Goal: Information Seeking & Learning: Learn about a topic

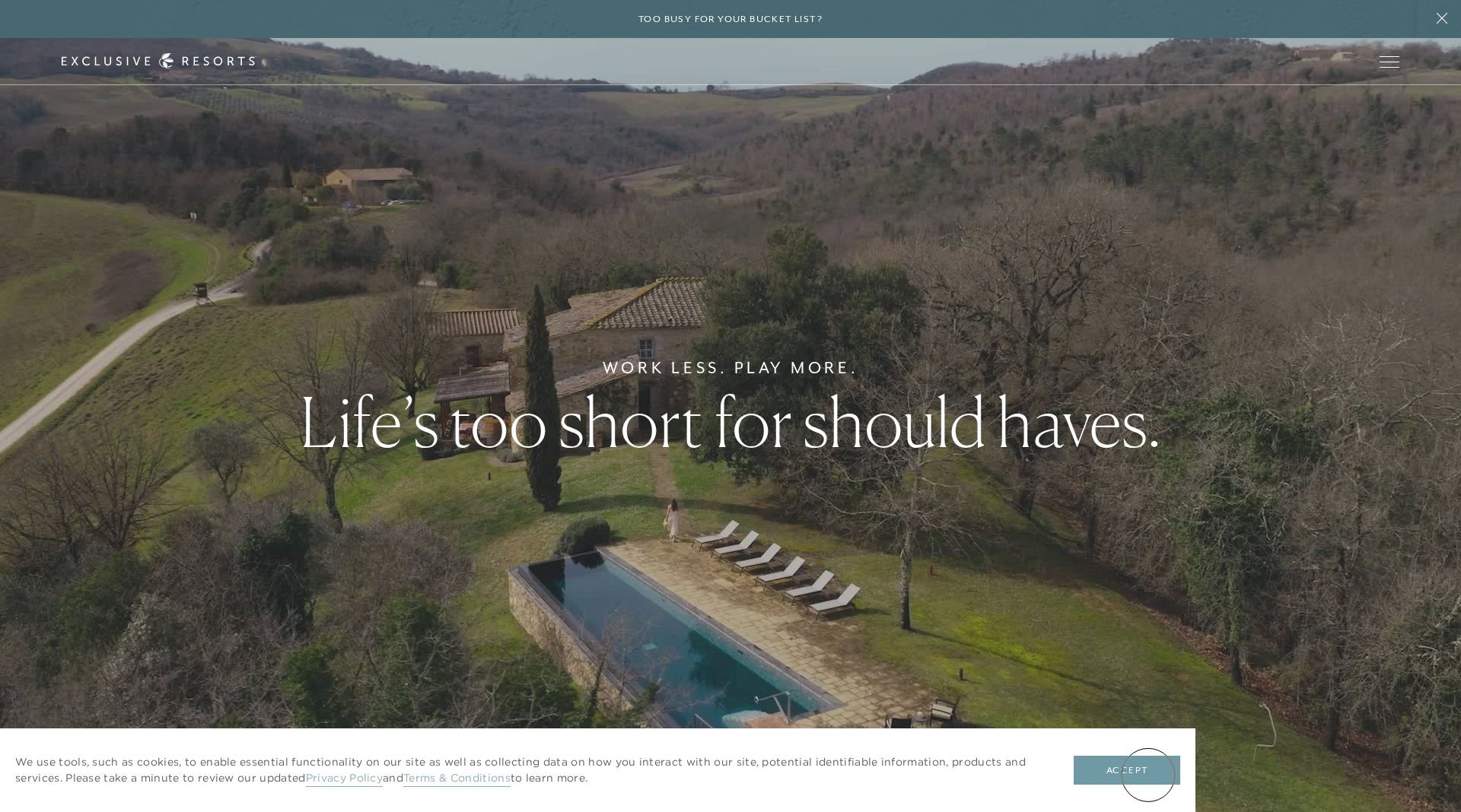
drag, startPoint x: 1148, startPoint y: 775, endPoint x: 1106, endPoint y: 712, distance: 75.7
click at [1148, 774] on button "Accept" at bounding box center [1127, 770] width 107 height 29
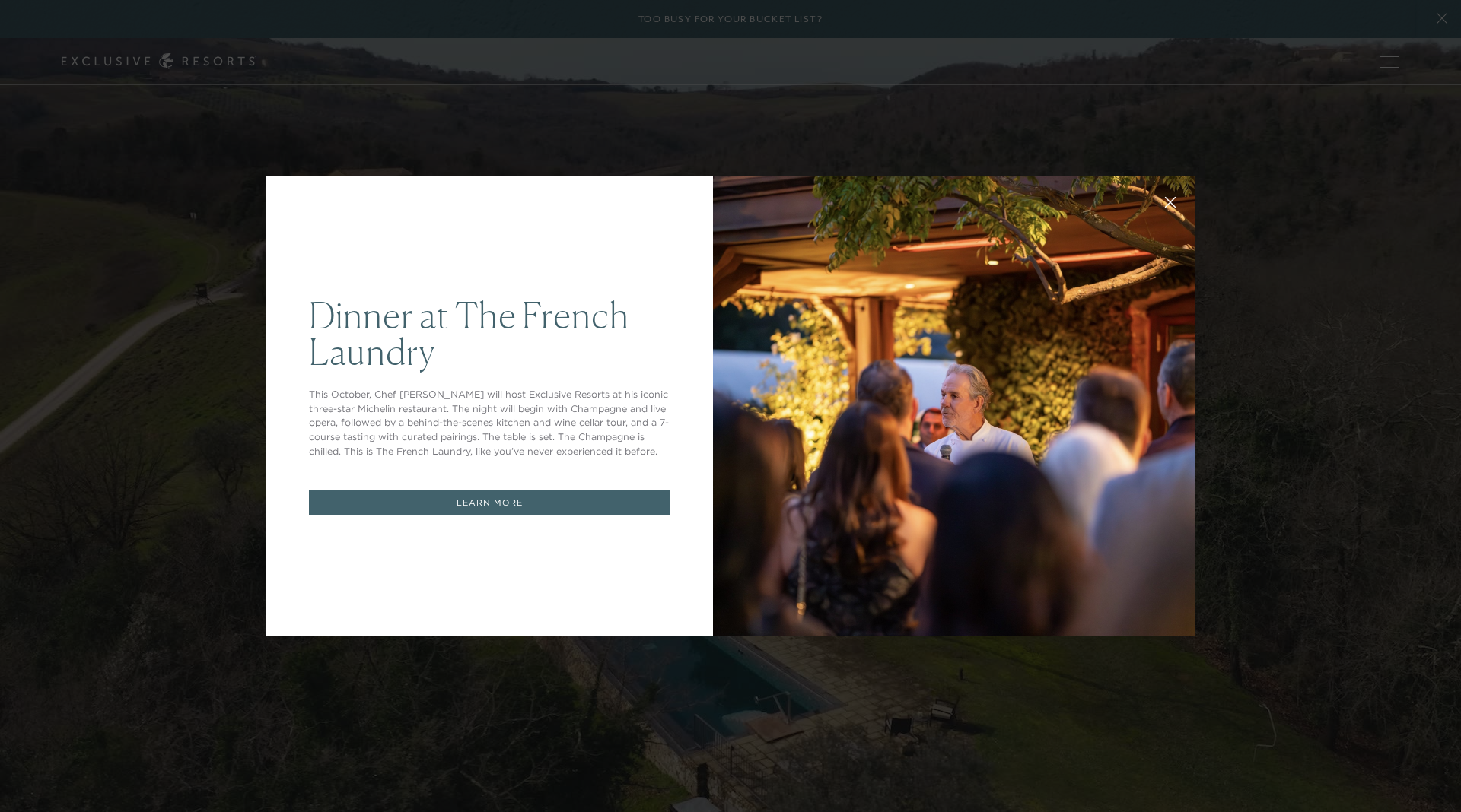
drag, startPoint x: 1181, startPoint y: 191, endPoint x: 1174, endPoint y: 194, distance: 7.6
click at [1179, 192] on button at bounding box center [1170, 201] width 37 height 37
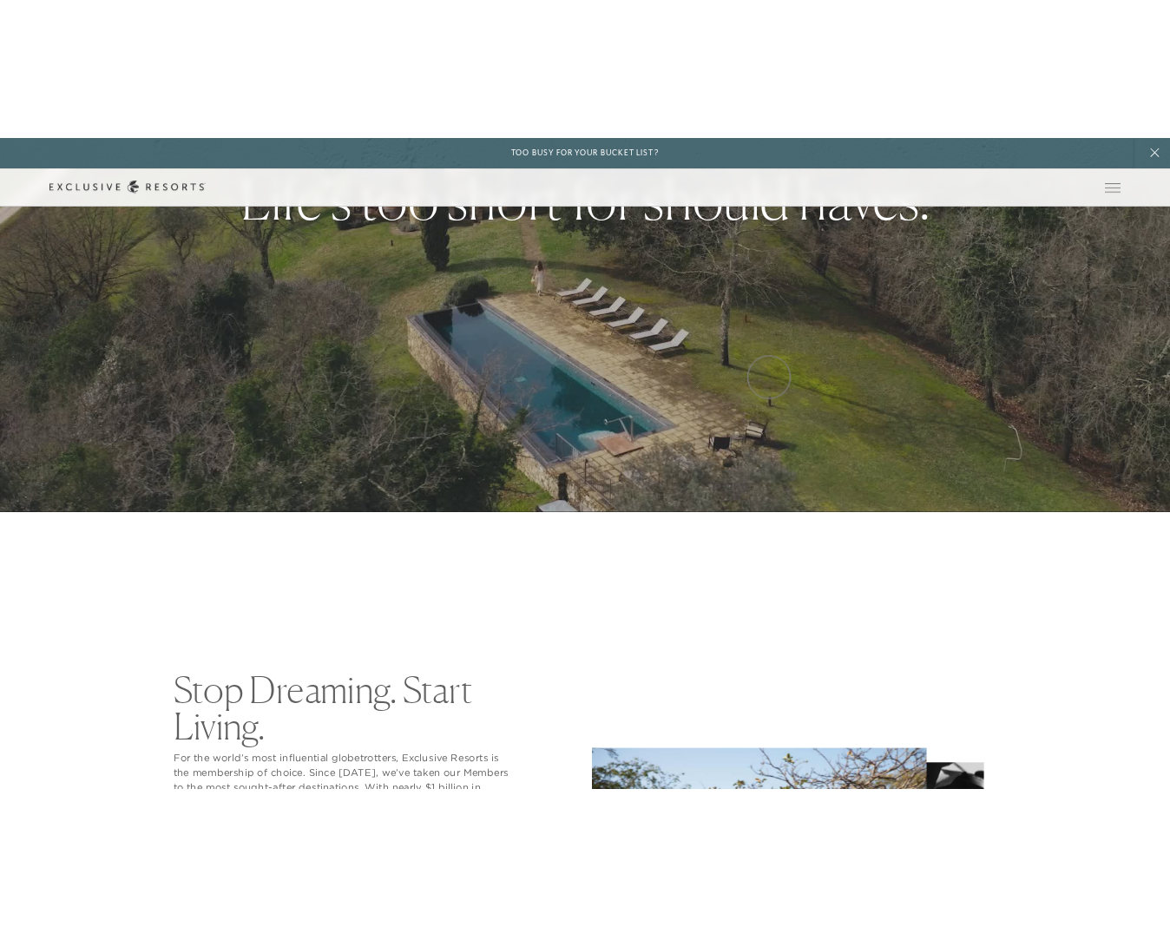
scroll to position [750, 0]
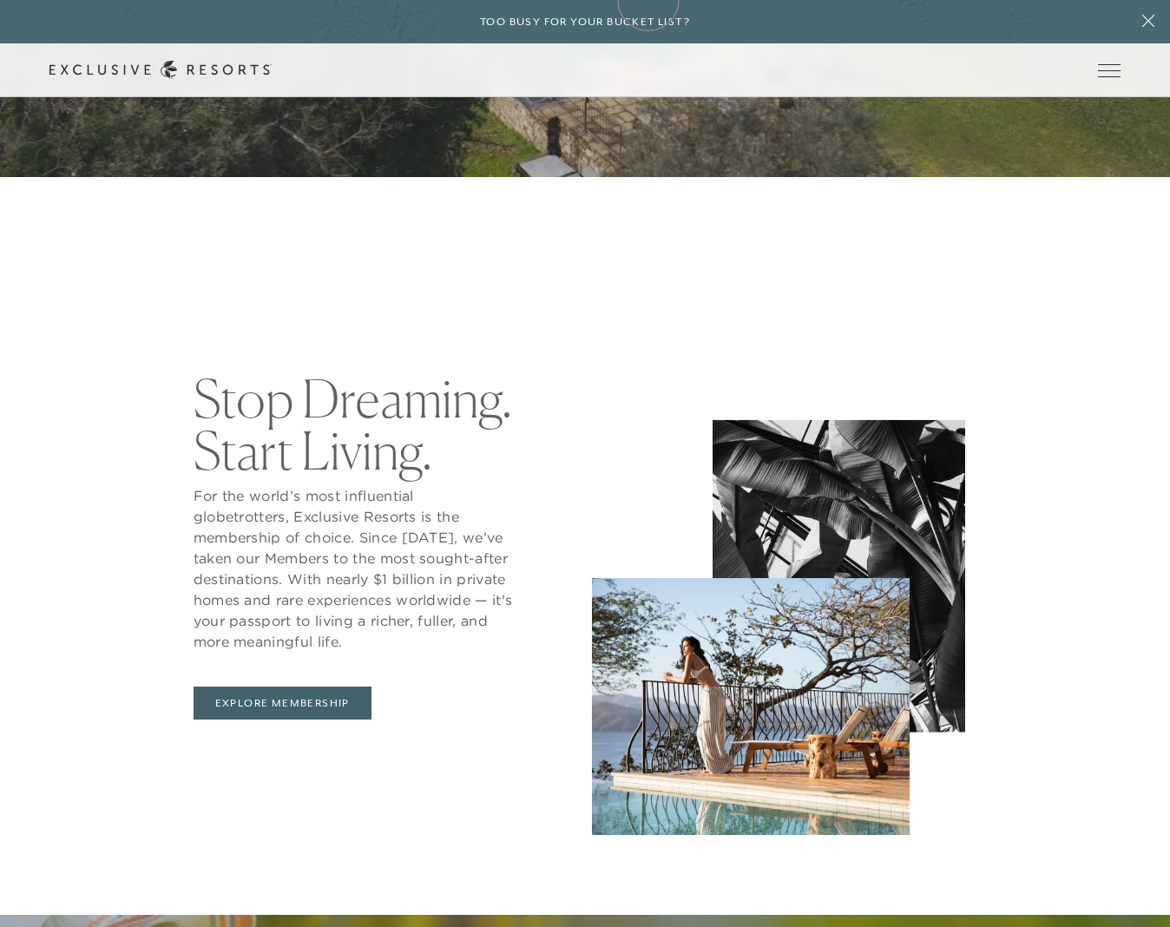
drag, startPoint x: 1055, startPoint y: 280, endPoint x: 648, endPoint y: 0, distance: 493.6
click at [444, 555] on p "For the world’s most influential globetrotters, Exclusive Resorts is the member…" at bounding box center [353, 568] width 319 height 167
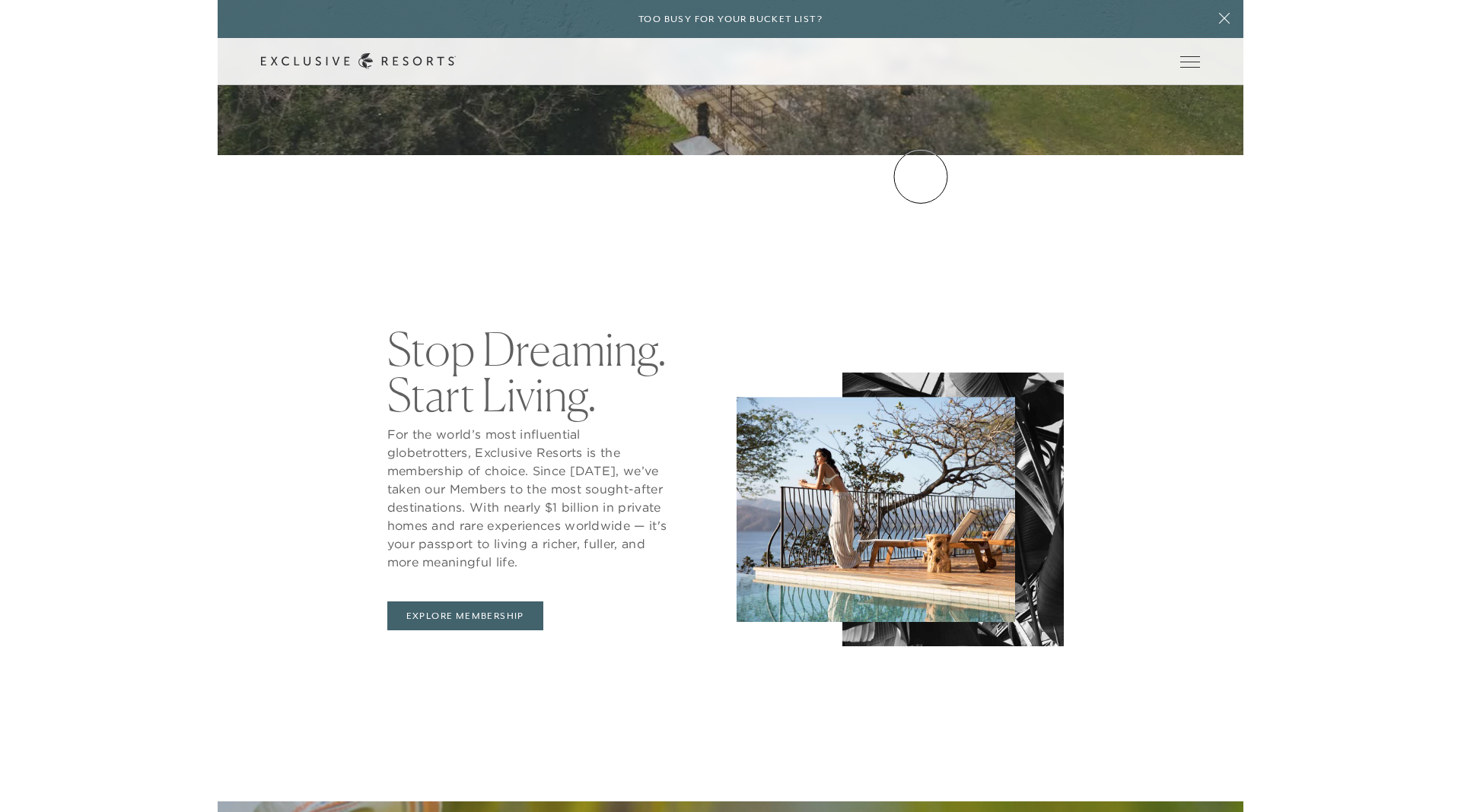
scroll to position [388, 0]
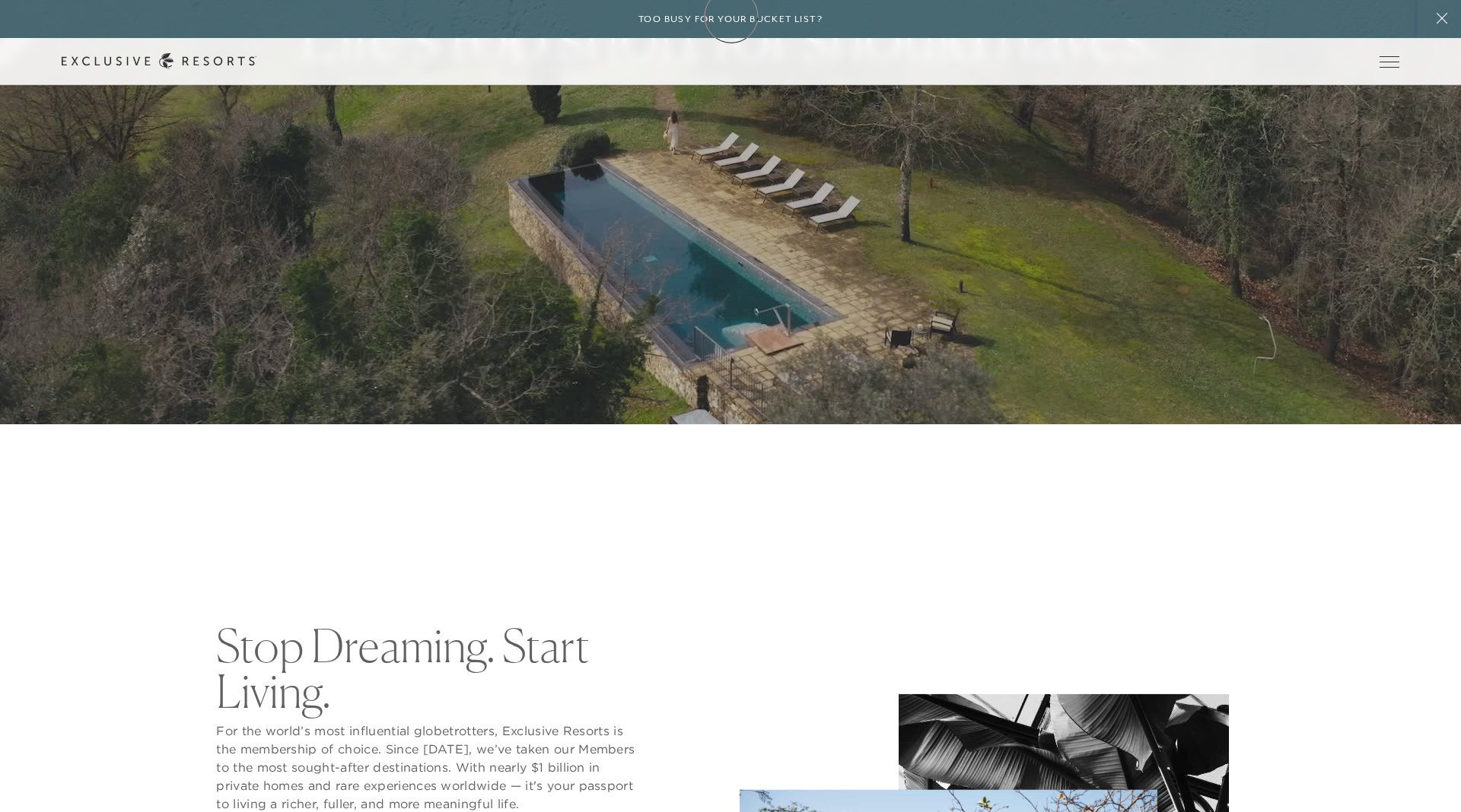
drag, startPoint x: 713, startPoint y: 56, endPoint x: 731, endPoint y: 16, distance: 43.9
click at [0, 0] on header "Skip to main content Too busy for your bucket list? Not a bucket list. A bluepr…" at bounding box center [730, 42] width 1461 height 85
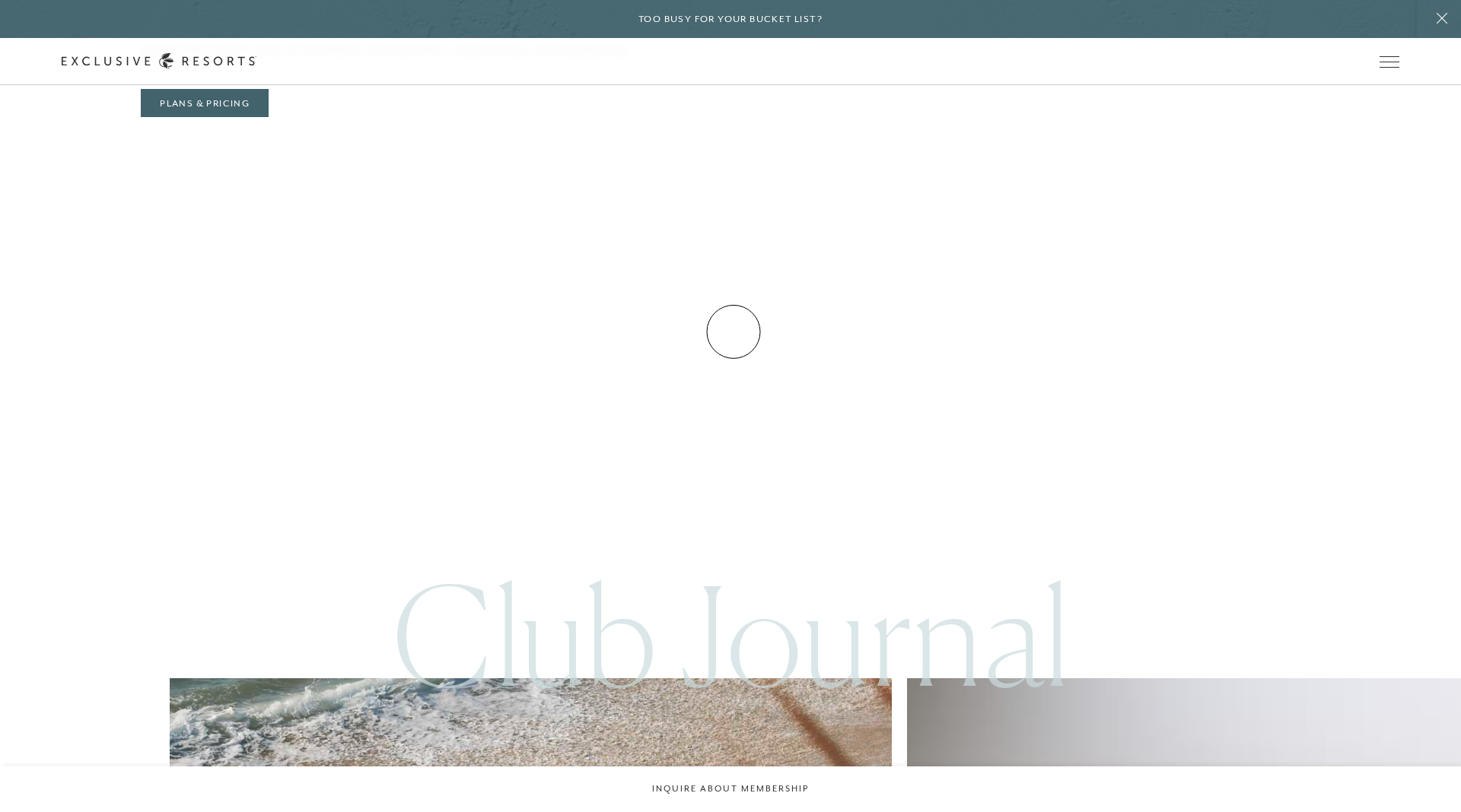
scroll to position [7015, 0]
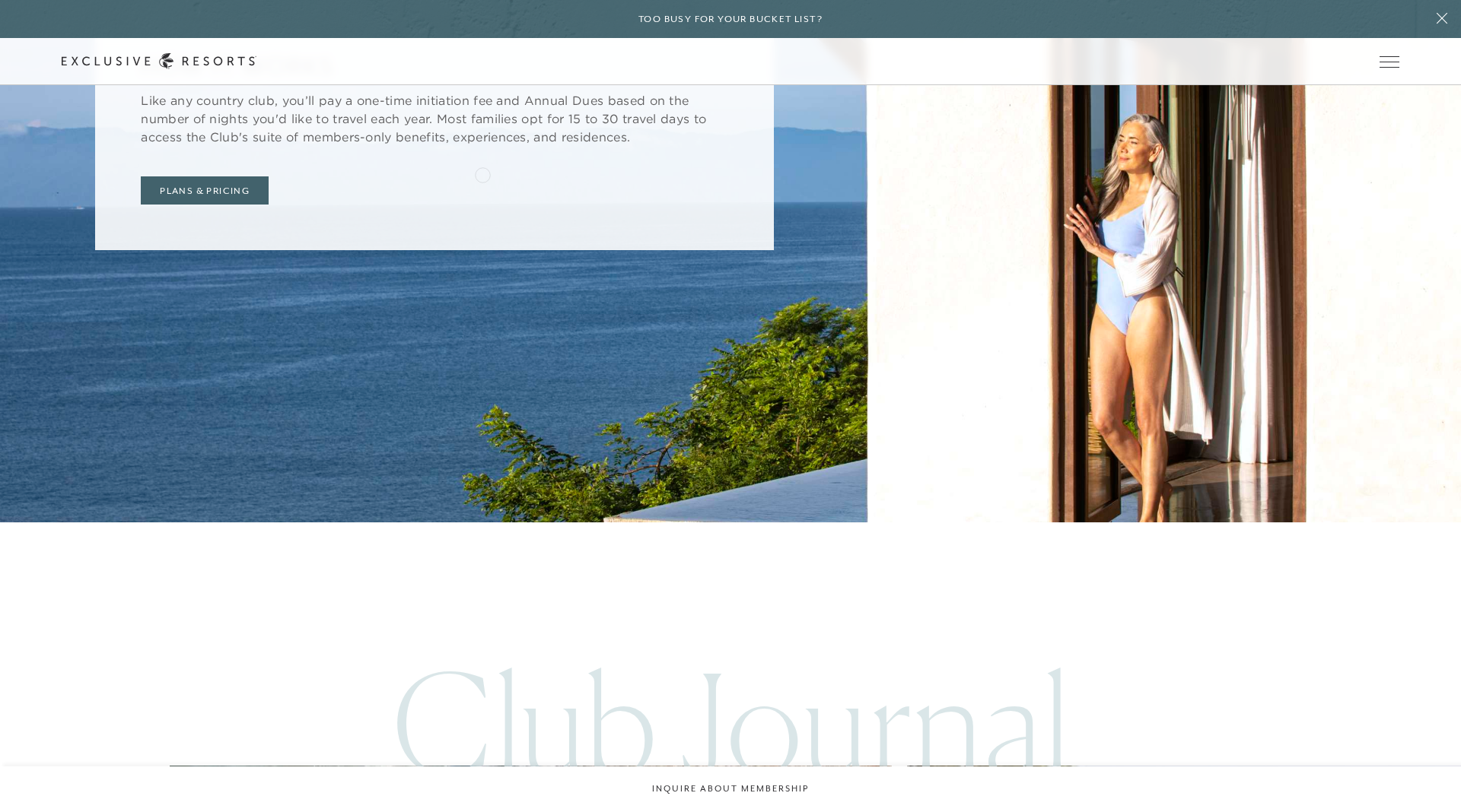
scroll to position [6412, 0]
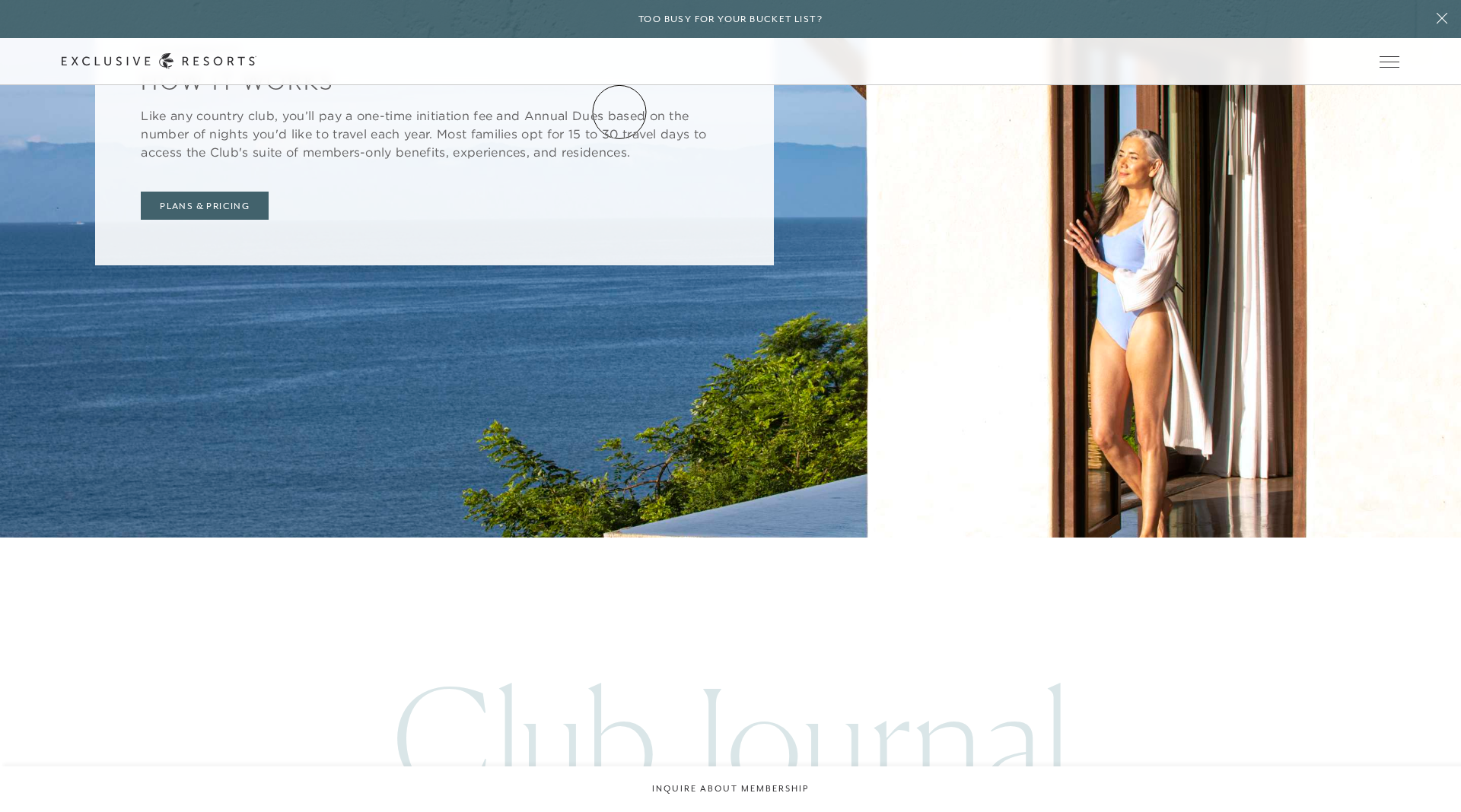
click at [0, 0] on link "The Collection" at bounding box center [0, 0] width 0 height 0
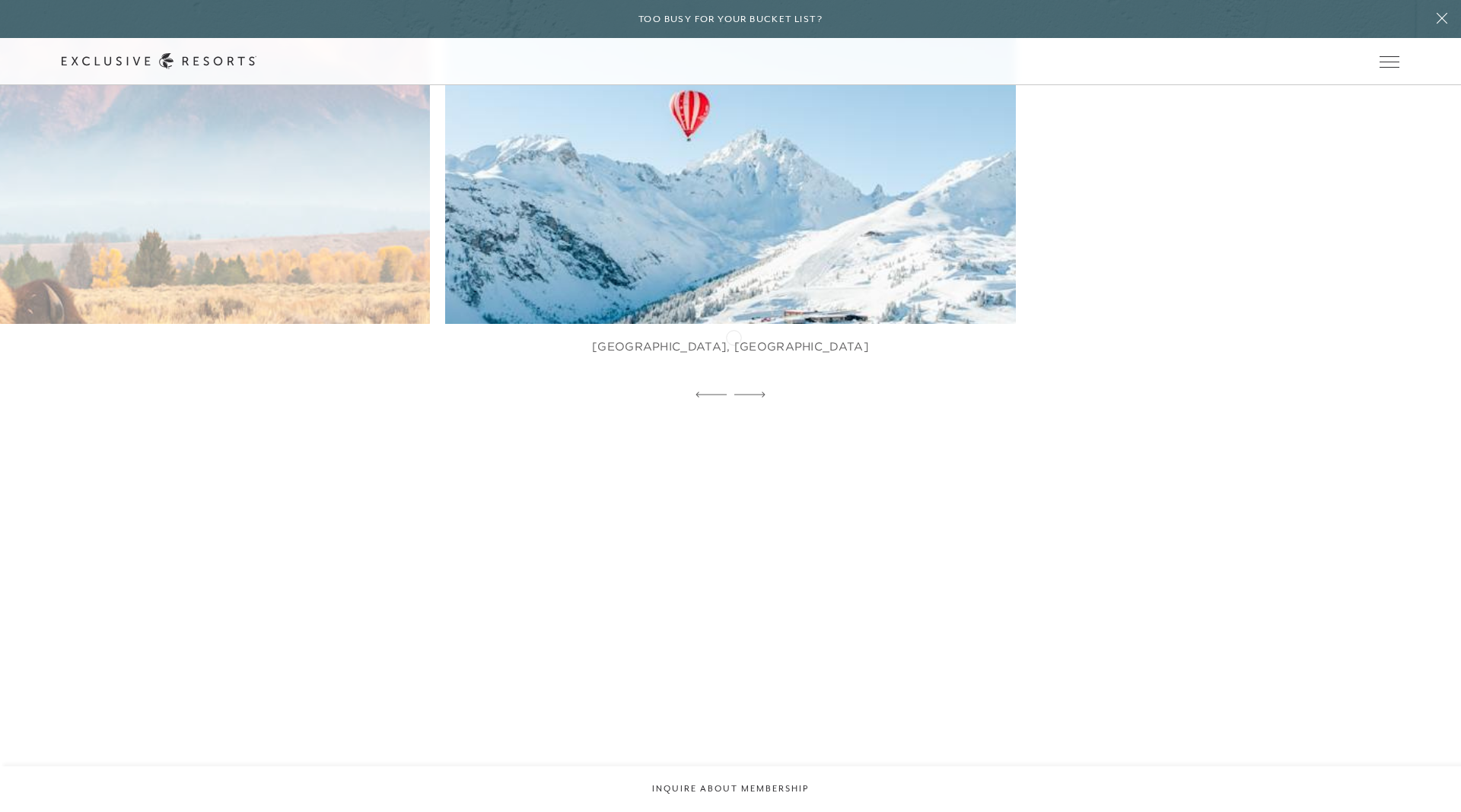
scroll to position [965, 0]
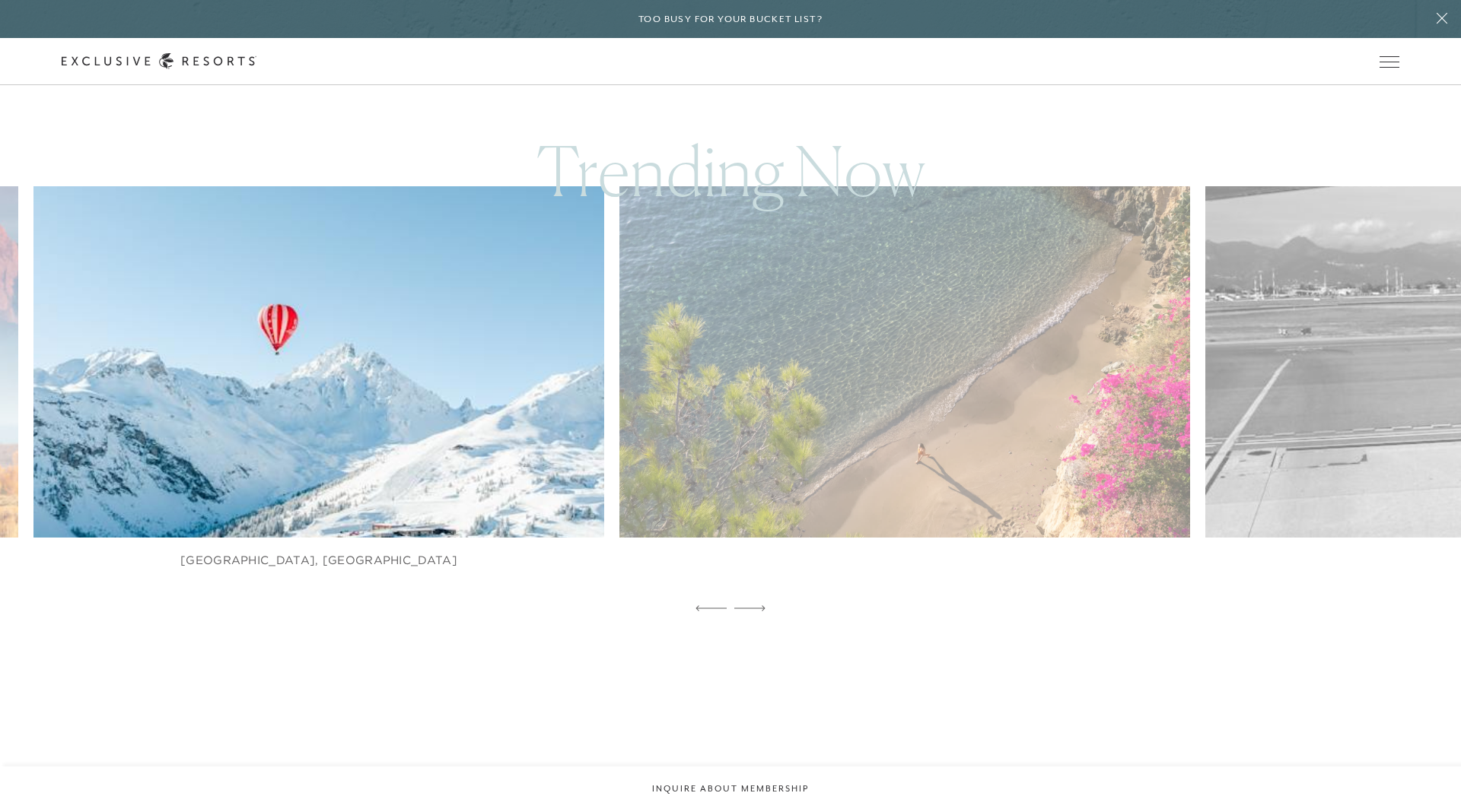
click at [576, 349] on img at bounding box center [337, 362] width 628 height 386
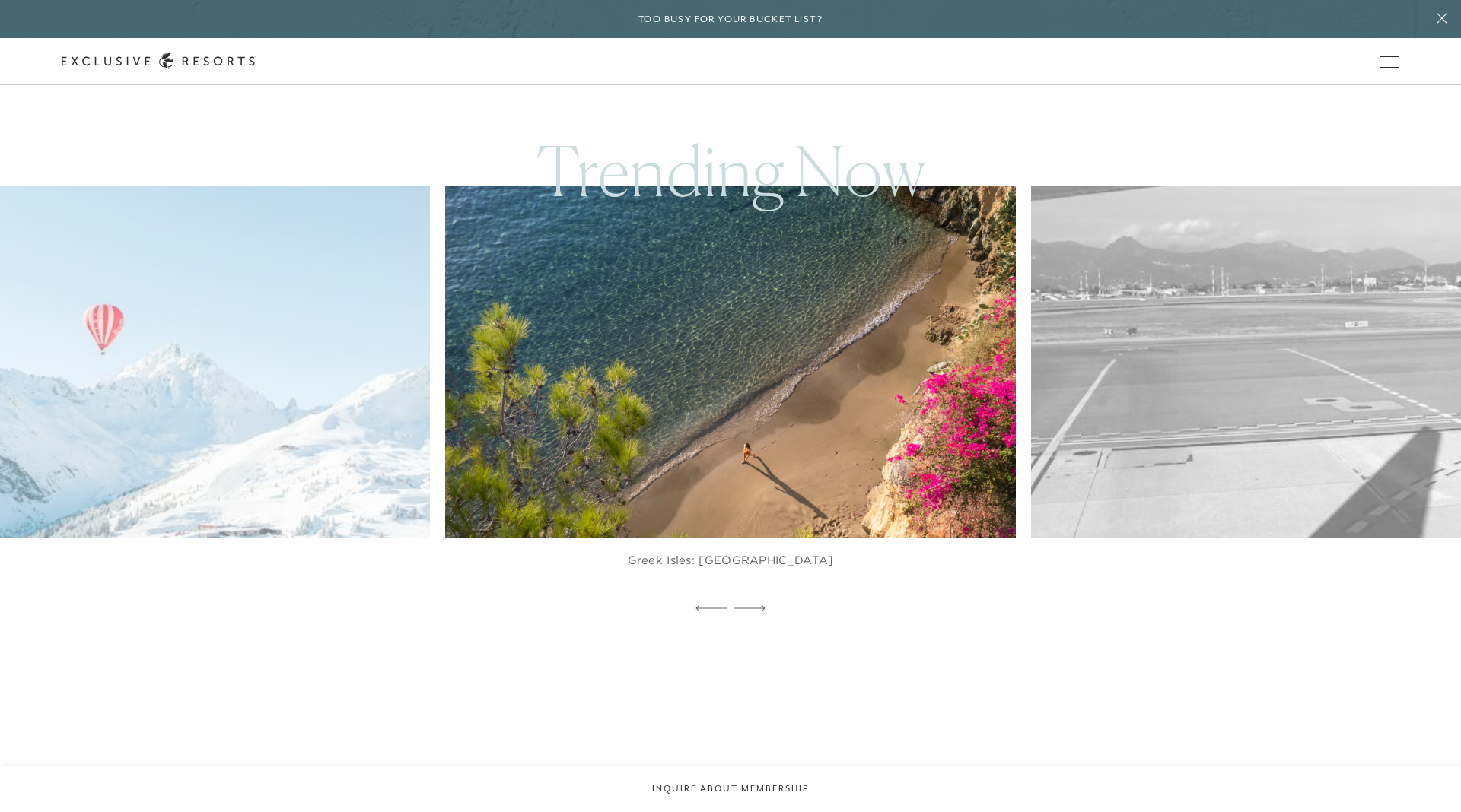
click at [1021, 356] on img at bounding box center [1335, 362] width 628 height 386
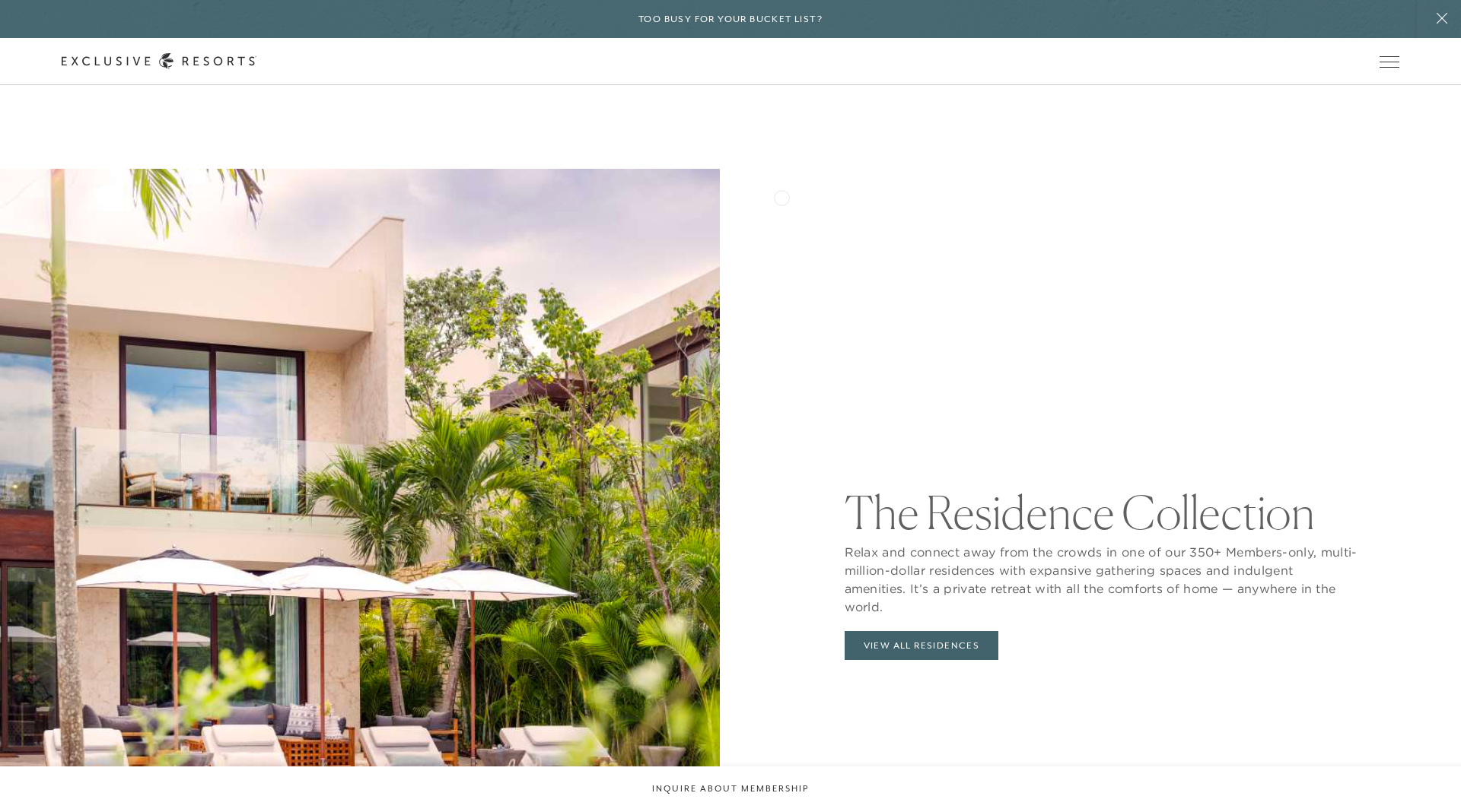
scroll to position [1130, 0]
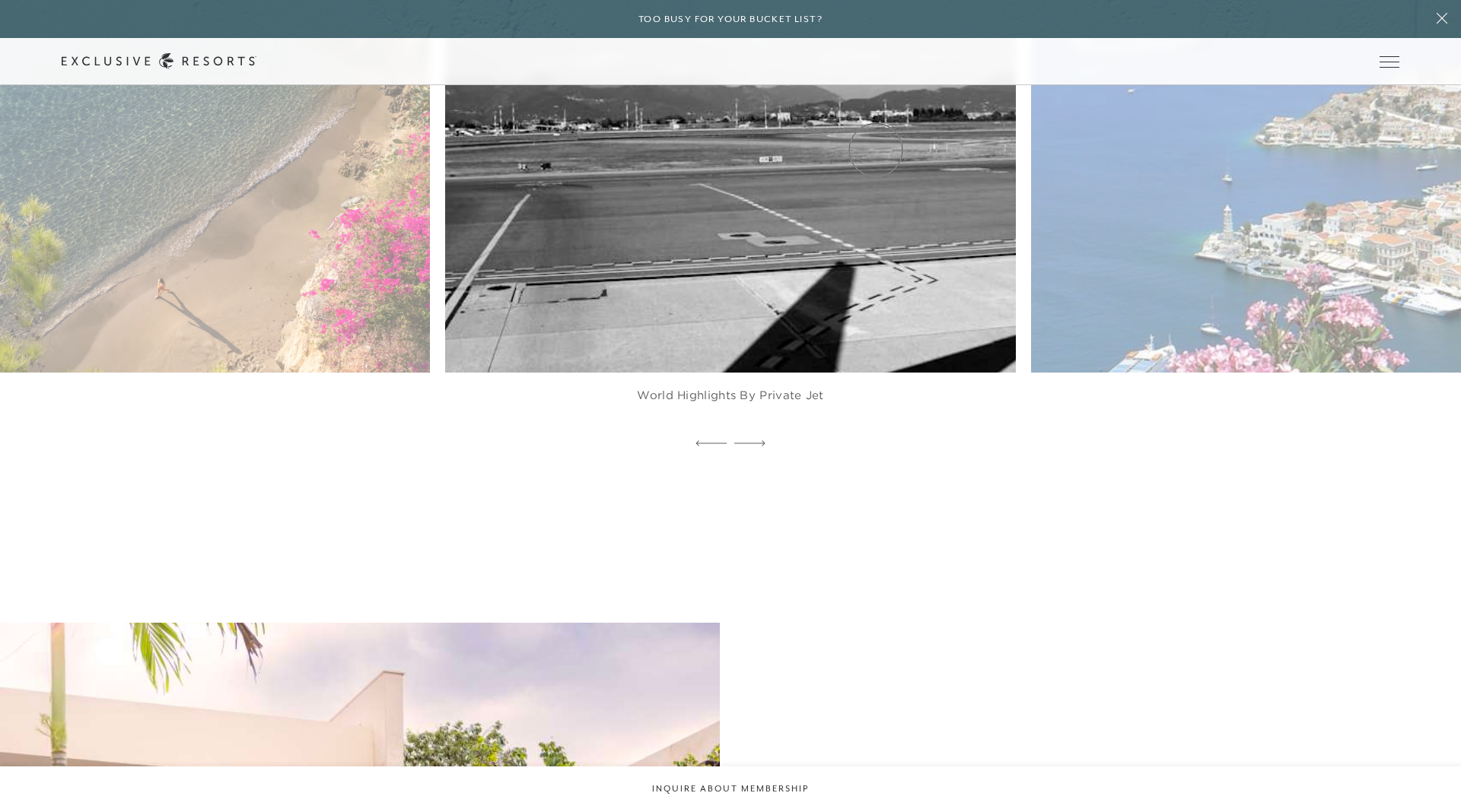
click at [0, 0] on link "Experience Collection" at bounding box center [0, 0] width 0 height 0
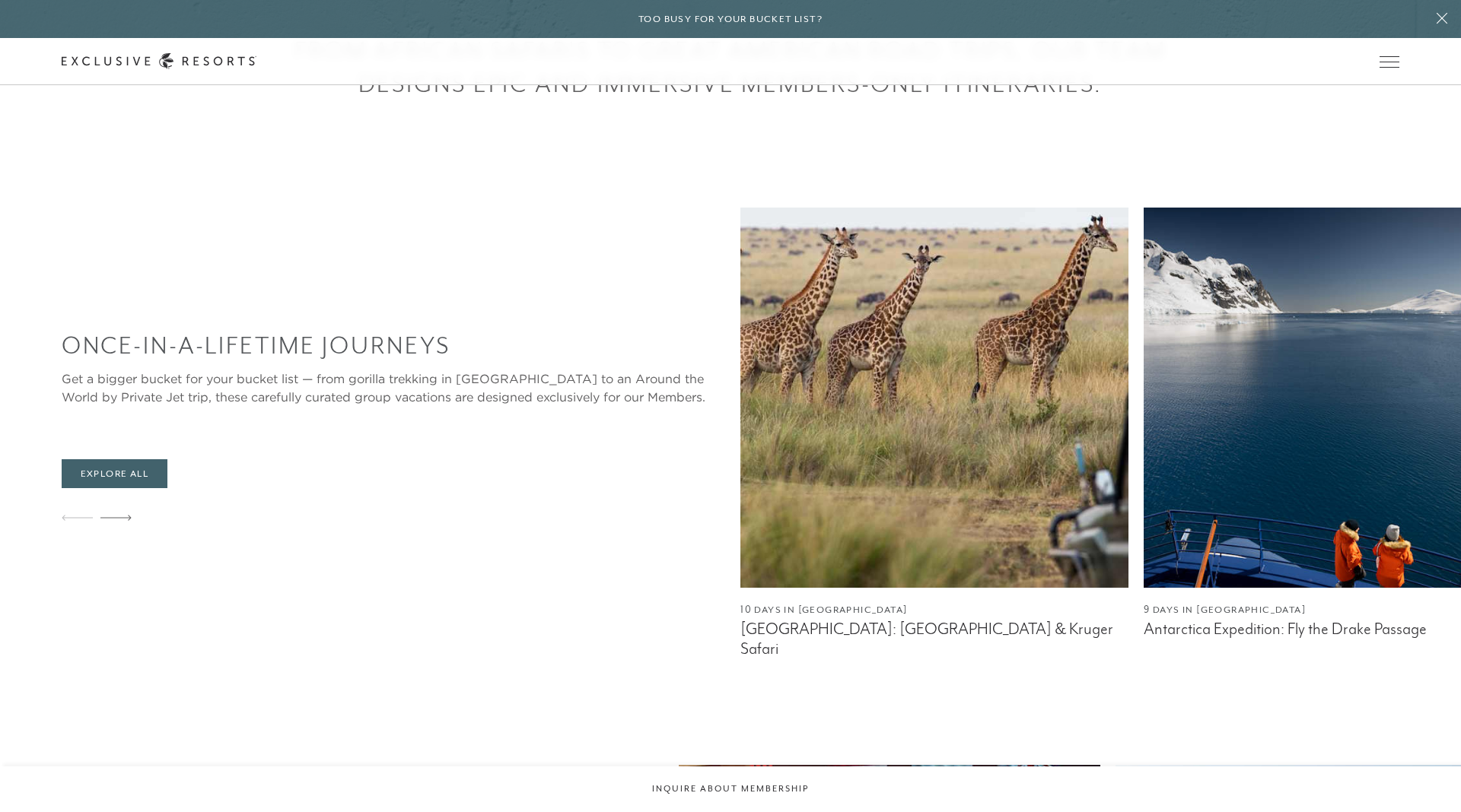
scroll to position [947, 0]
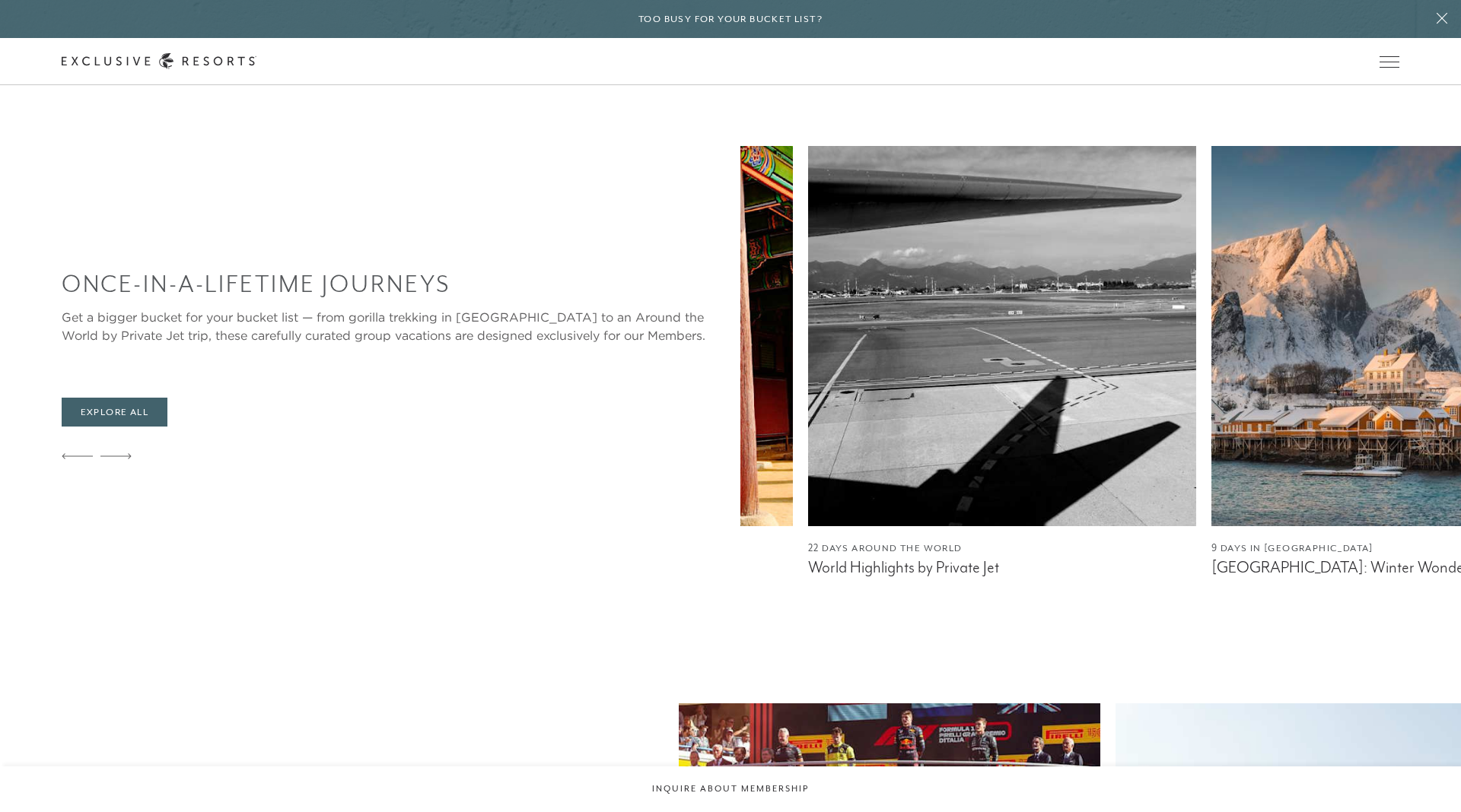
click at [1211, 321] on img at bounding box center [1405, 336] width 388 height 380
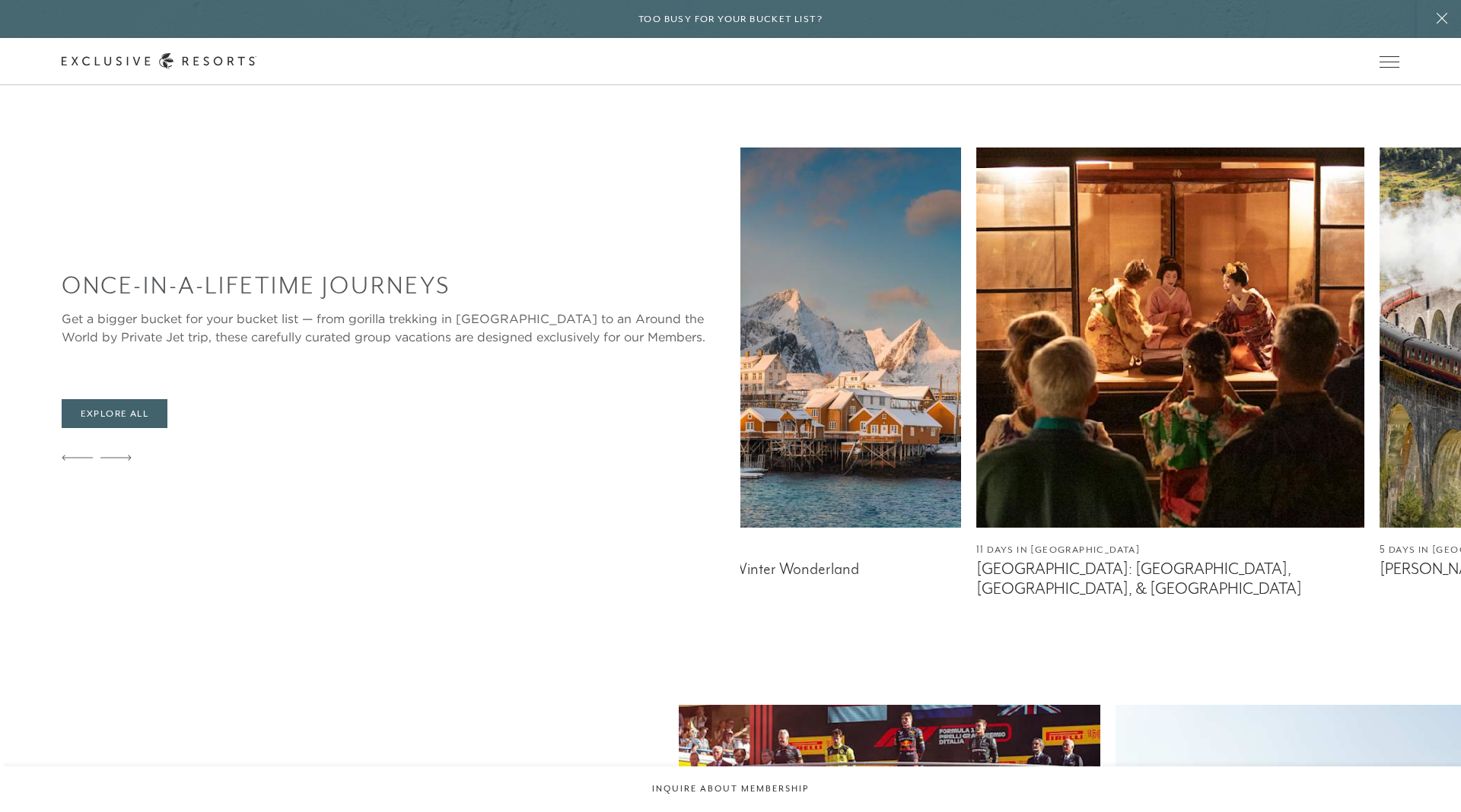
scroll to position [936, 0]
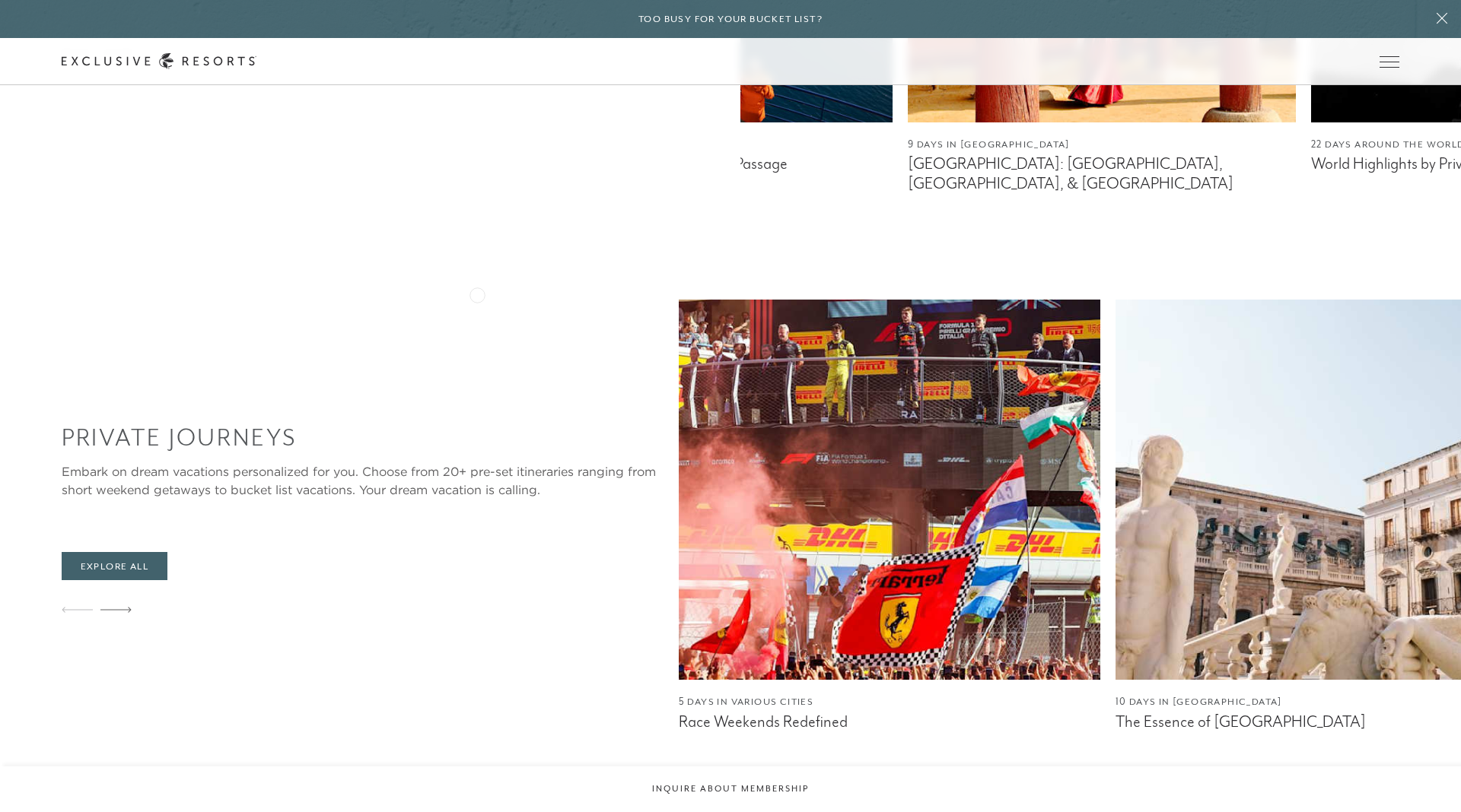
scroll to position [1484, 0]
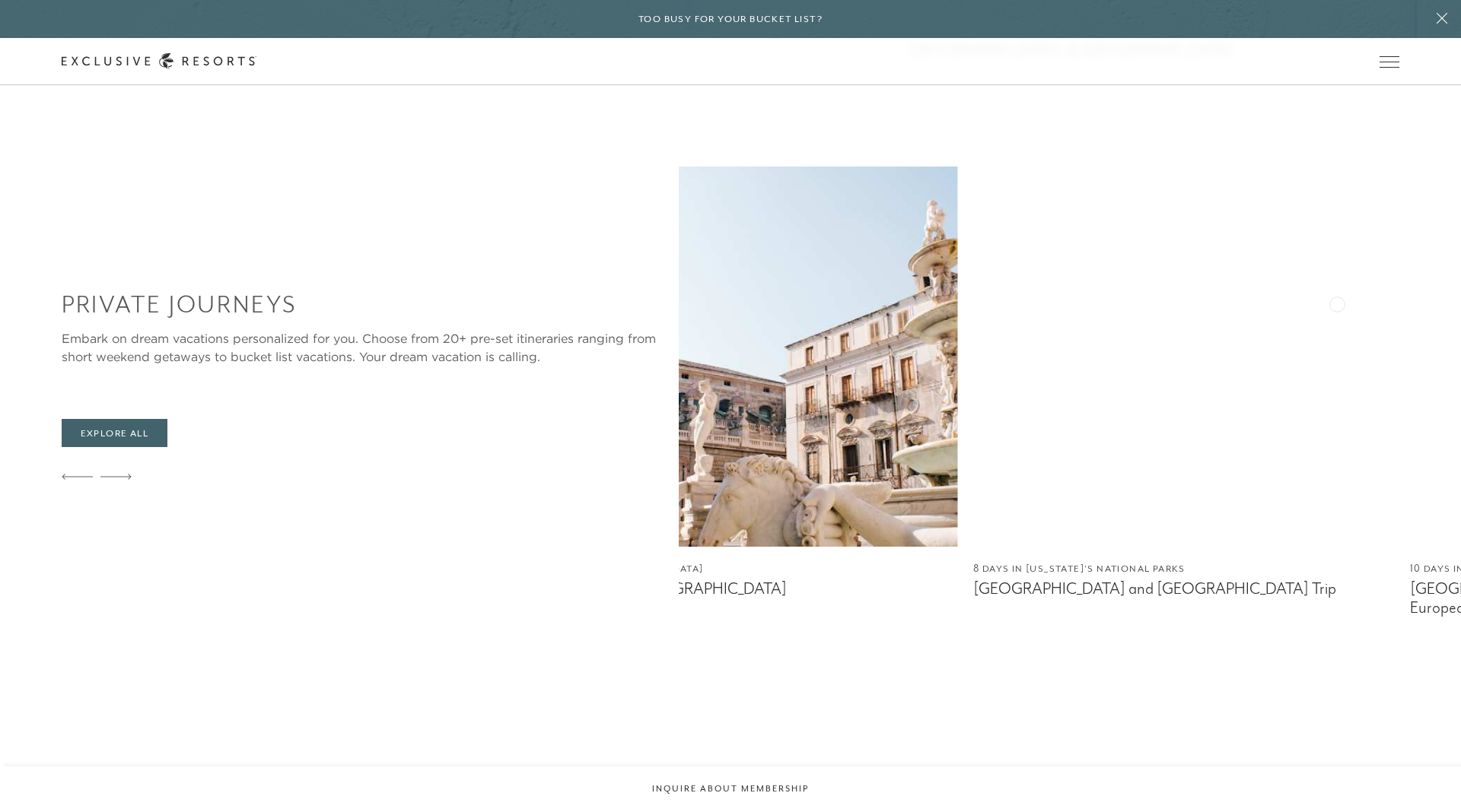
click at [748, 298] on div "5 Days in Various Cities Race Weekends Redefined 10 Days in [GEOGRAPHIC_DATA] T…" at bounding box center [491, 392] width 782 height 451
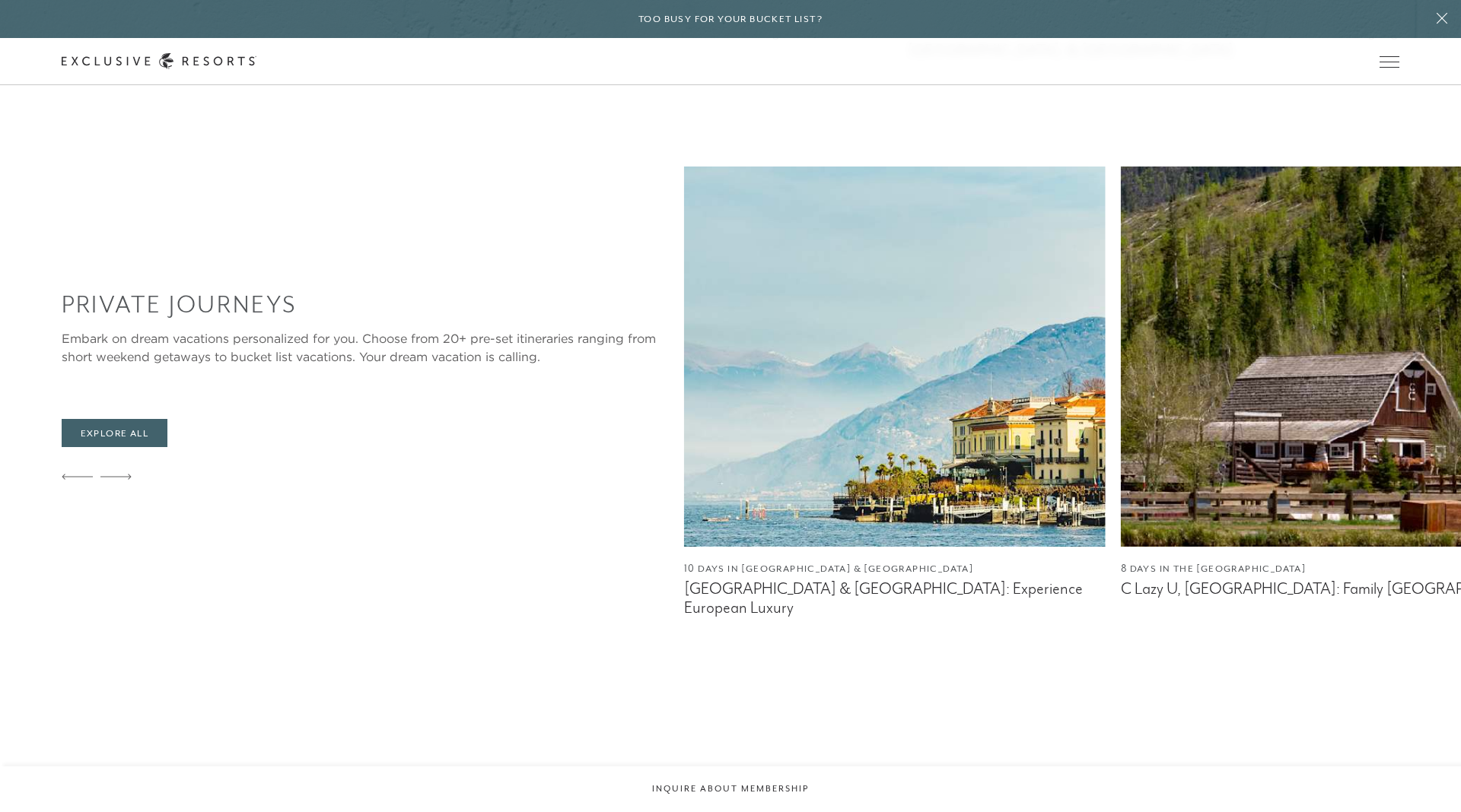
click at [1121, 336] on img at bounding box center [1331, 357] width 422 height 380
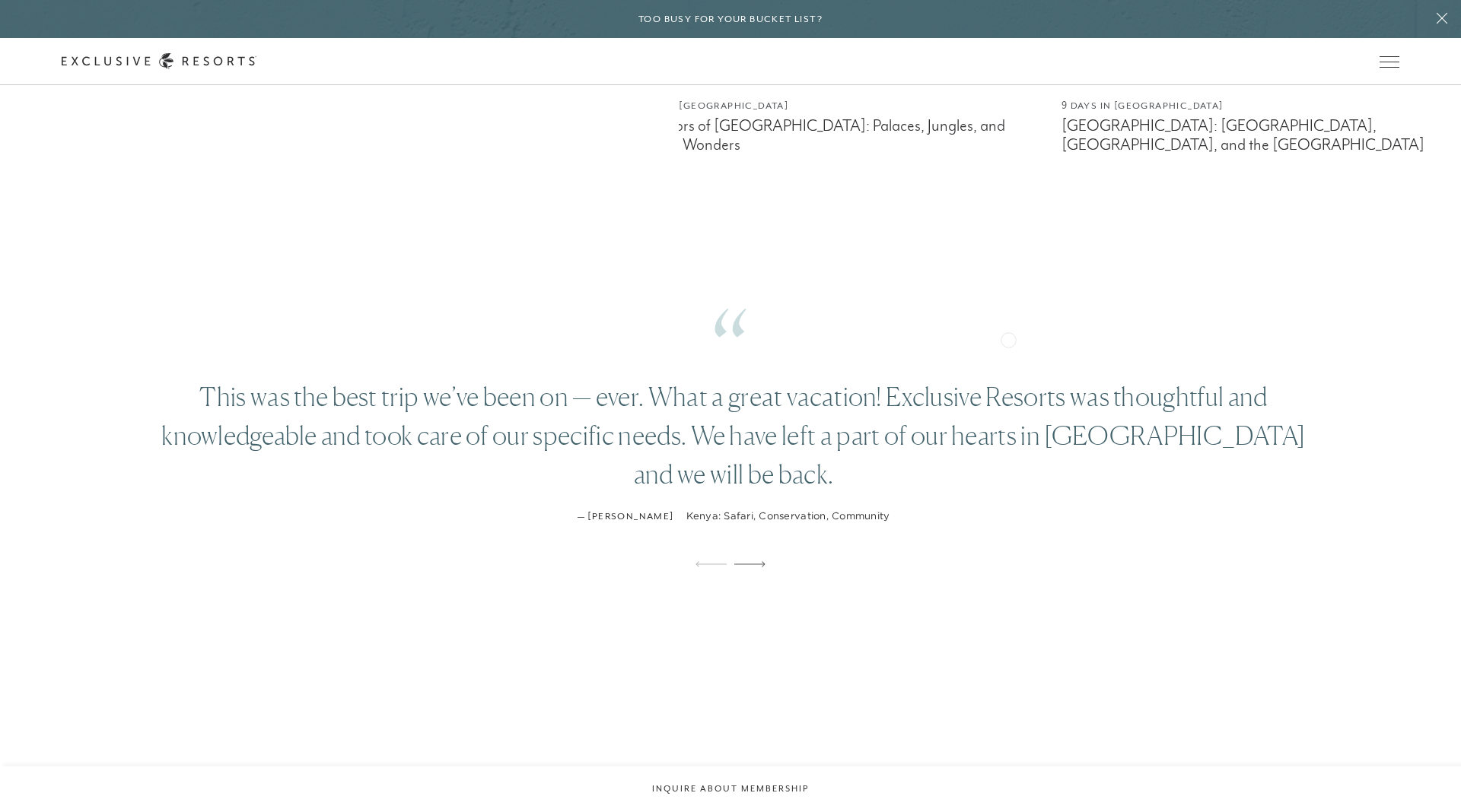
scroll to position [2028, 0]
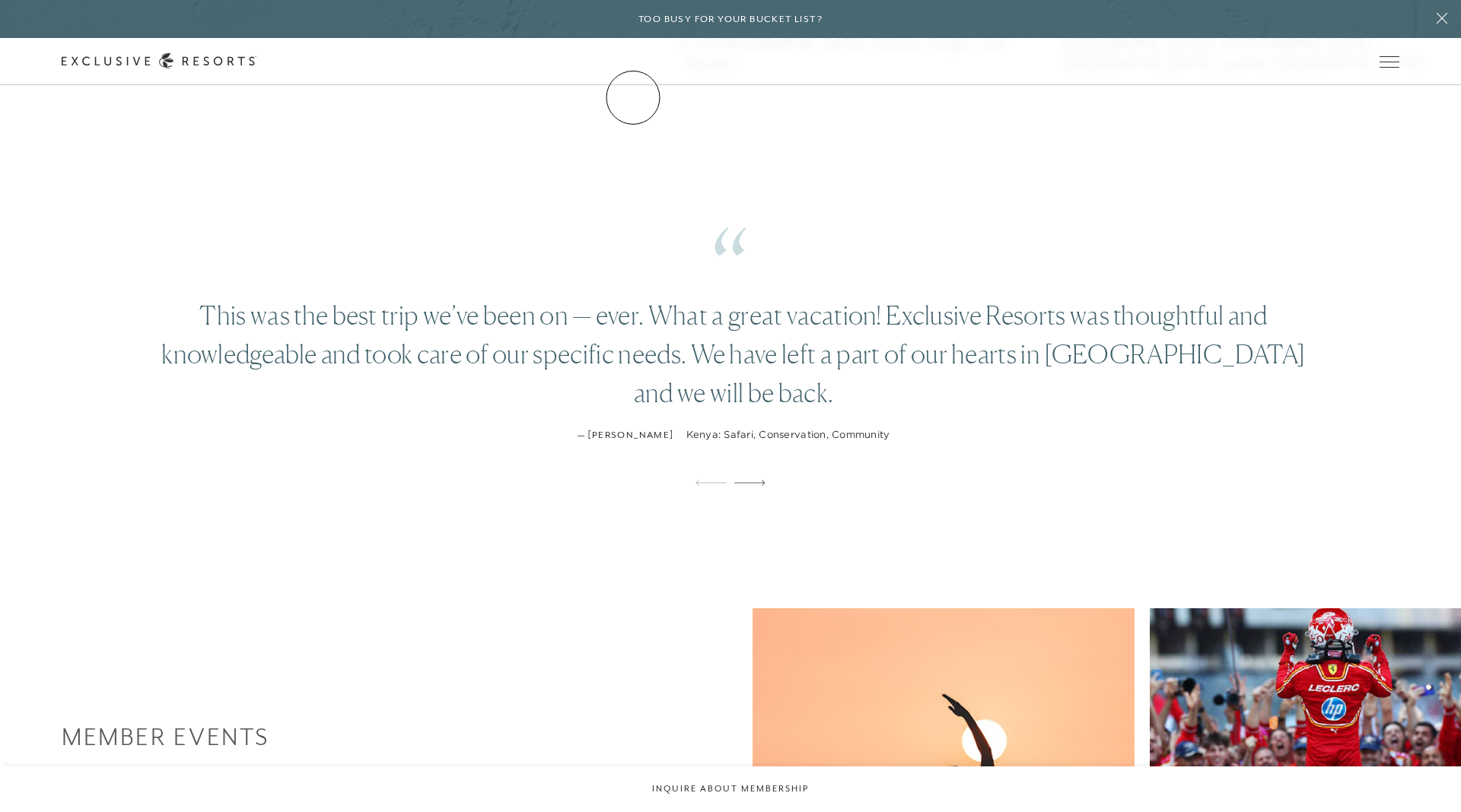
click at [0, 0] on link "Residence Collection" at bounding box center [0, 0] width 0 height 0
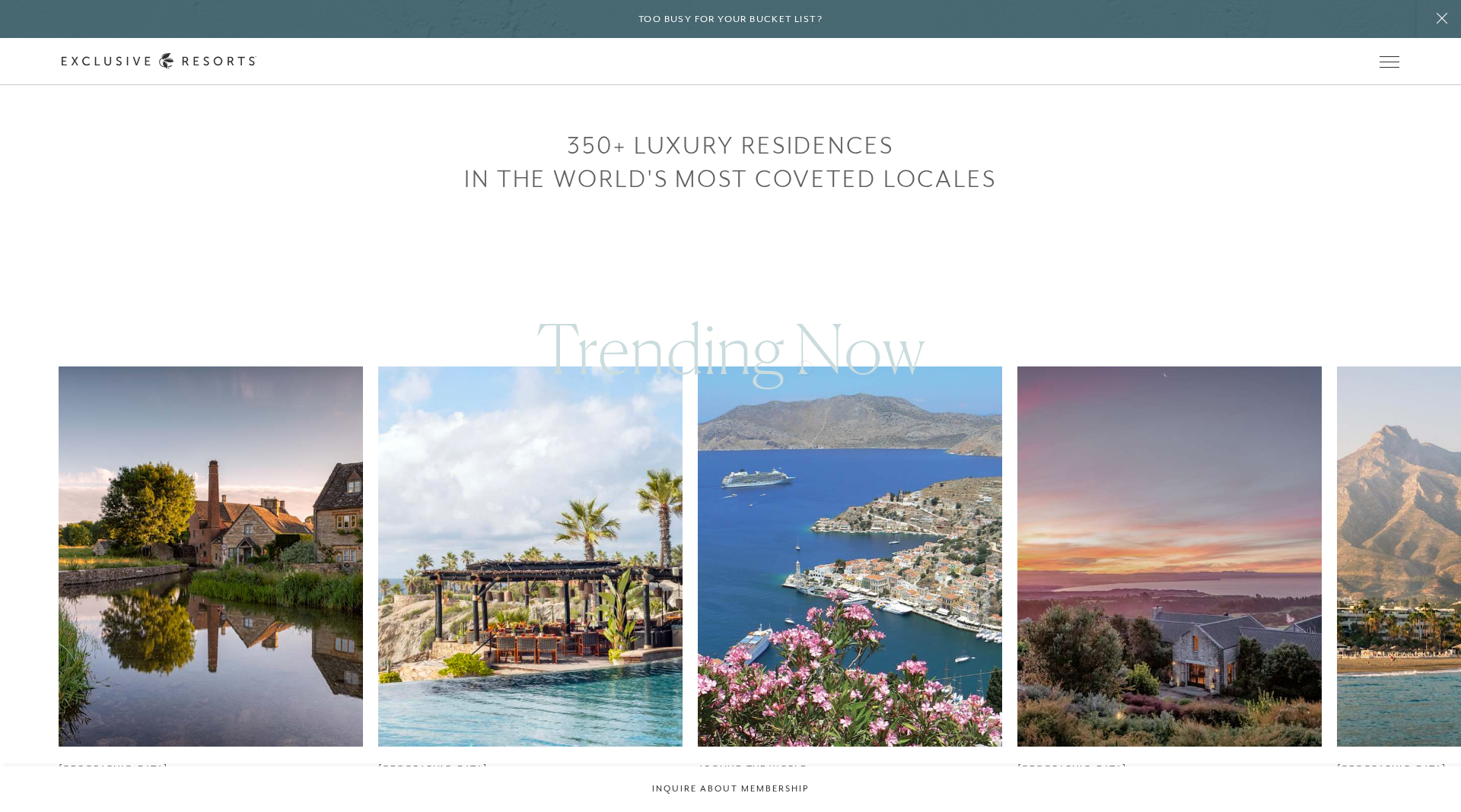
scroll to position [864, 0]
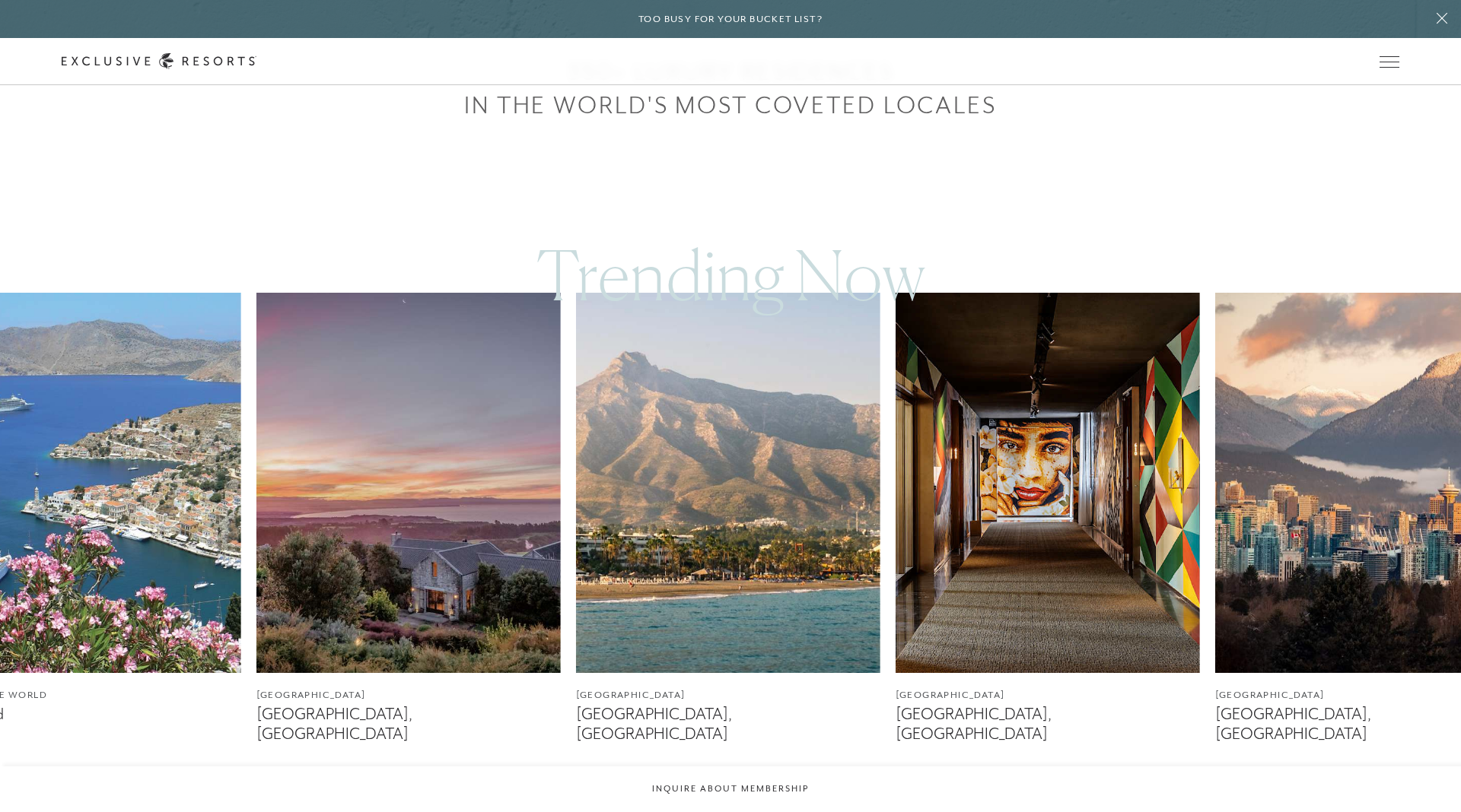
click at [376, 357] on img at bounding box center [408, 483] width 304 height 380
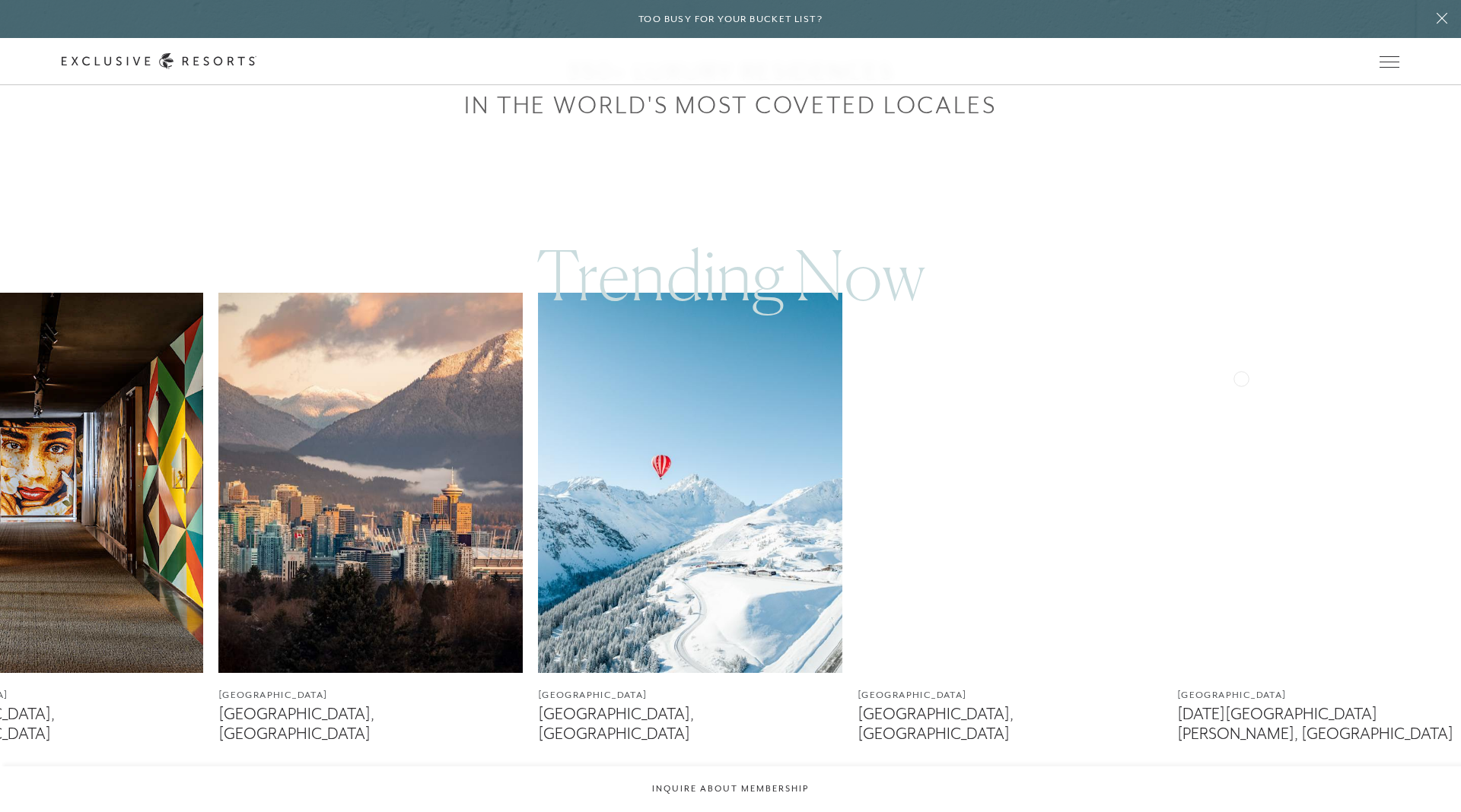
click at [421, 378] on img at bounding box center [370, 483] width 304 height 380
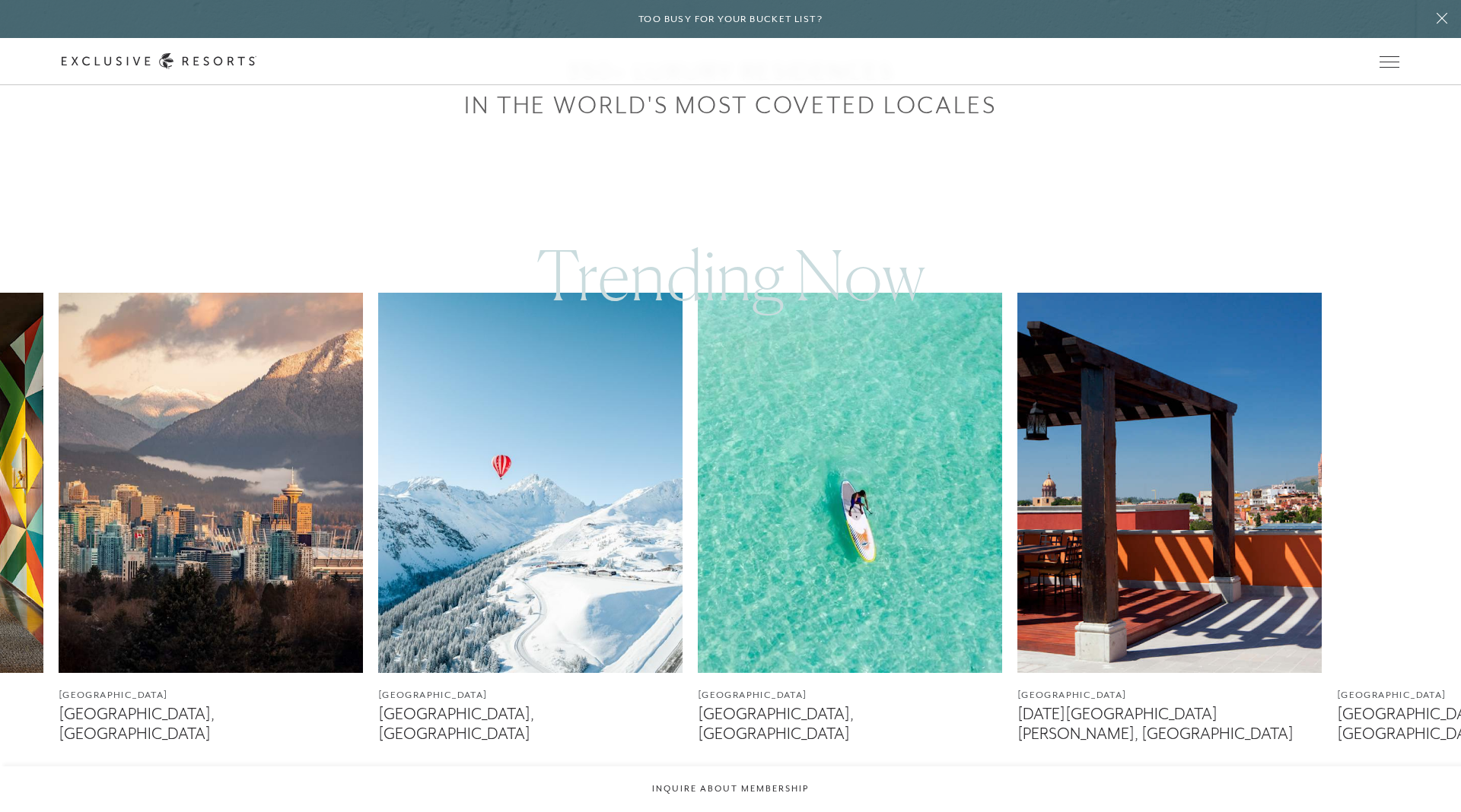
click at [587, 524] on img at bounding box center [529, 483] width 304 height 380
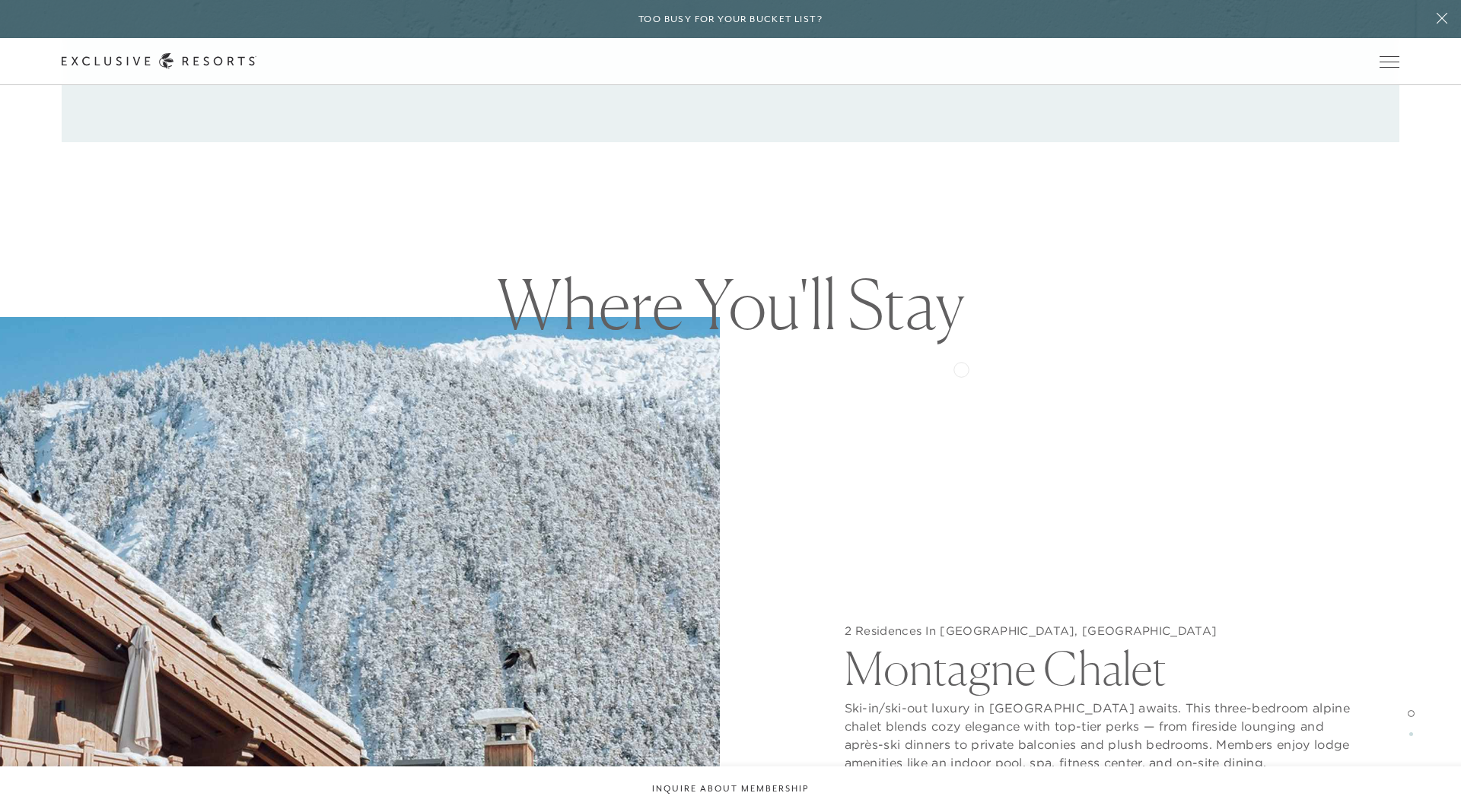
scroll to position [1468, 0]
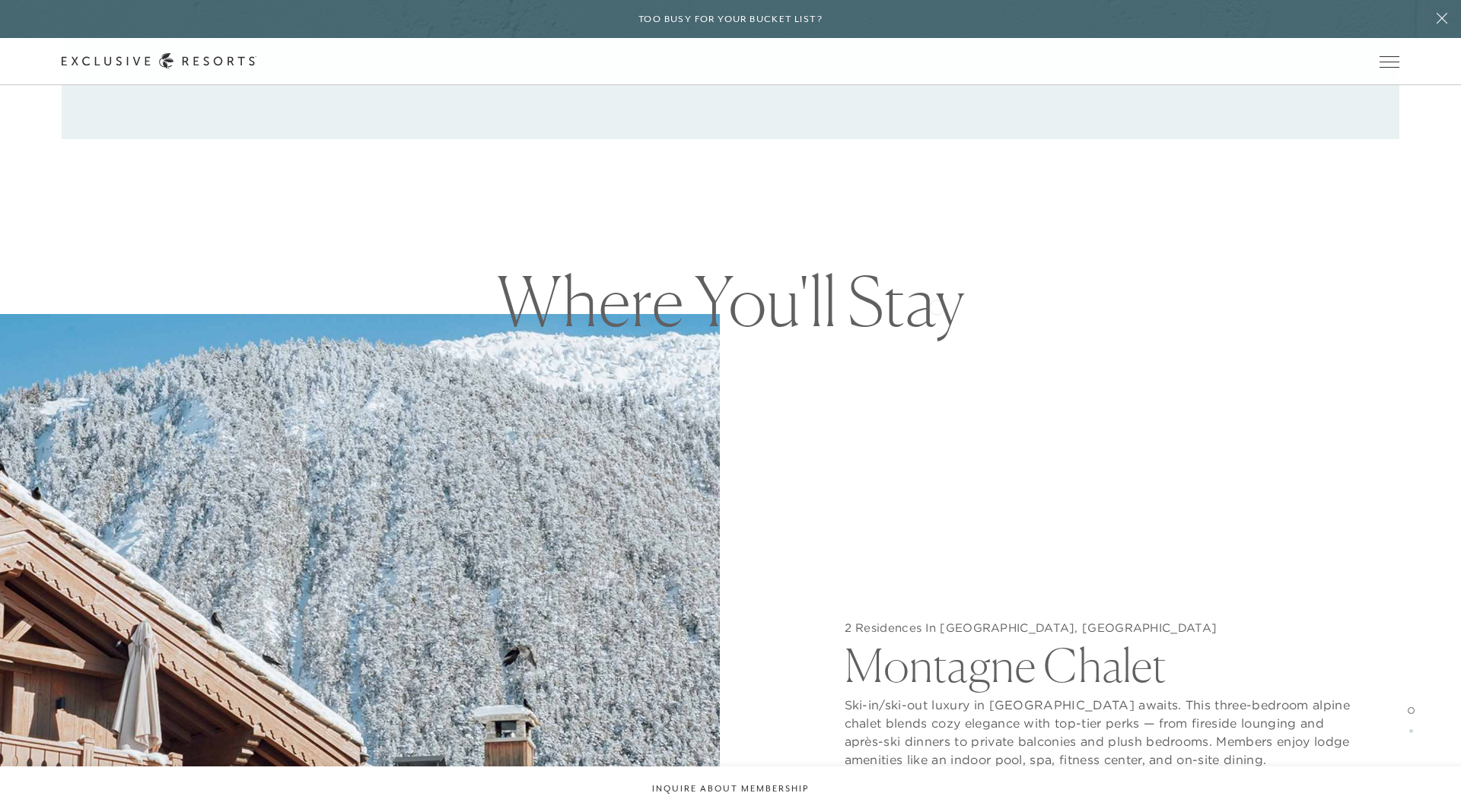
click at [906, 330] on h1 "Where You'll Stay" at bounding box center [730, 301] width 517 height 68
drag, startPoint x: 1100, startPoint y: 459, endPoint x: 1079, endPoint y: 450, distance: 22.8
drag, startPoint x: 1104, startPoint y: 455, endPoint x: 1076, endPoint y: 456, distance: 28.0
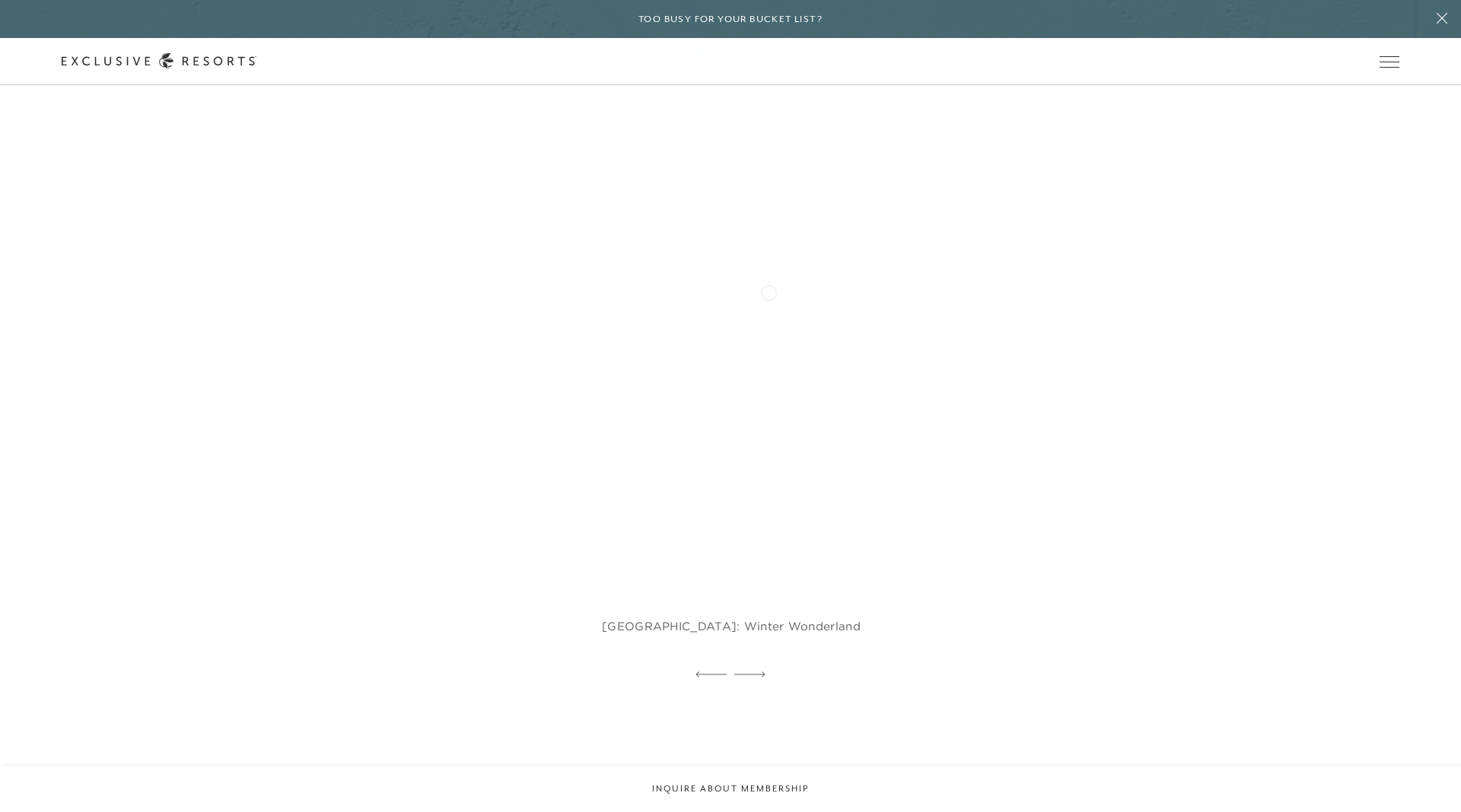
scroll to position [5301, 0]
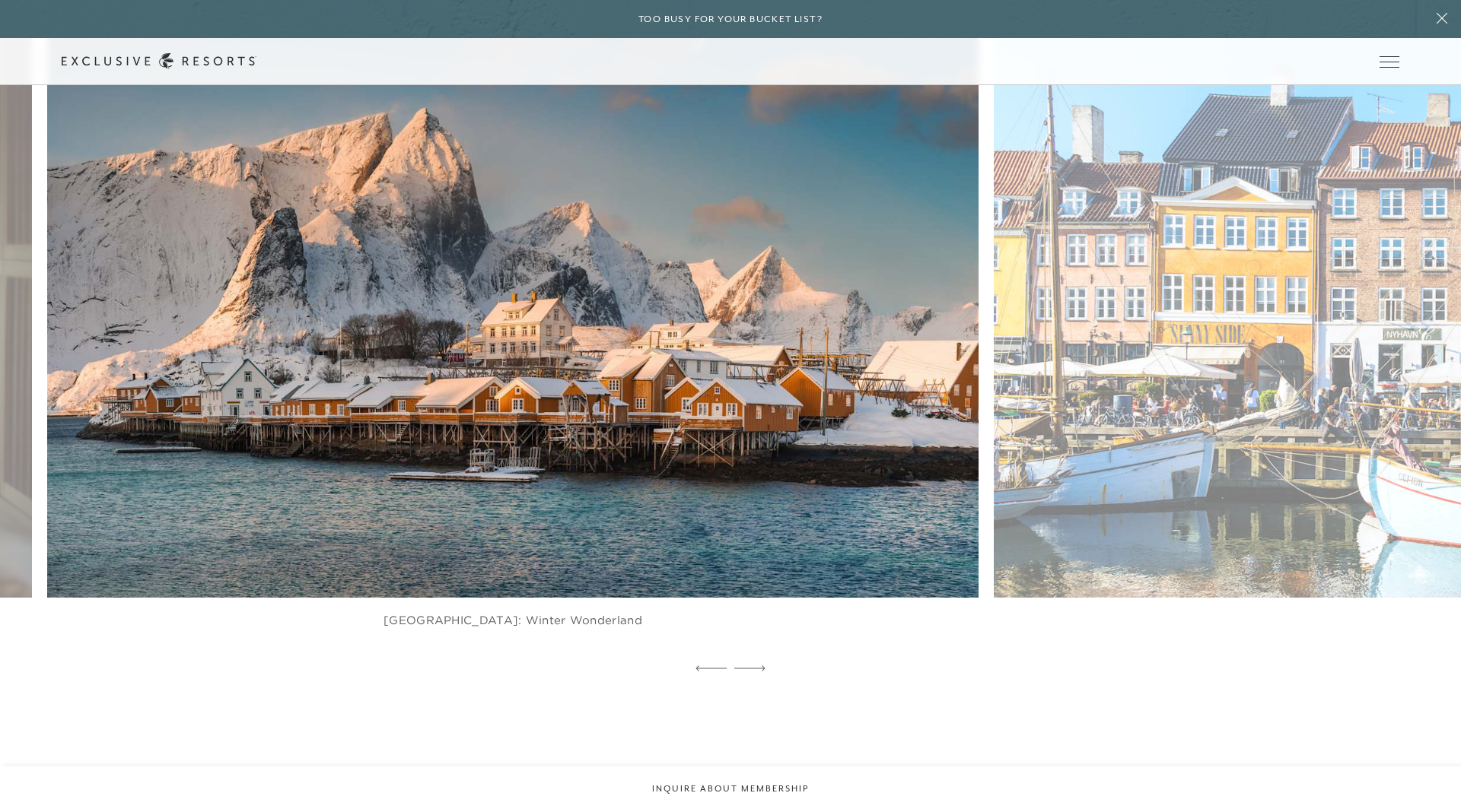
click at [977, 315] on img at bounding box center [1489, 312] width 1025 height 631
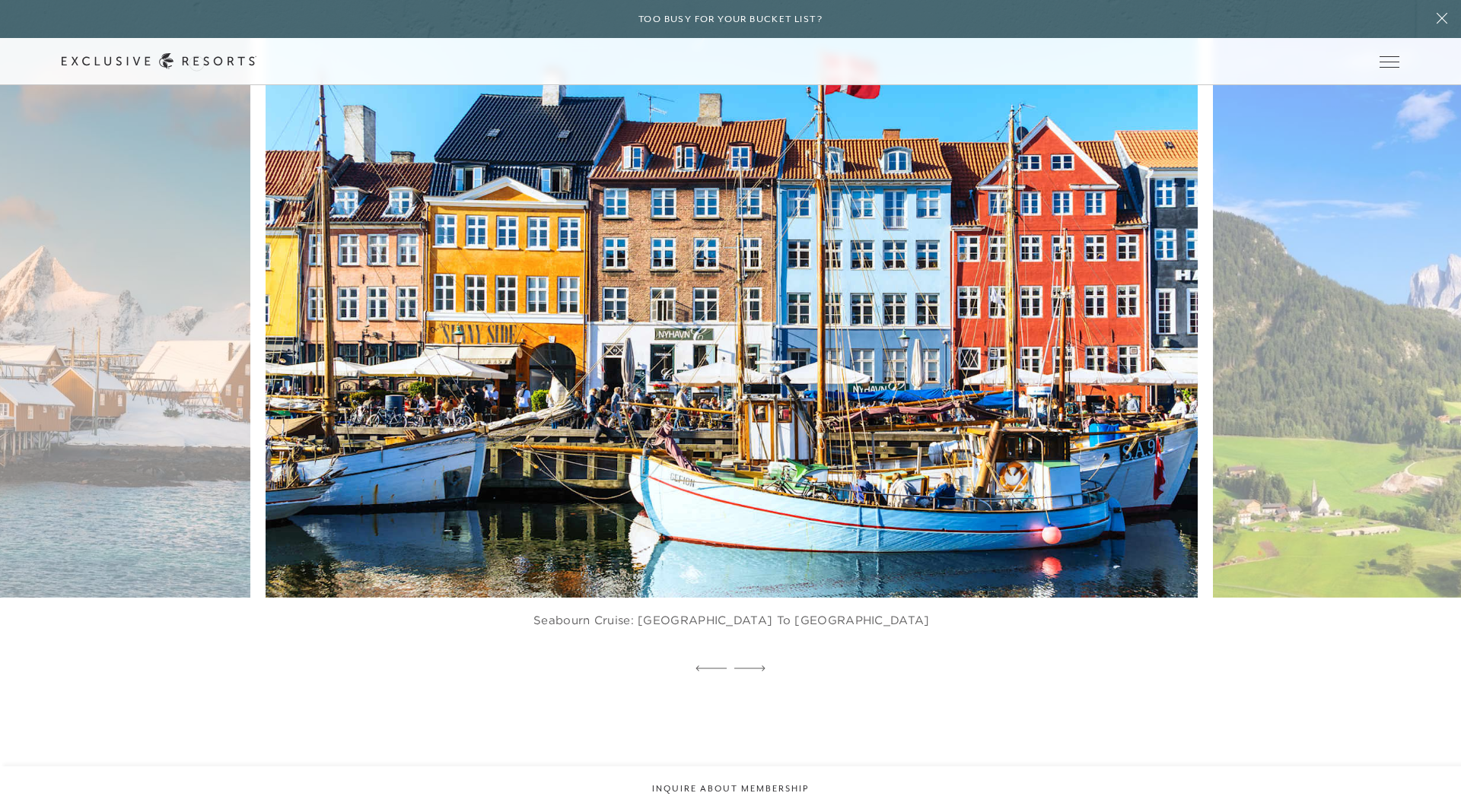
drag, startPoint x: 196, startPoint y: 61, endPoint x: 173, endPoint y: 65, distance: 23.3
click at [0, 0] on div "Schedule a Meeting Get Started" at bounding box center [0, 0] width 0 height 0
click at [0, 0] on link "Get Started" at bounding box center [0, 0] width 0 height 0
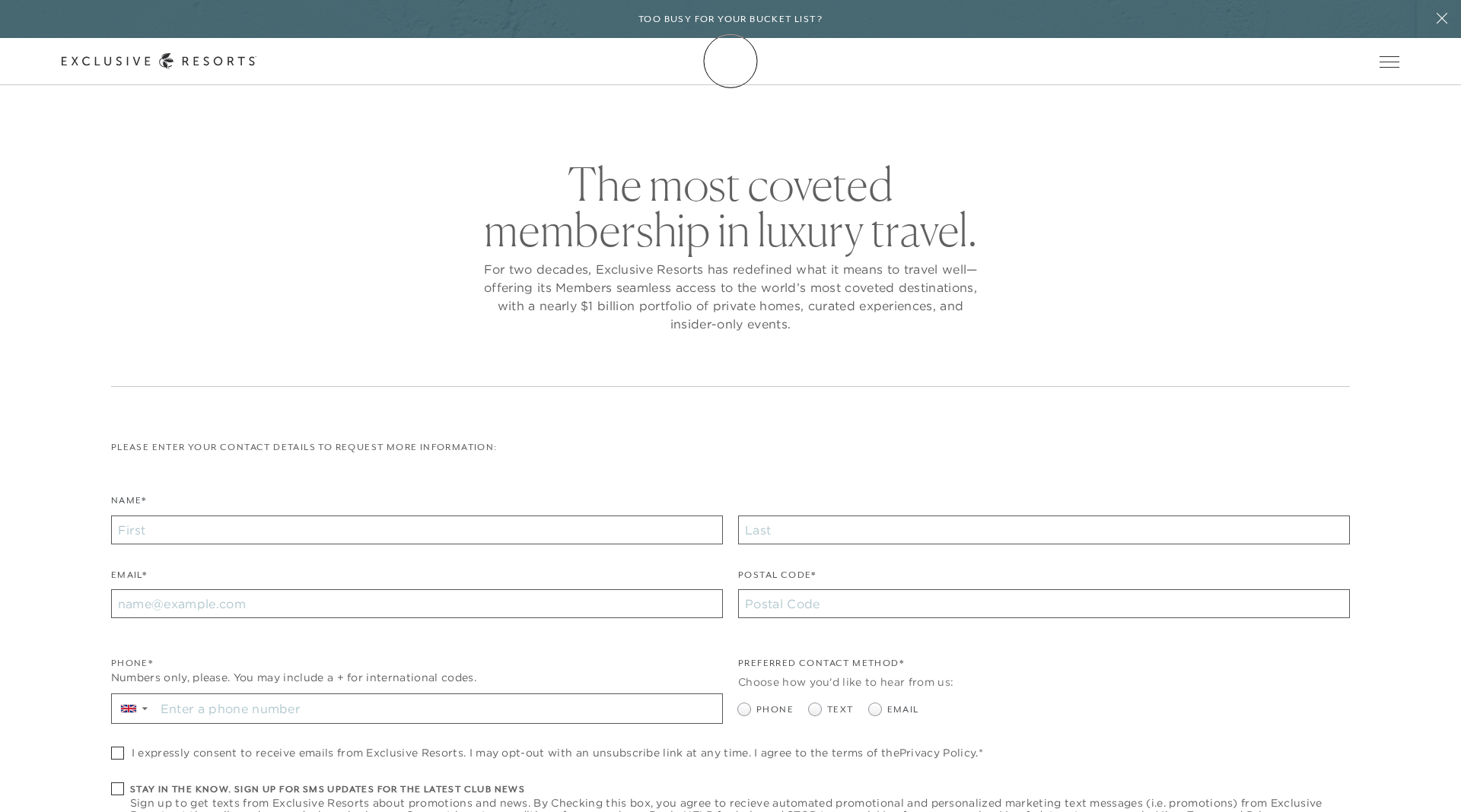
click at [257, 60] on icon at bounding box center [159, 61] width 195 height 16
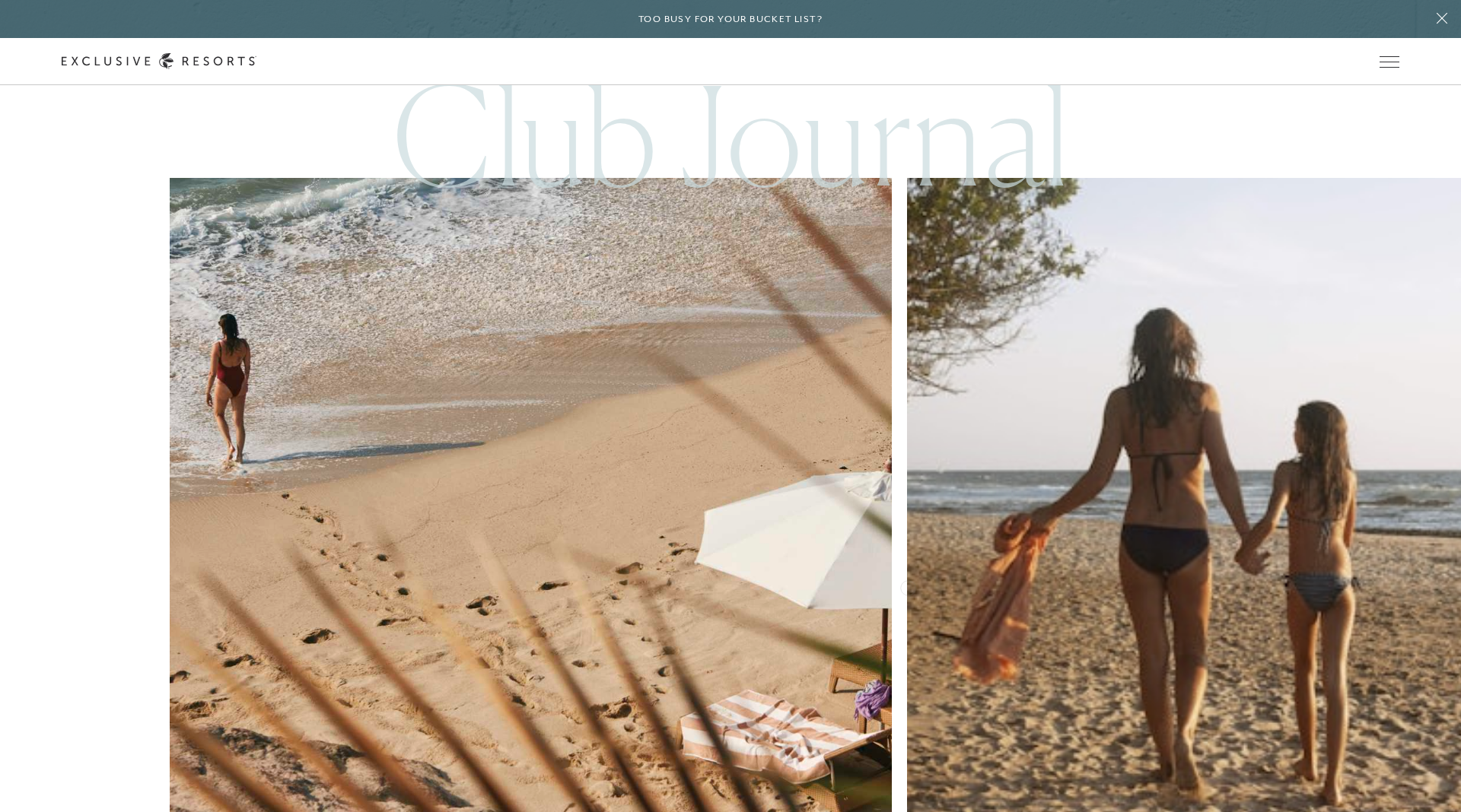
scroll to position [7544, 0]
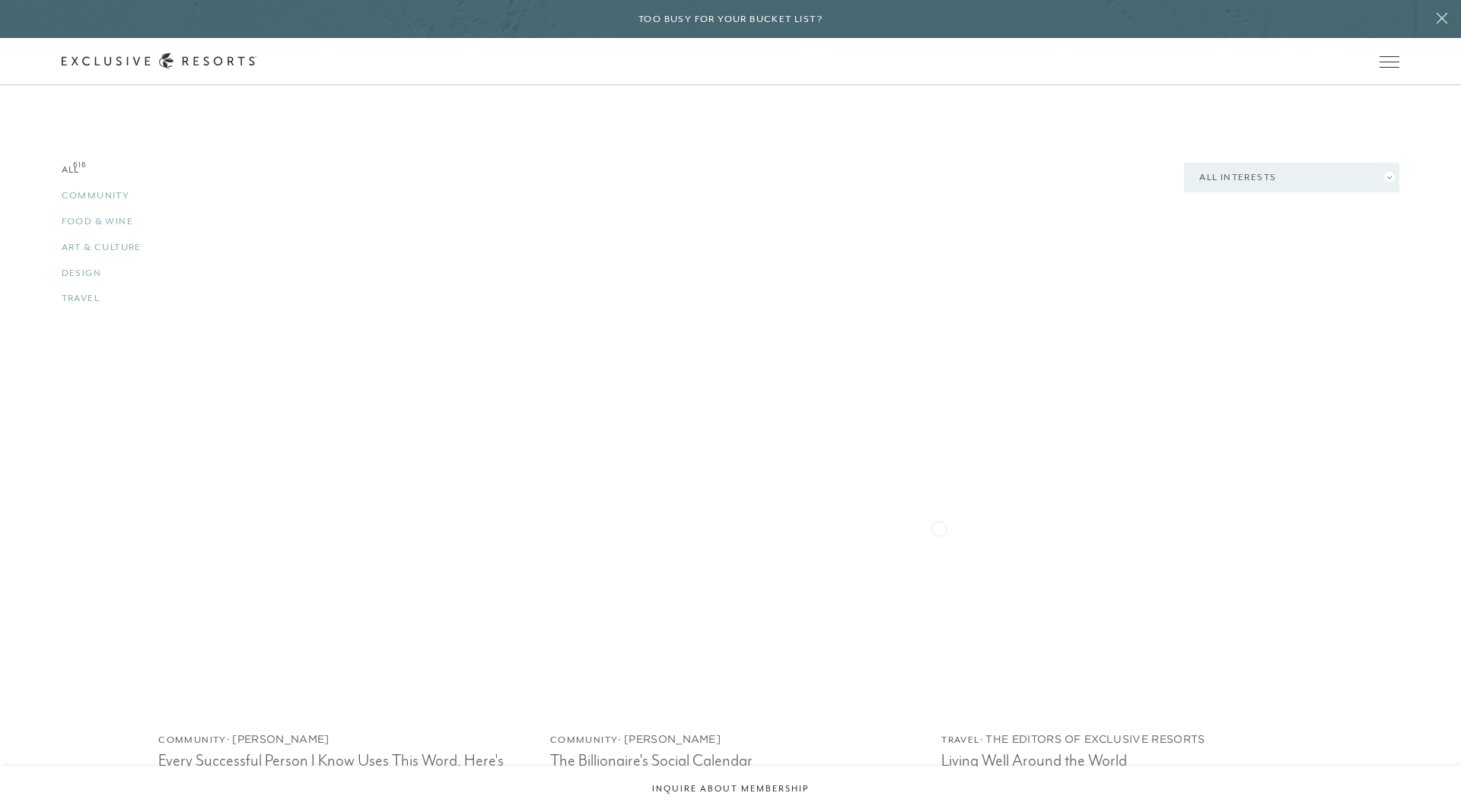
scroll to position [2242, 0]
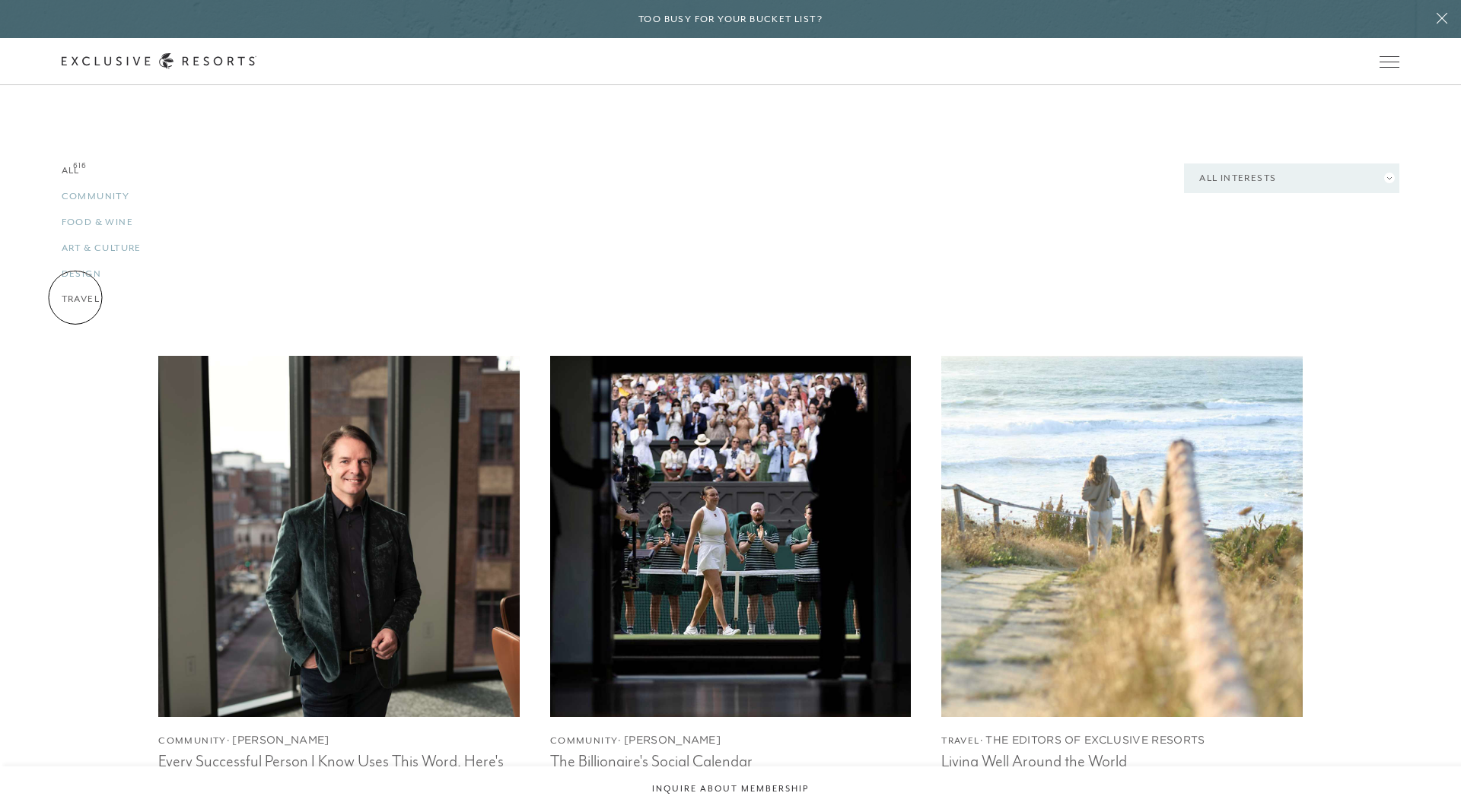
click at [75, 297] on link "Travel 616" at bounding box center [269, 299] width 415 height 14
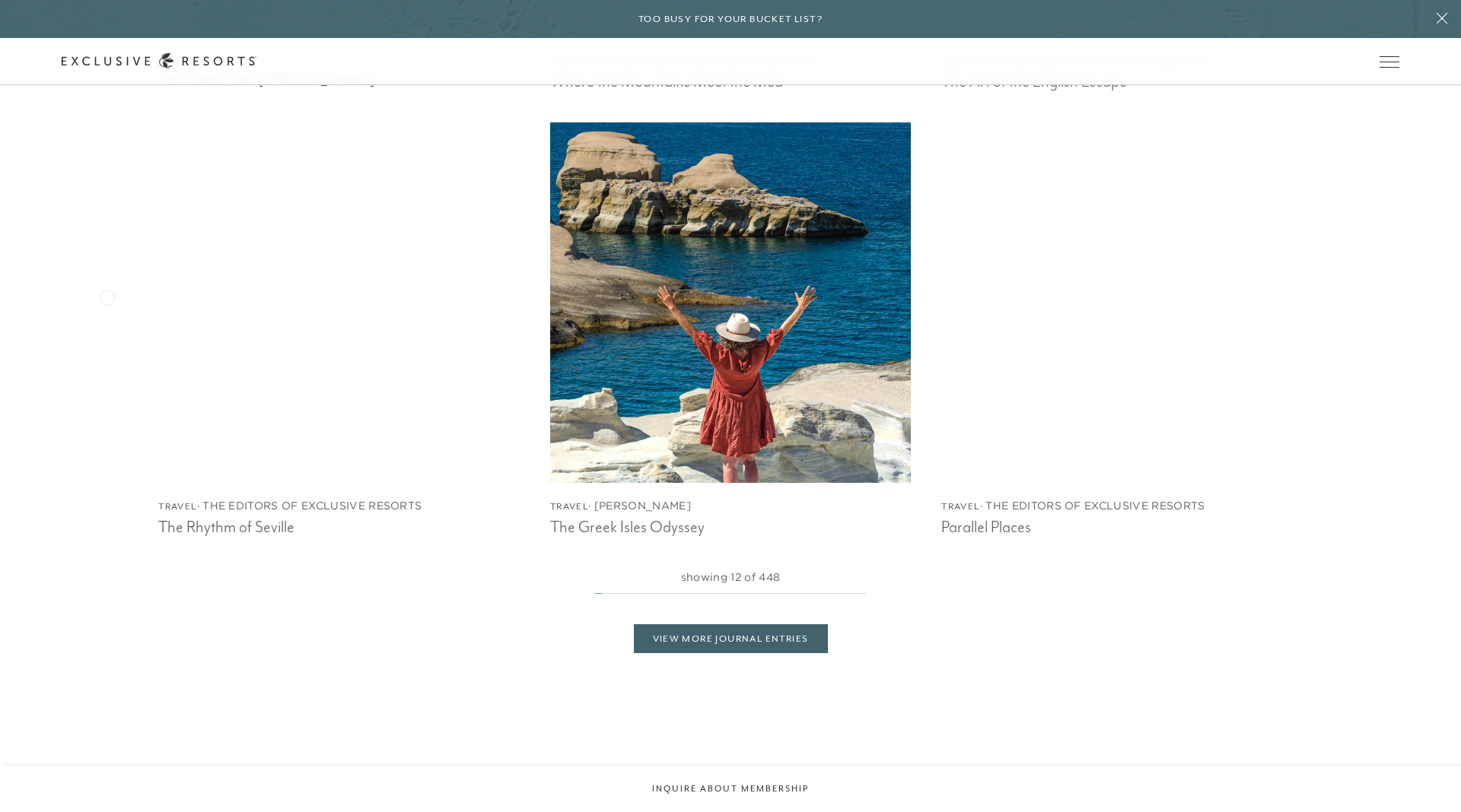
scroll to position [3808, 0]
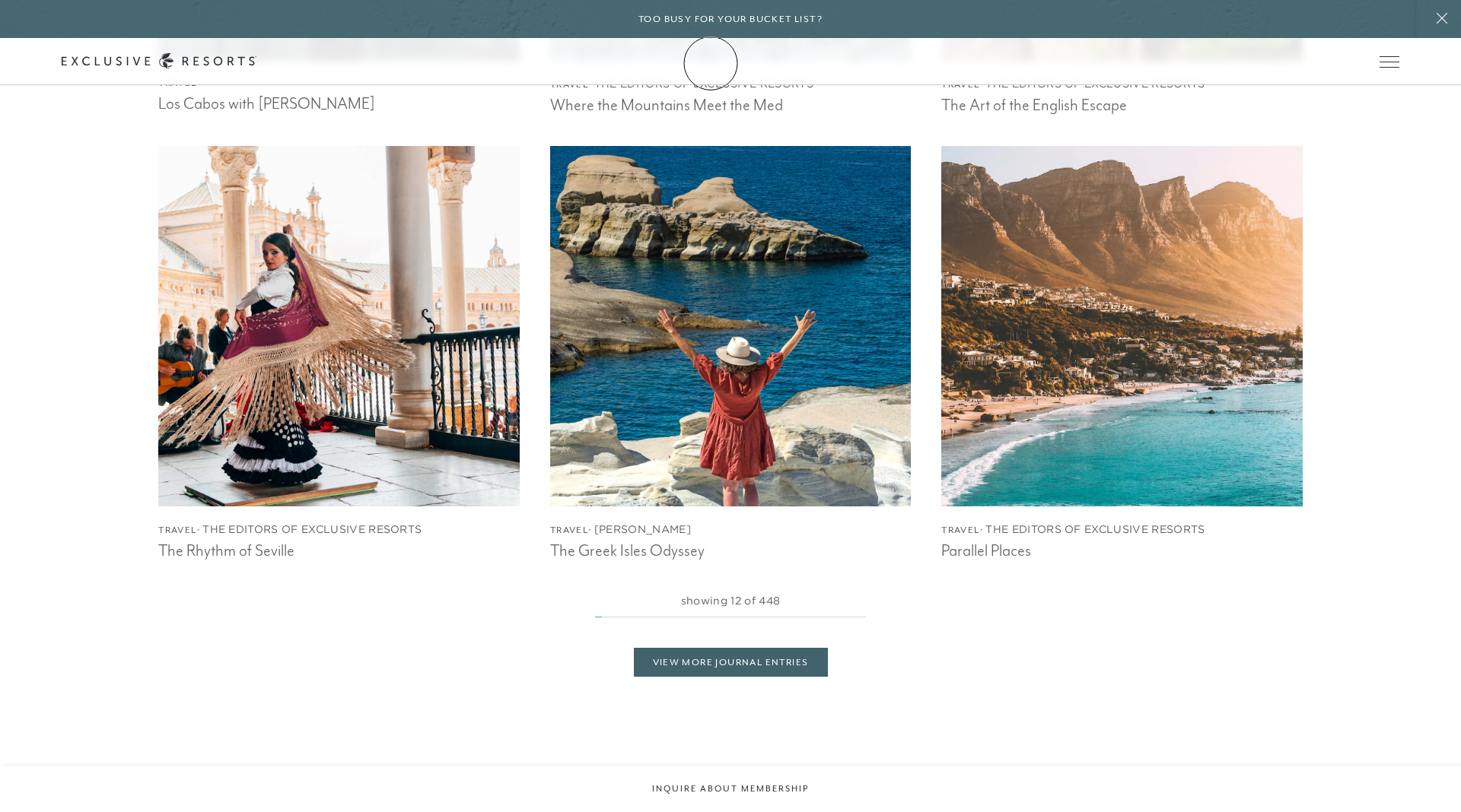
click at [257, 63] on icon at bounding box center [159, 61] width 195 height 16
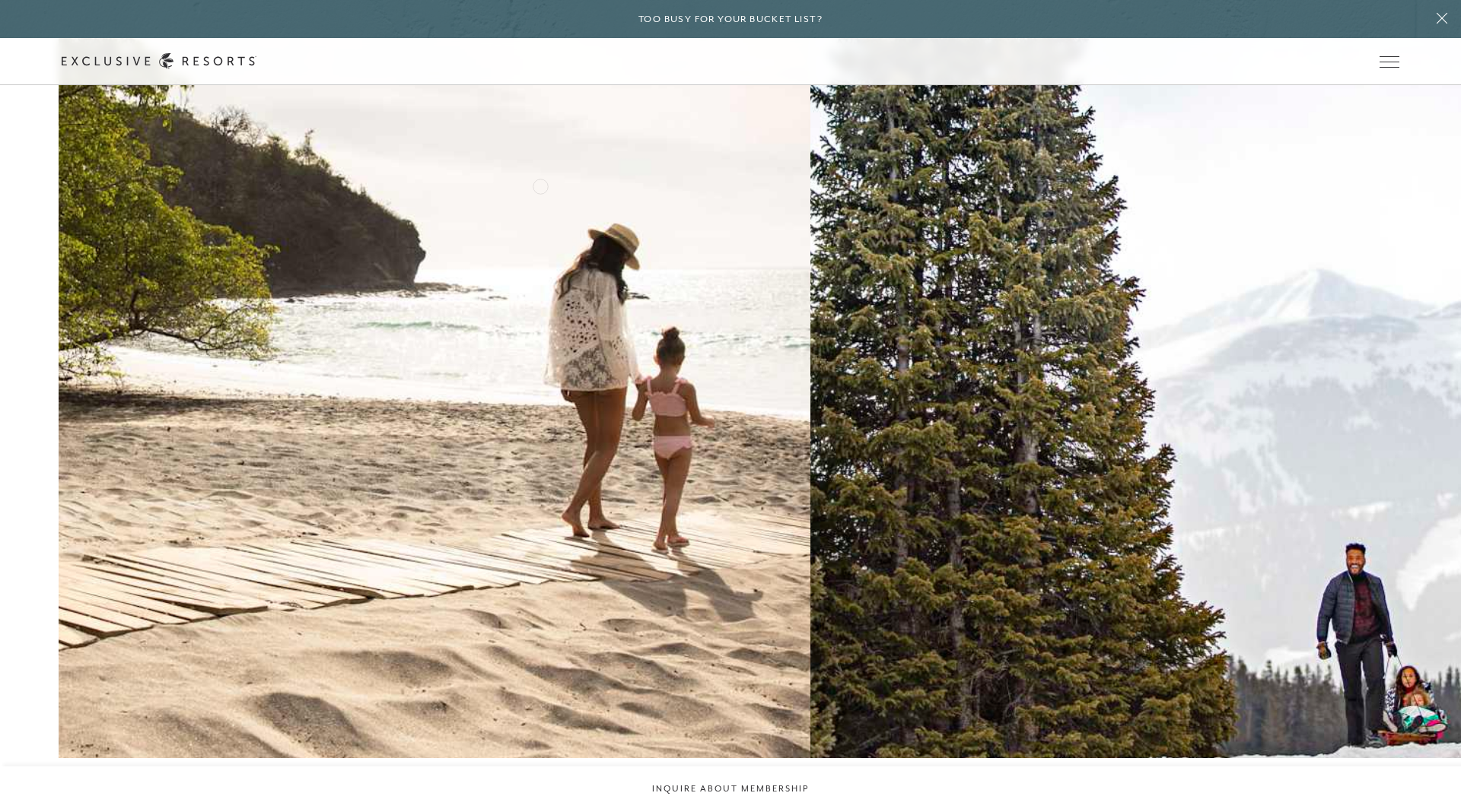
scroll to position [2983, 0]
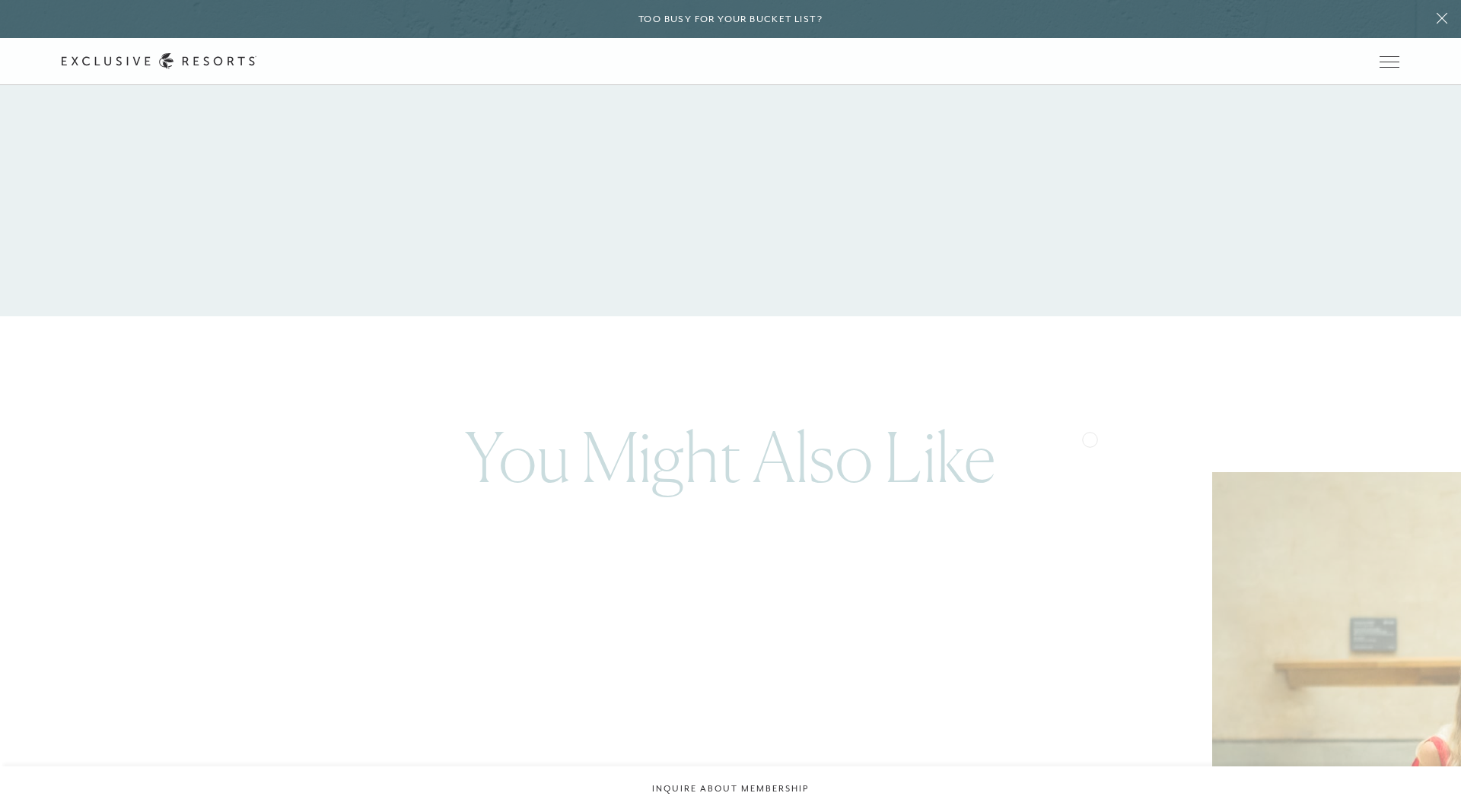
scroll to position [3655, 0]
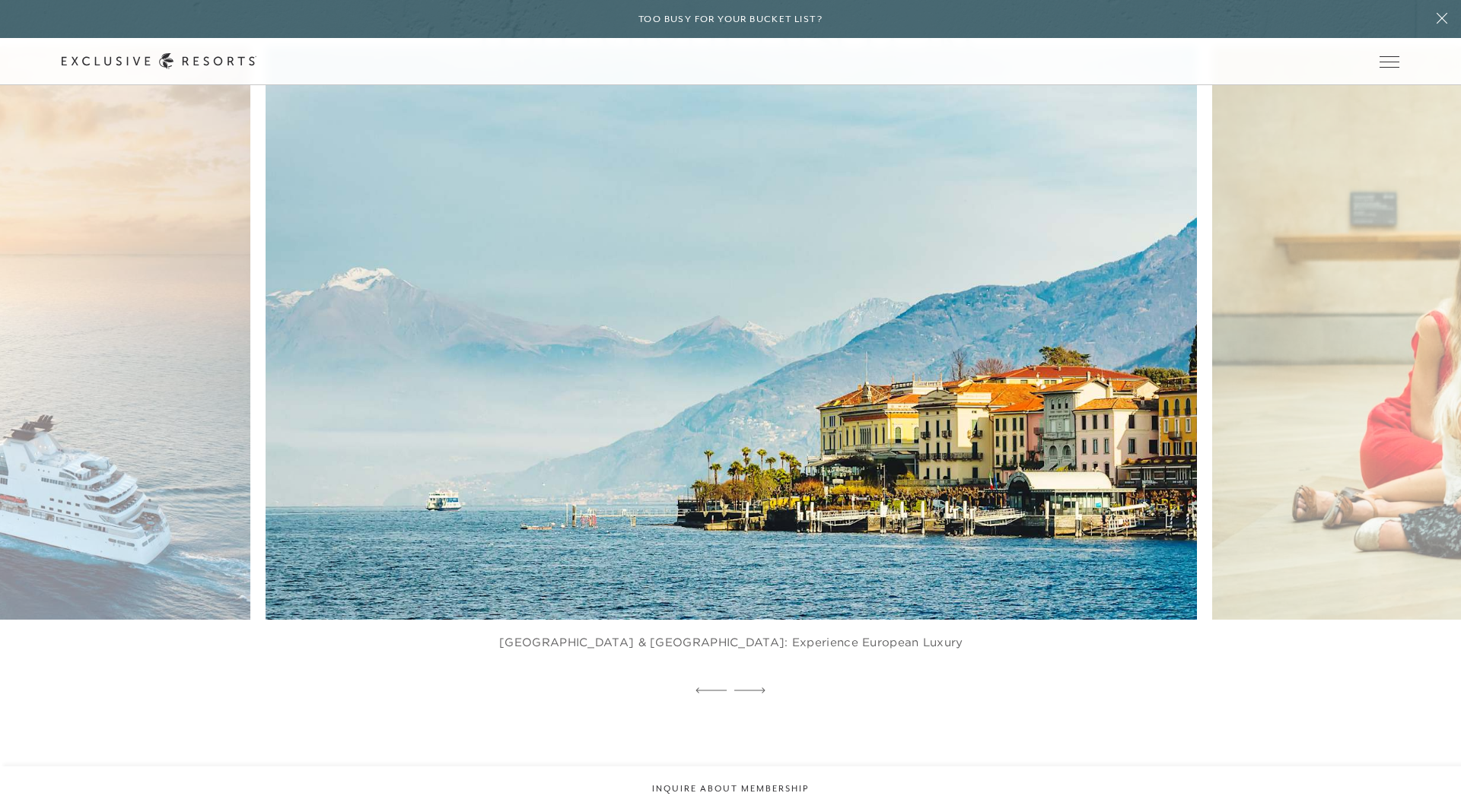
click at [1126, 378] on img at bounding box center [762, 334] width 1025 height 631
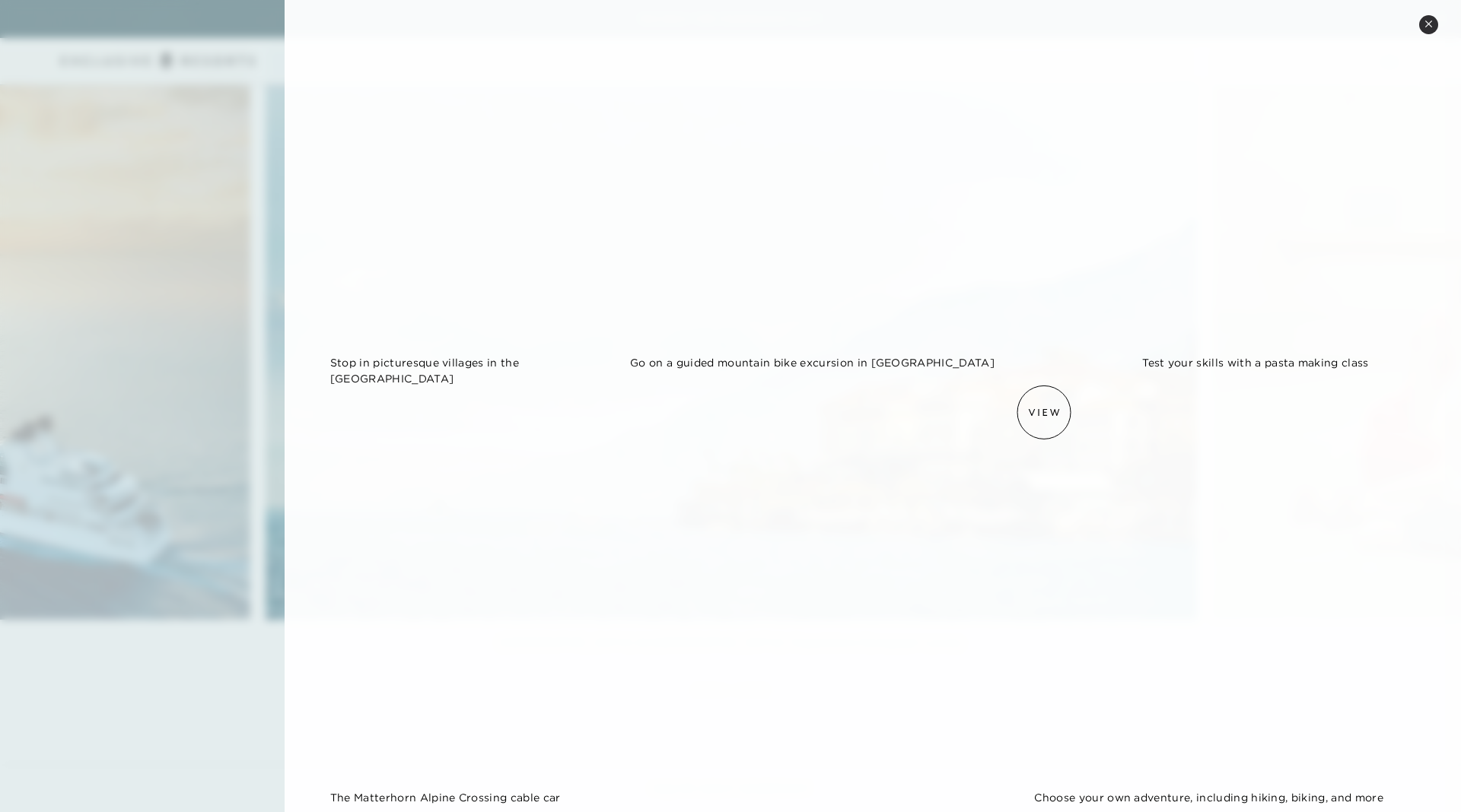
scroll to position [1519, 0]
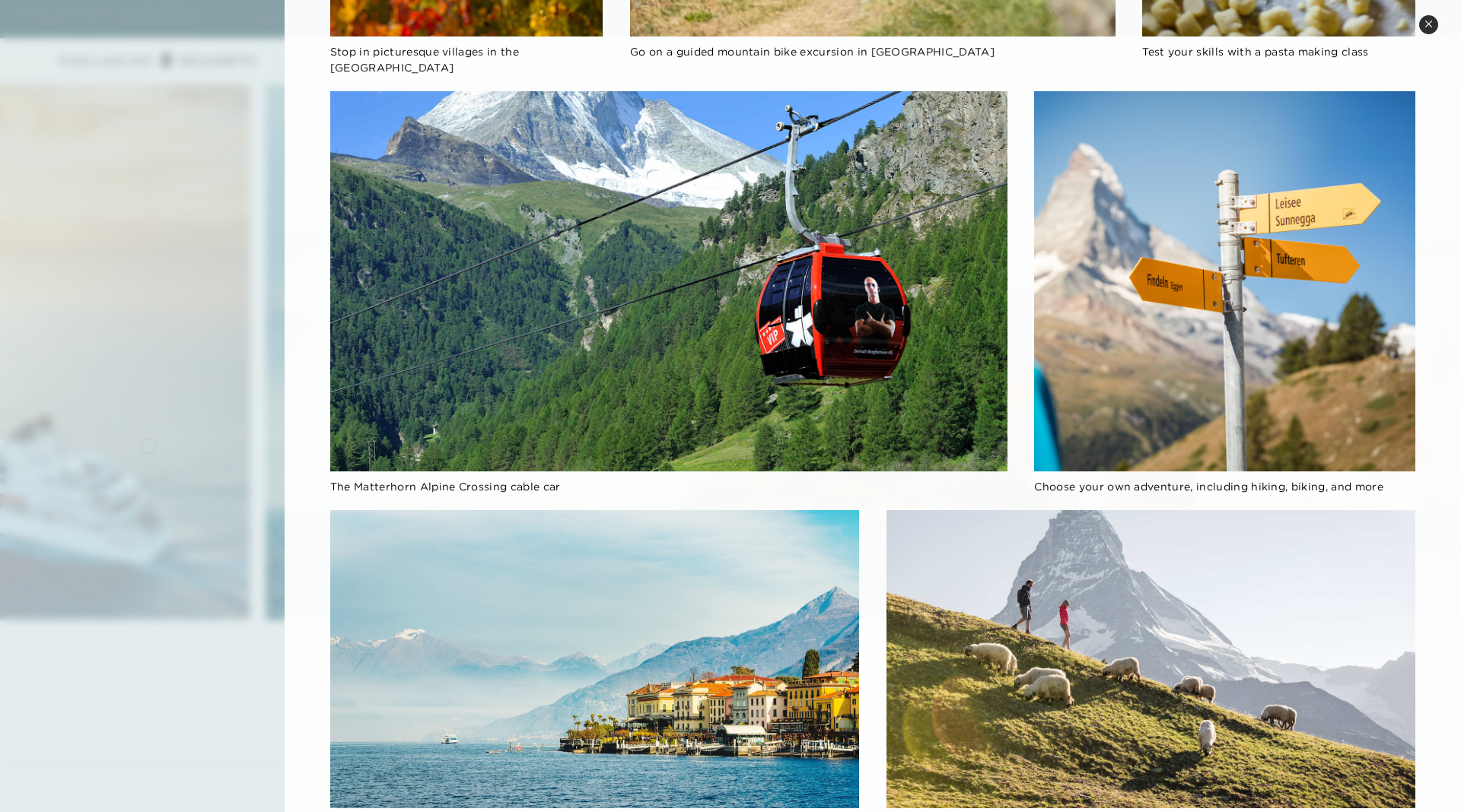
click at [148, 444] on div at bounding box center [730, 406] width 1461 height 812
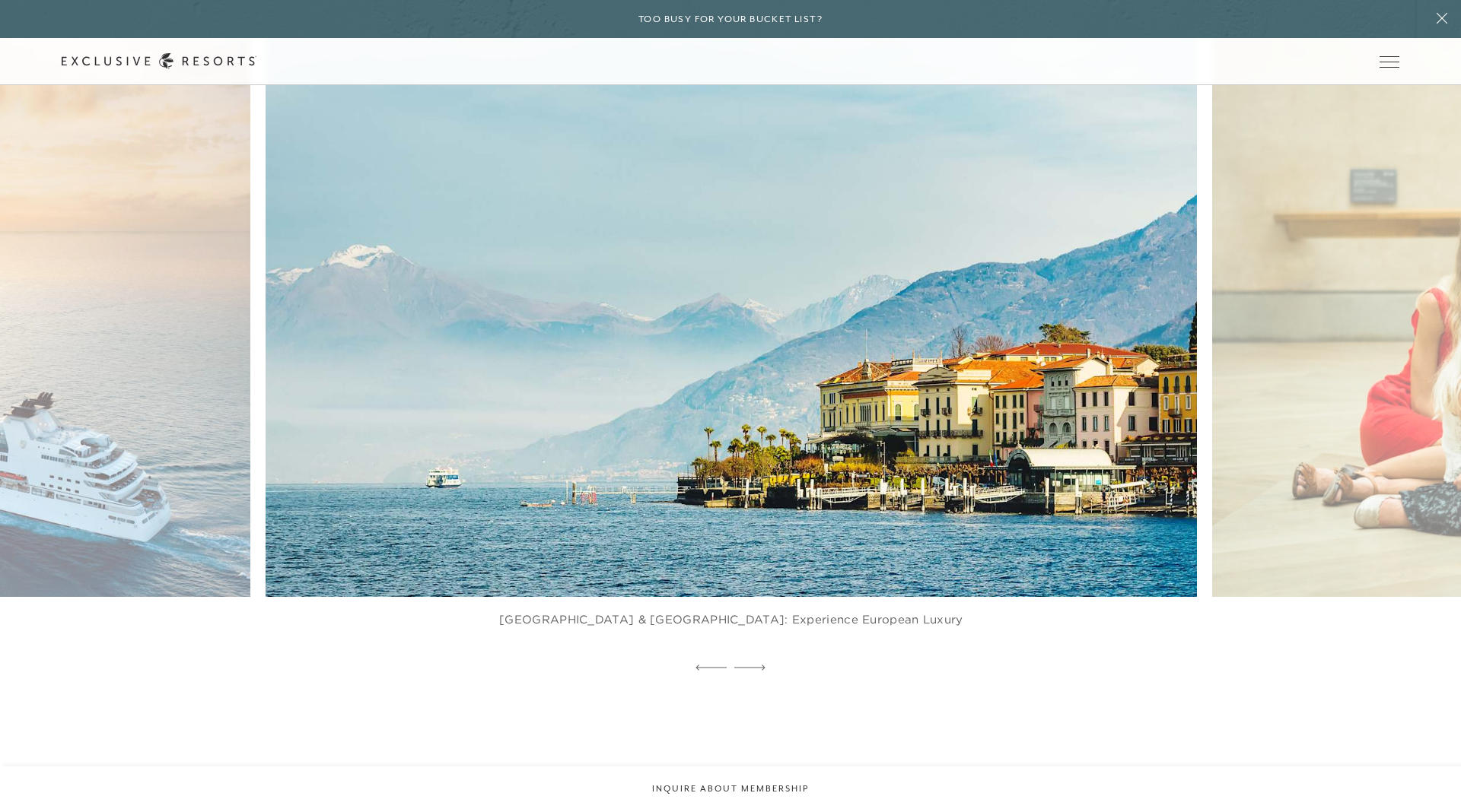
scroll to position [3690, 0]
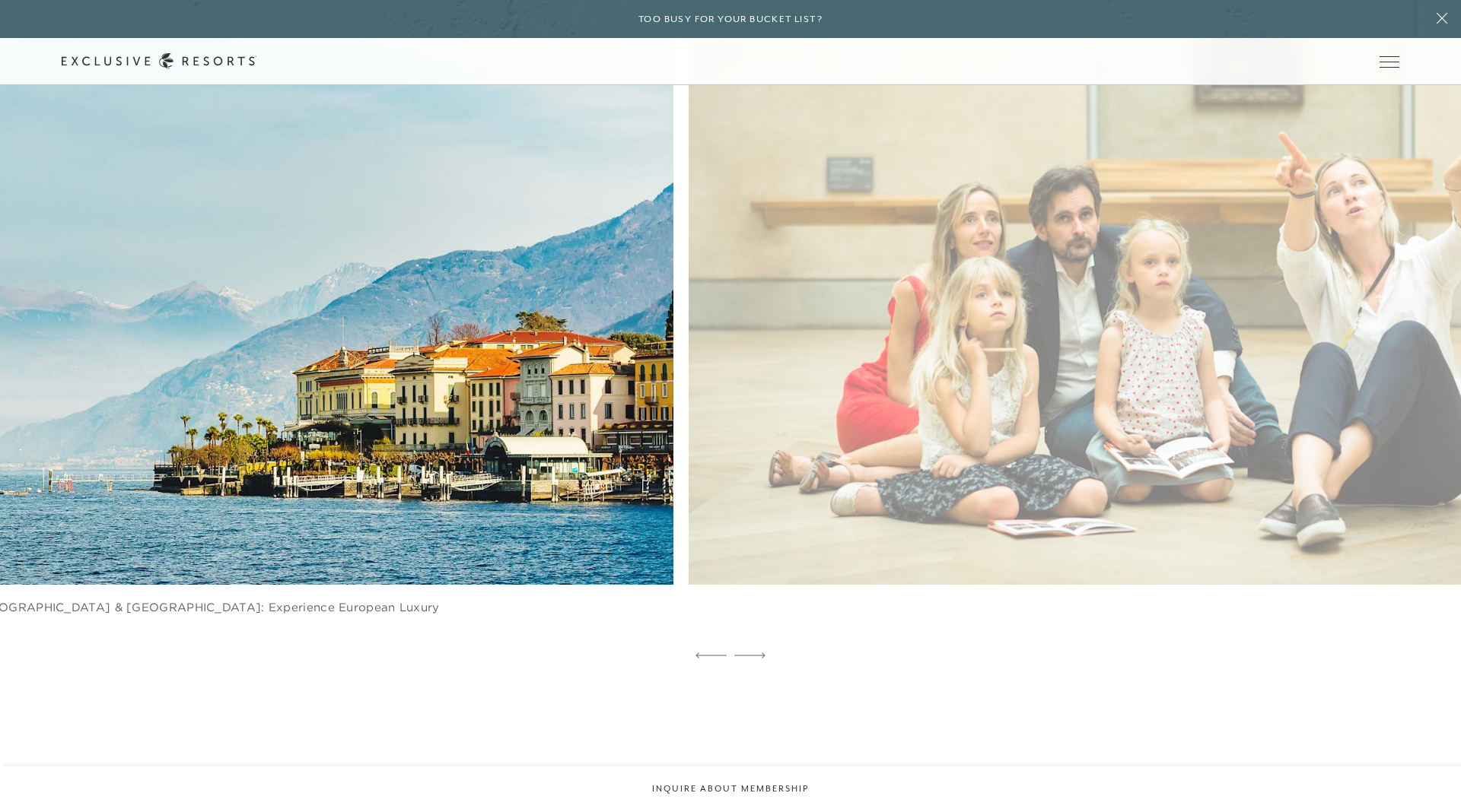
click at [534, 434] on img at bounding box center [238, 299] width 1025 height 631
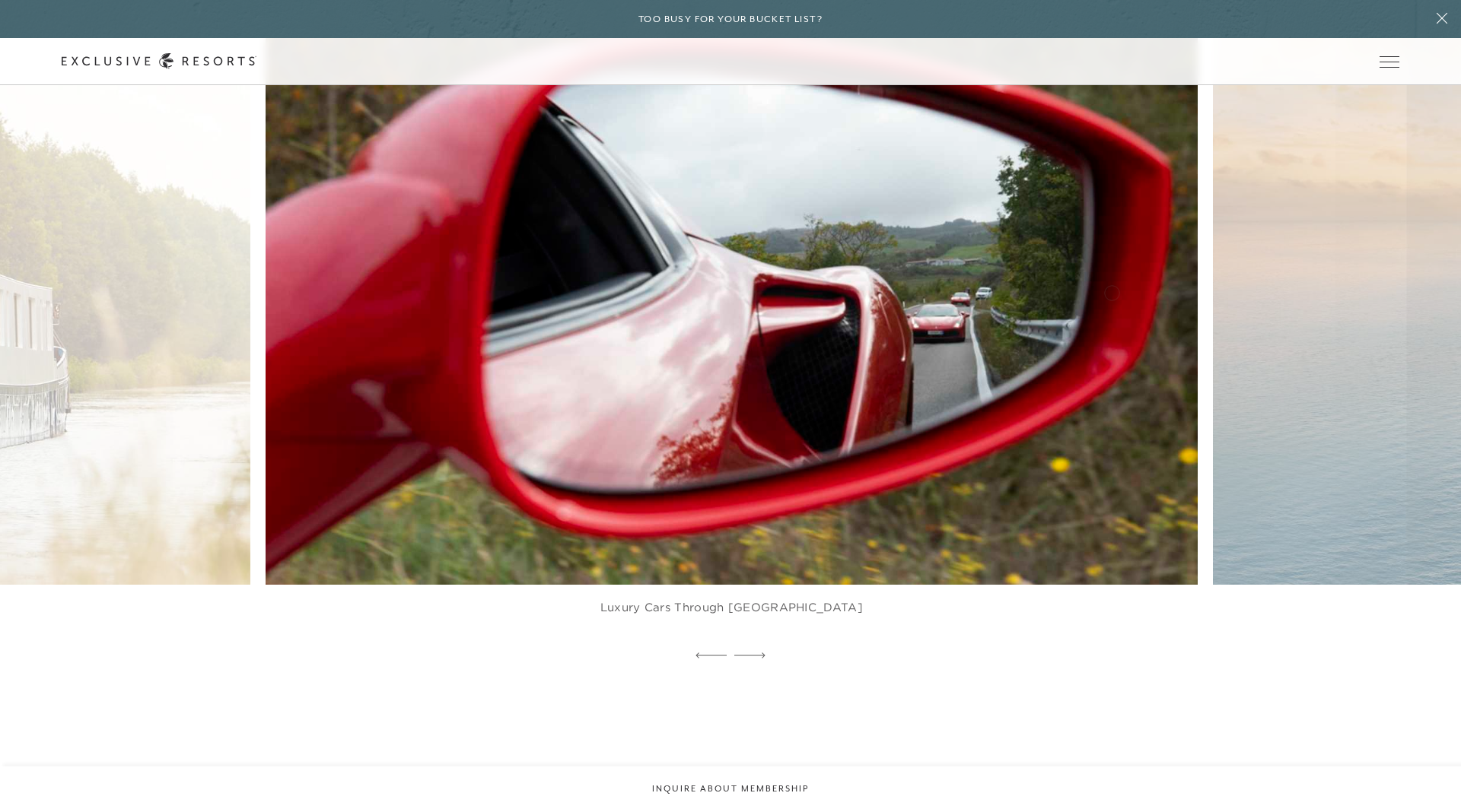
click at [550, 327] on img at bounding box center [762, 299] width 1025 height 631
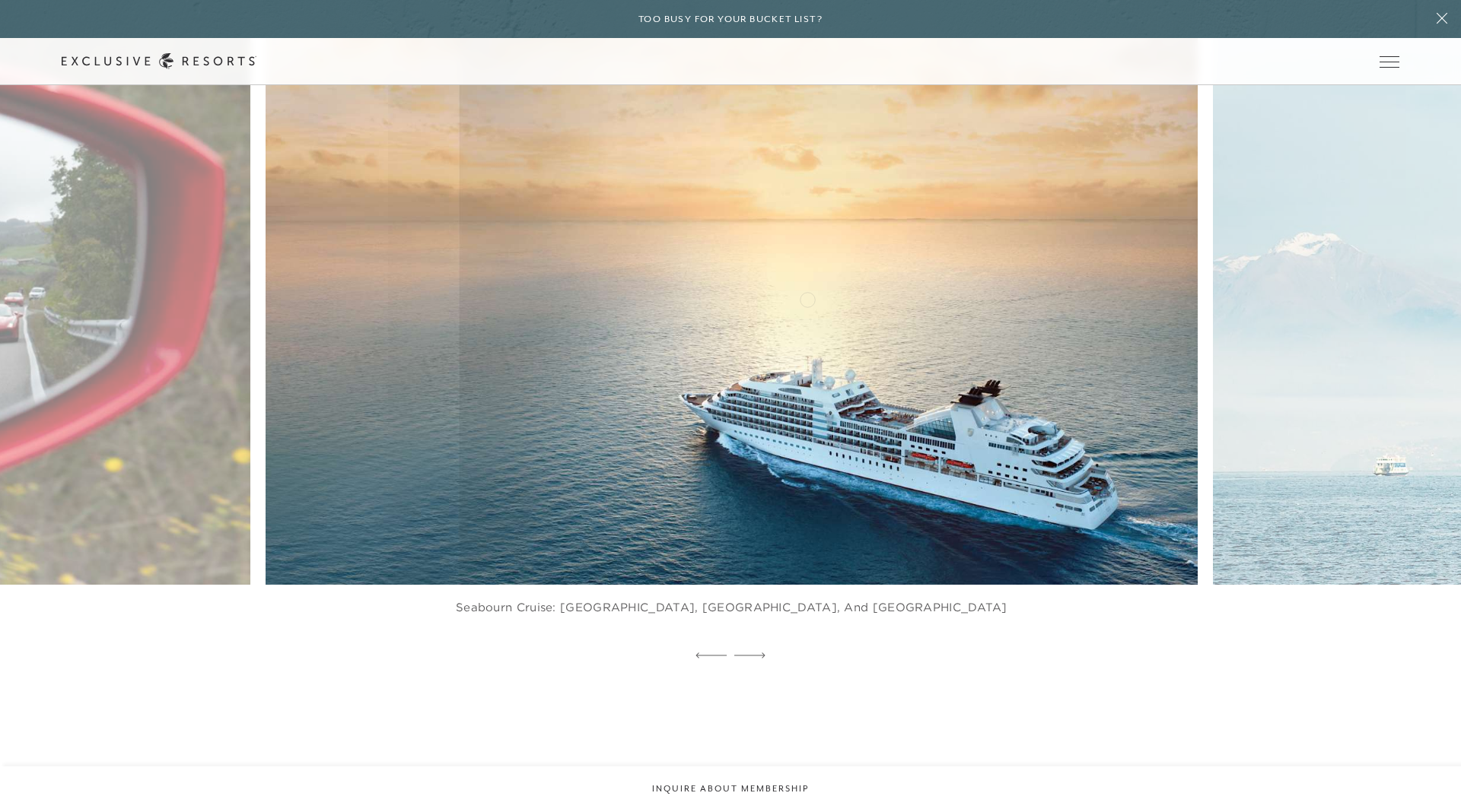
click at [807, 298] on img at bounding box center [762, 299] width 1025 height 631
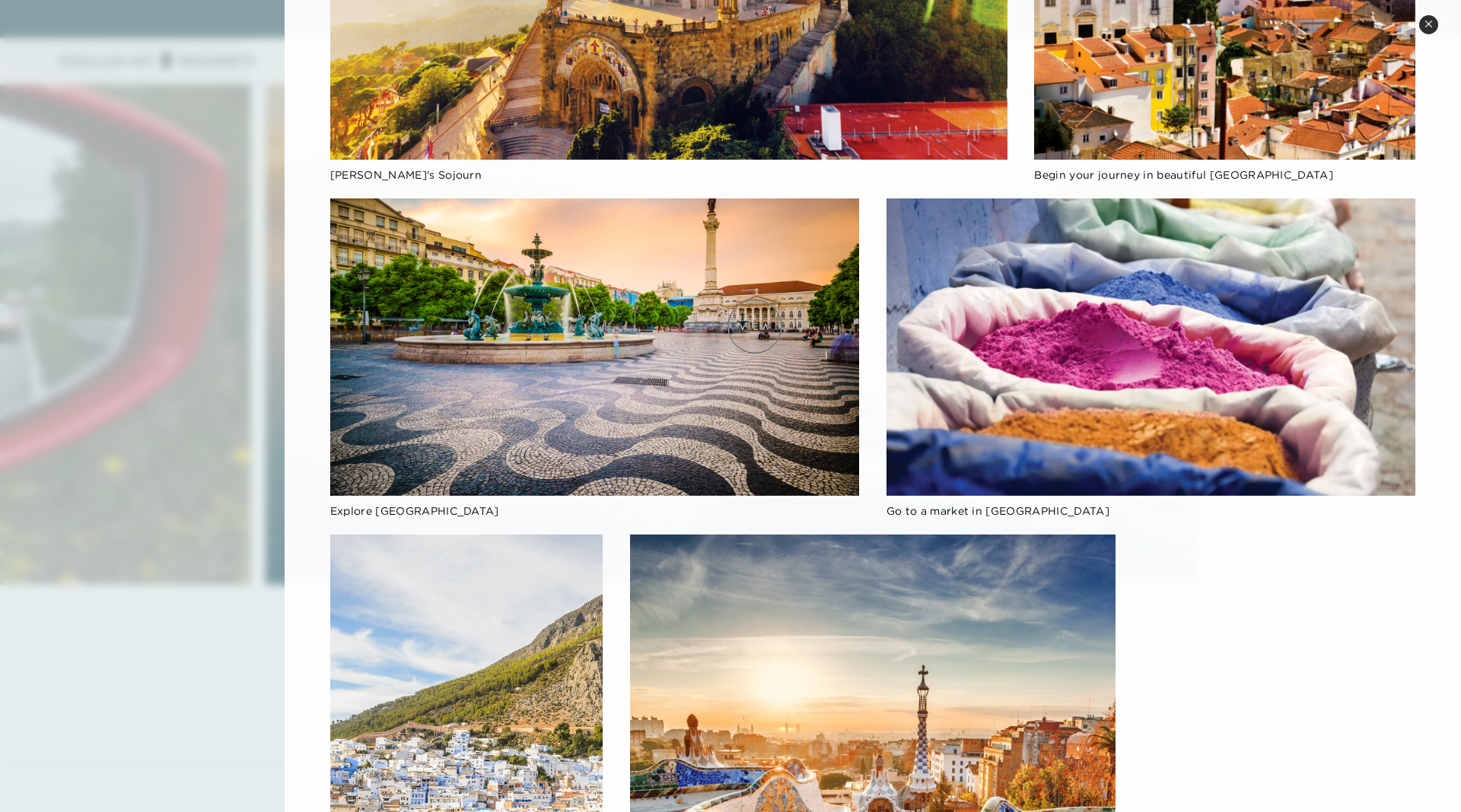
scroll to position [495, 0]
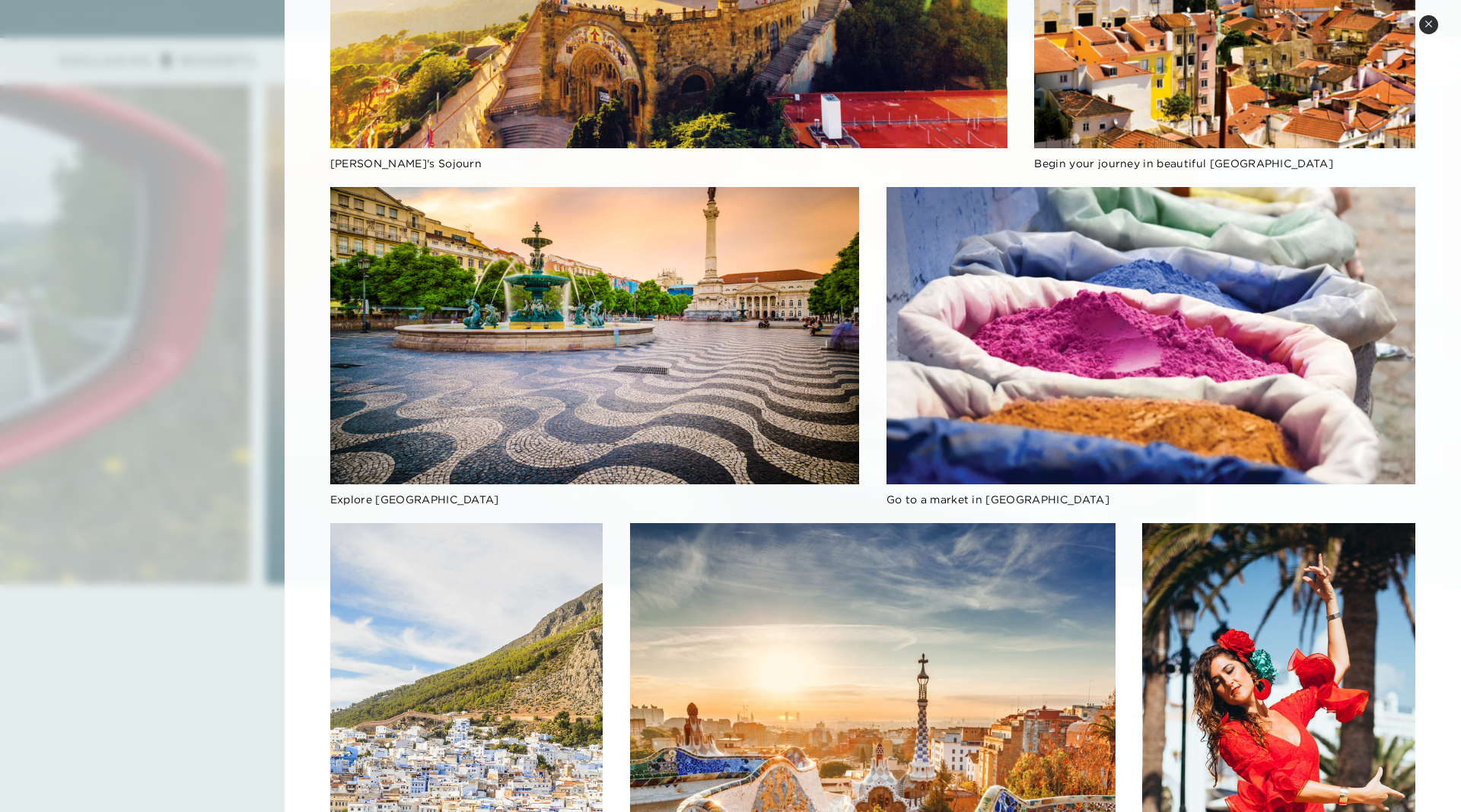
drag, startPoint x: 136, startPoint y: 355, endPoint x: 165, endPoint y: 352, distance: 29.2
click at [136, 355] on div at bounding box center [730, 406] width 1461 height 812
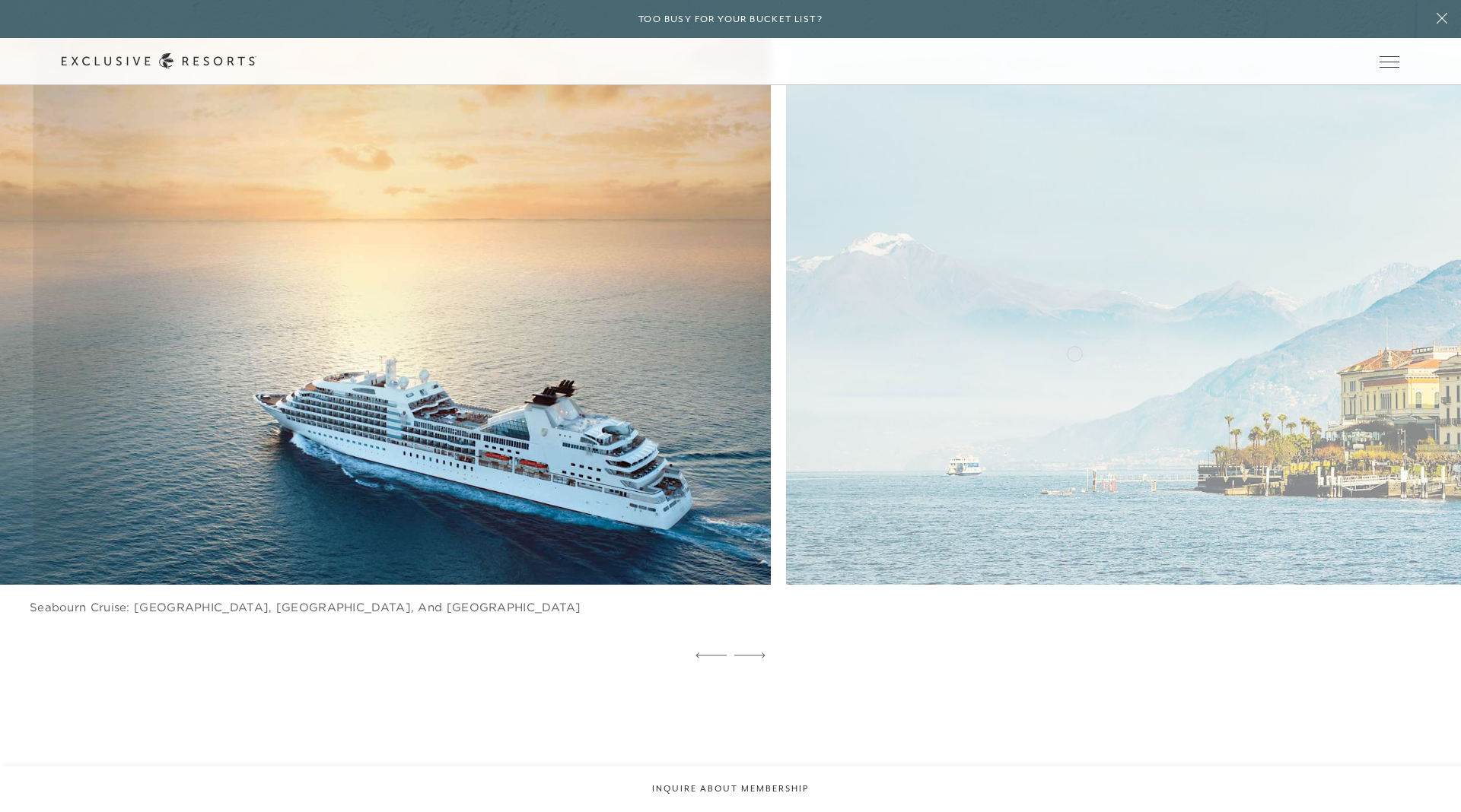
click at [242, 370] on img at bounding box center [336, 299] width 1025 height 631
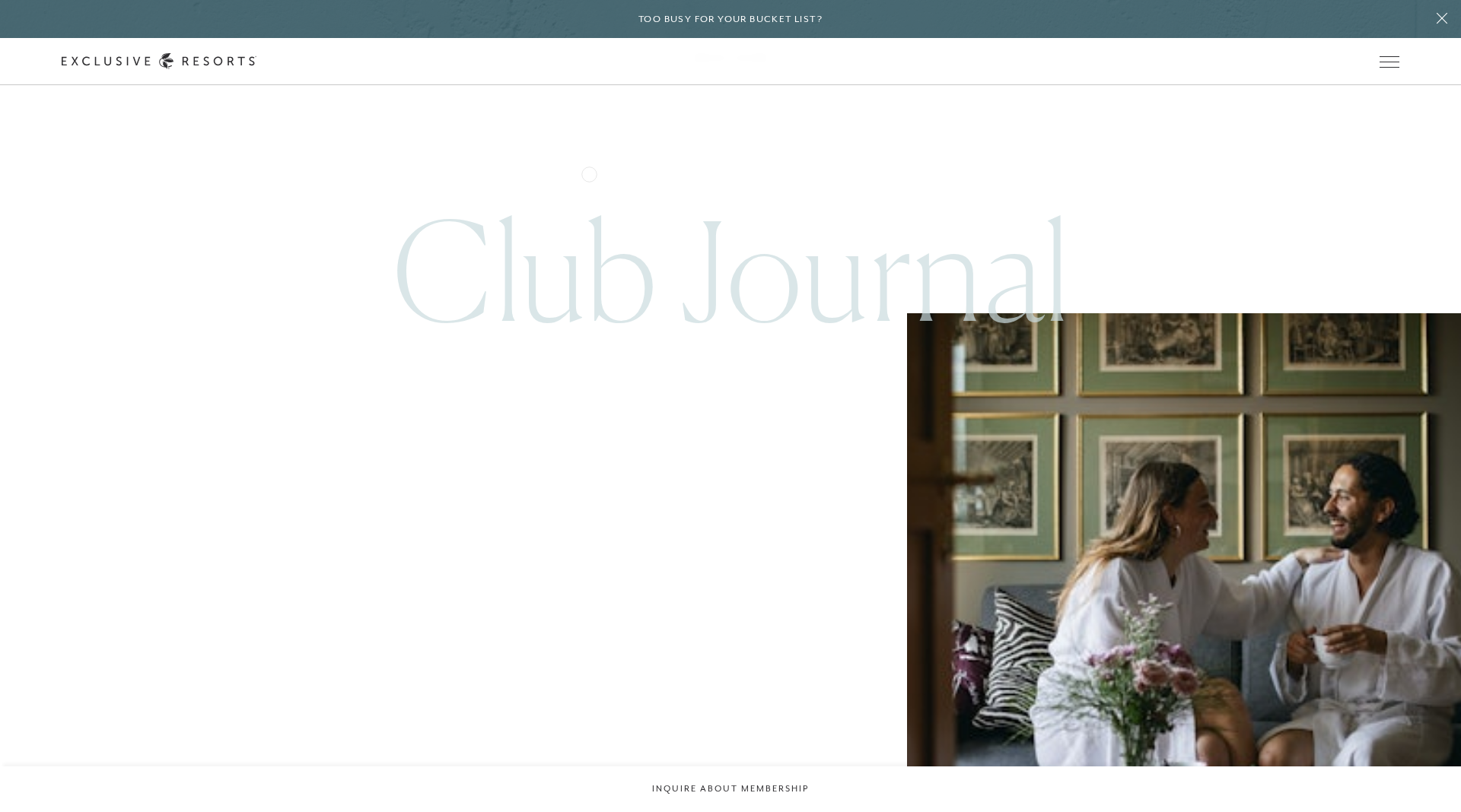
scroll to position [4287, 0]
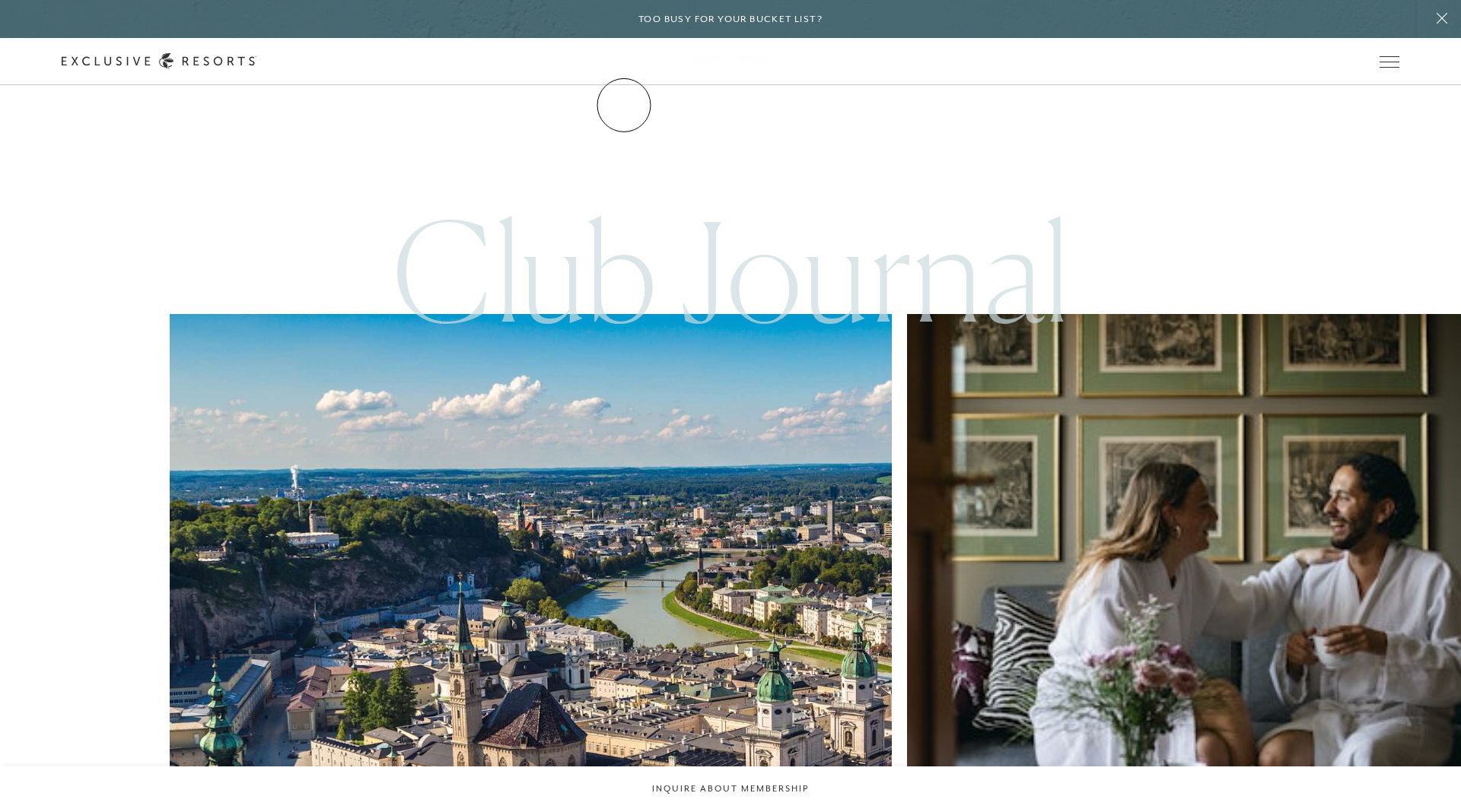
click at [0, 0] on link "The Collection" at bounding box center [0, 0] width 0 height 0
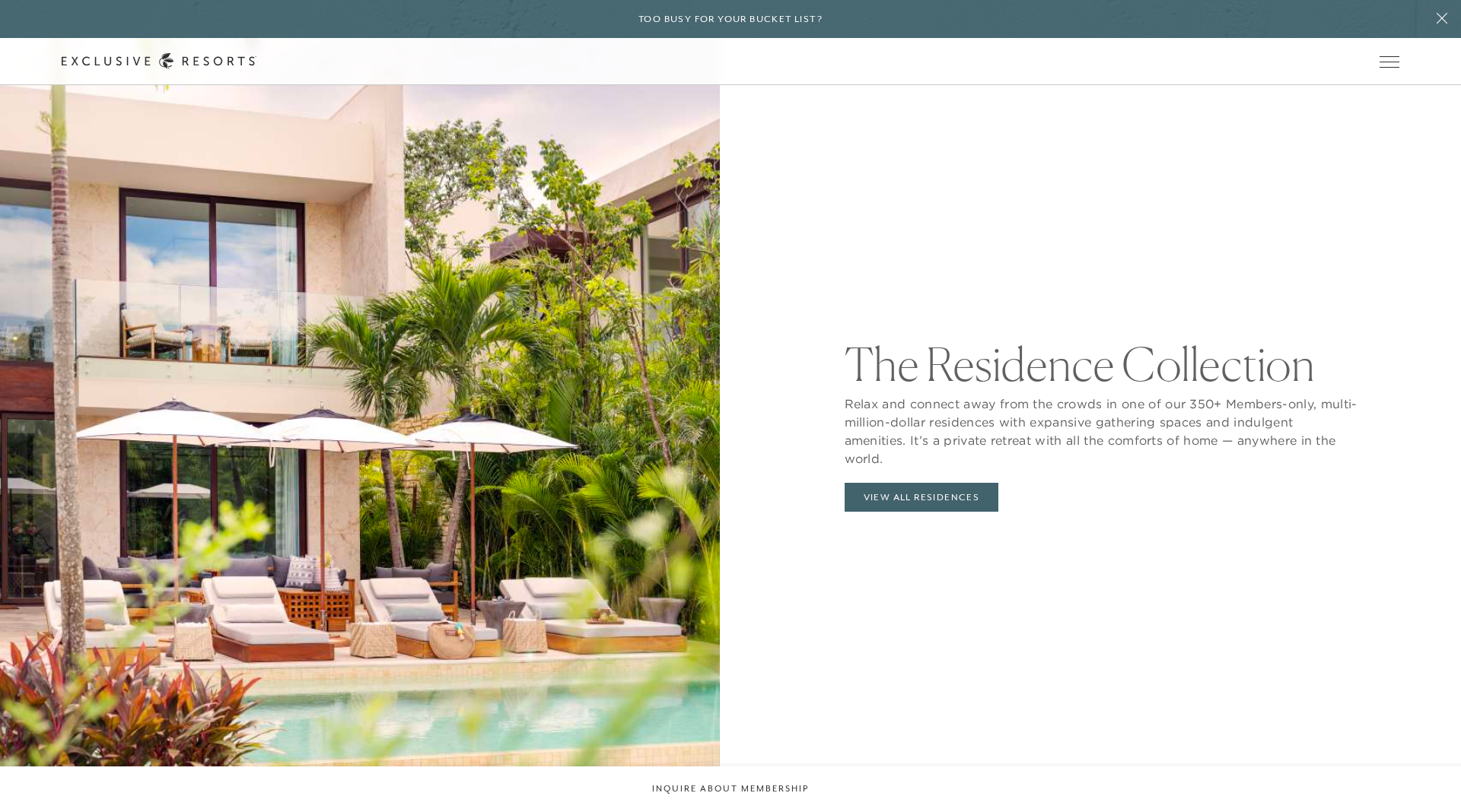
scroll to position [1745, 0]
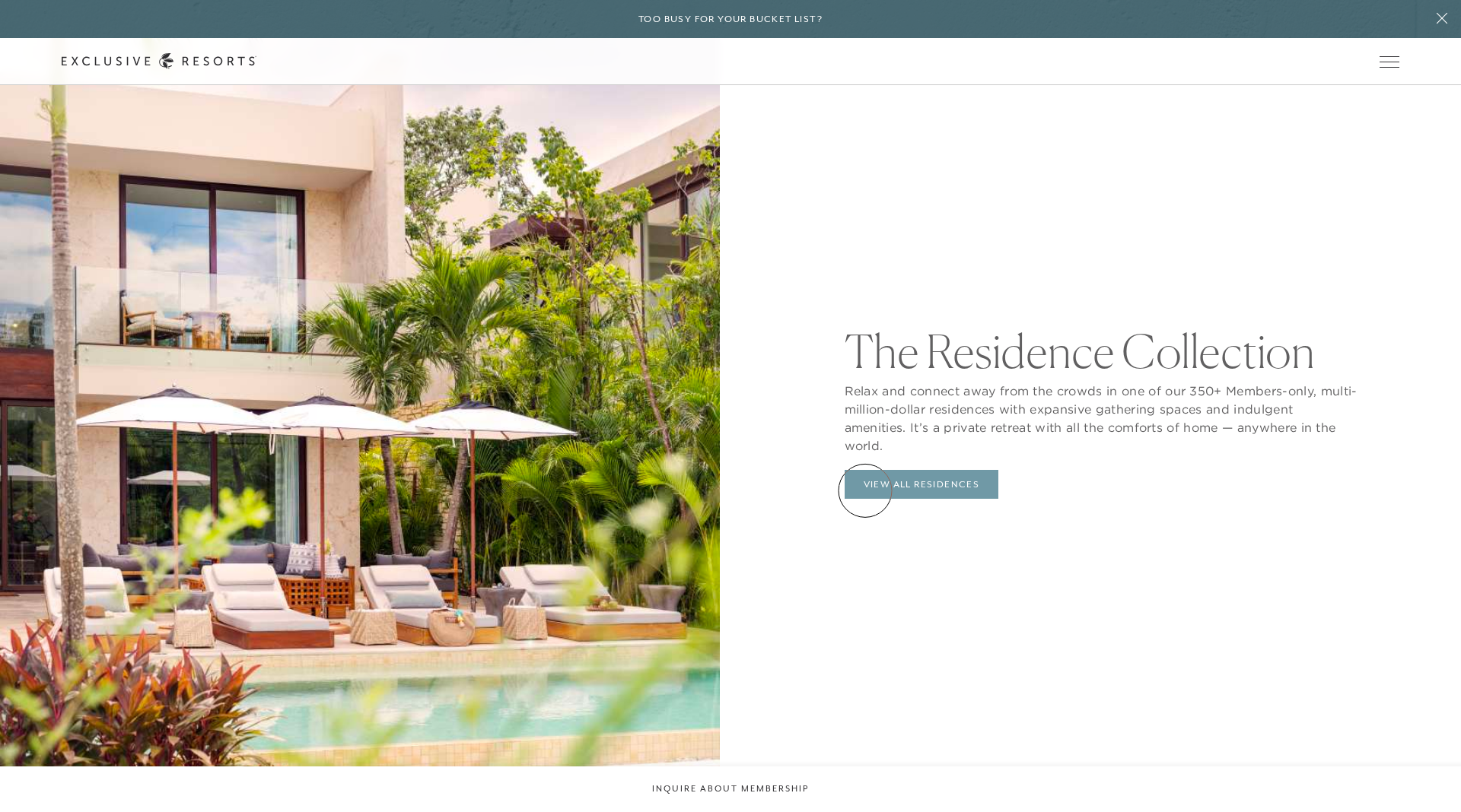
click at [865, 491] on link "View All Residences" at bounding box center [922, 484] width 154 height 29
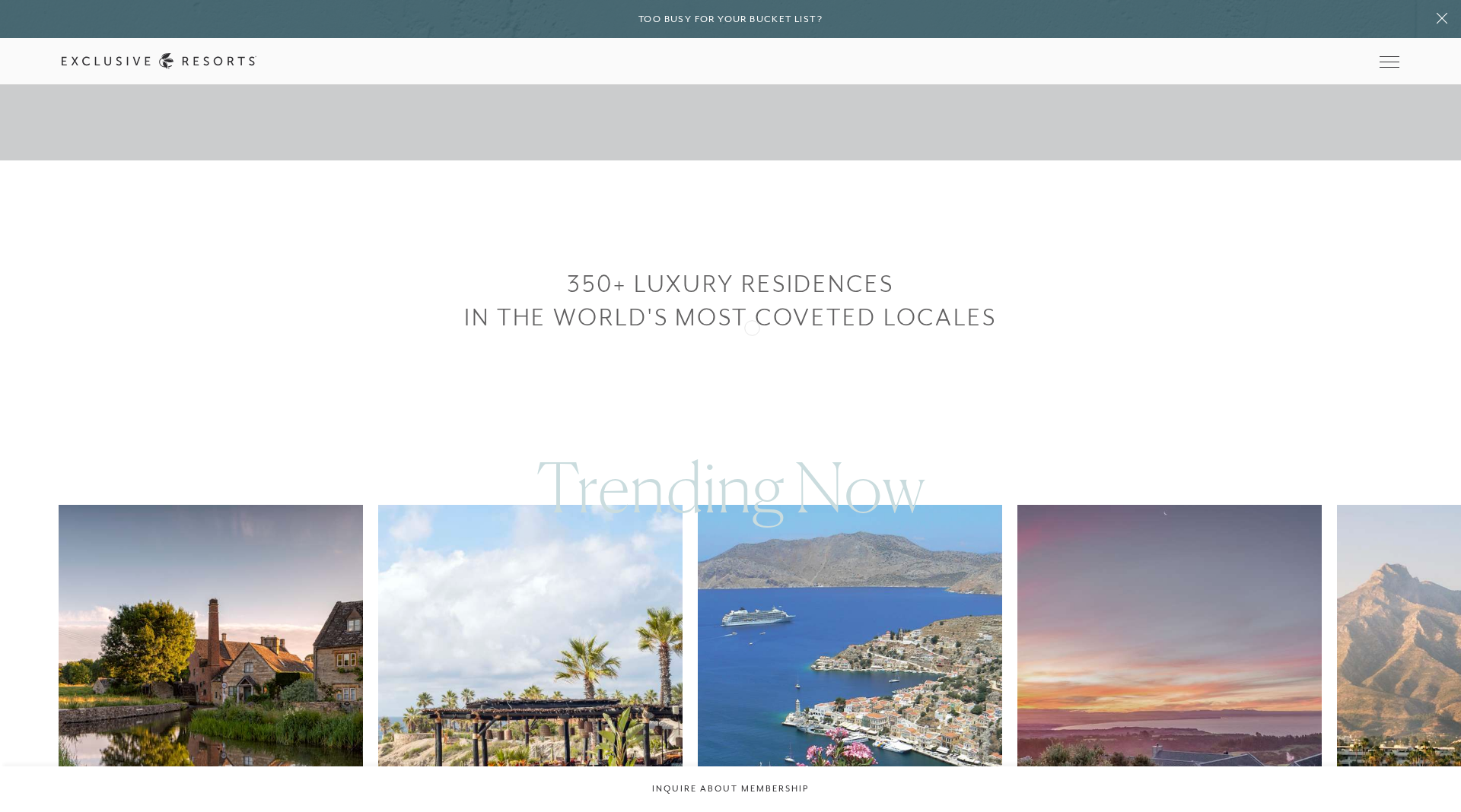
scroll to position [1020, 0]
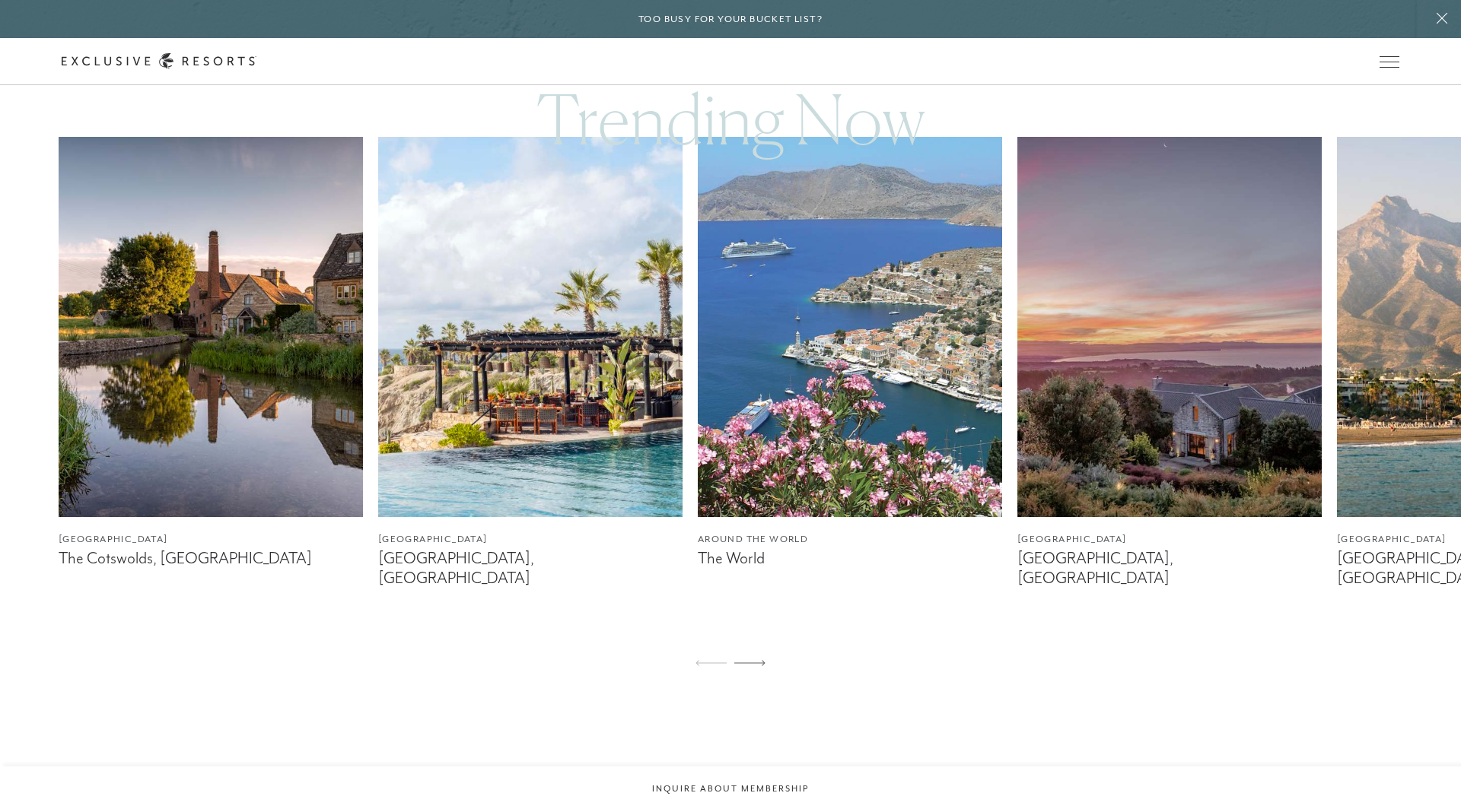
click at [219, 429] on img at bounding box center [210, 327] width 304 height 380
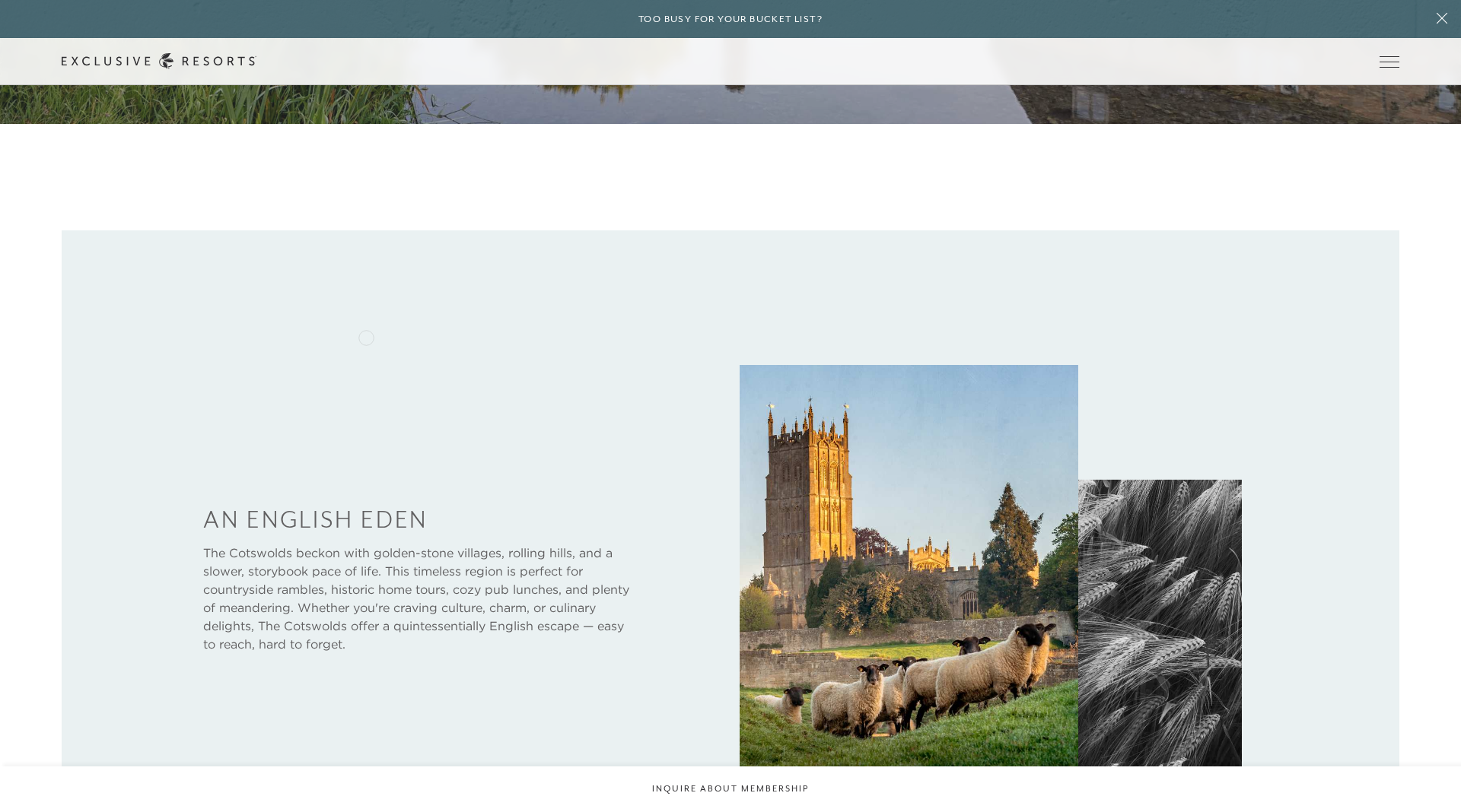
scroll to position [95, 0]
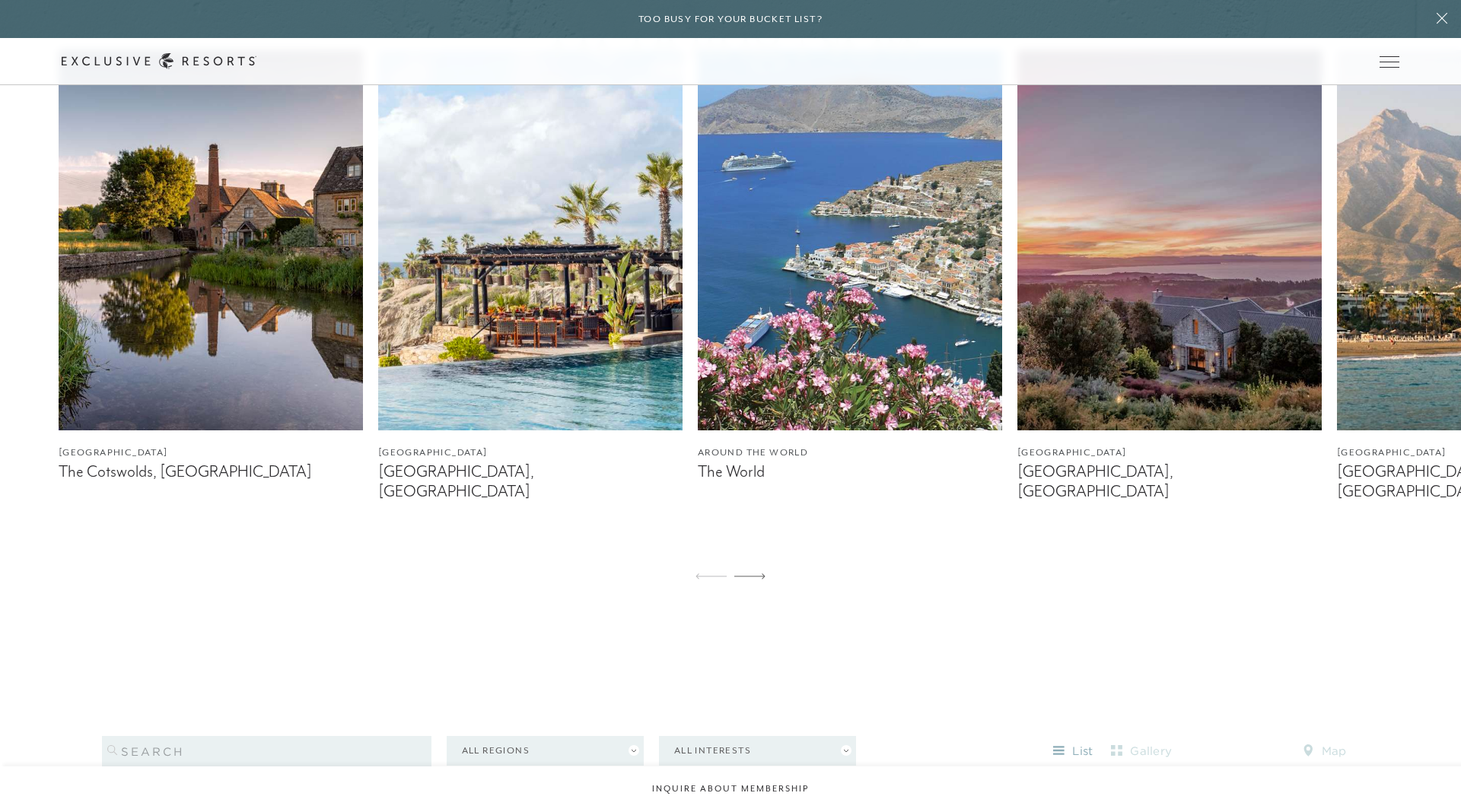
scroll to position [971, 0]
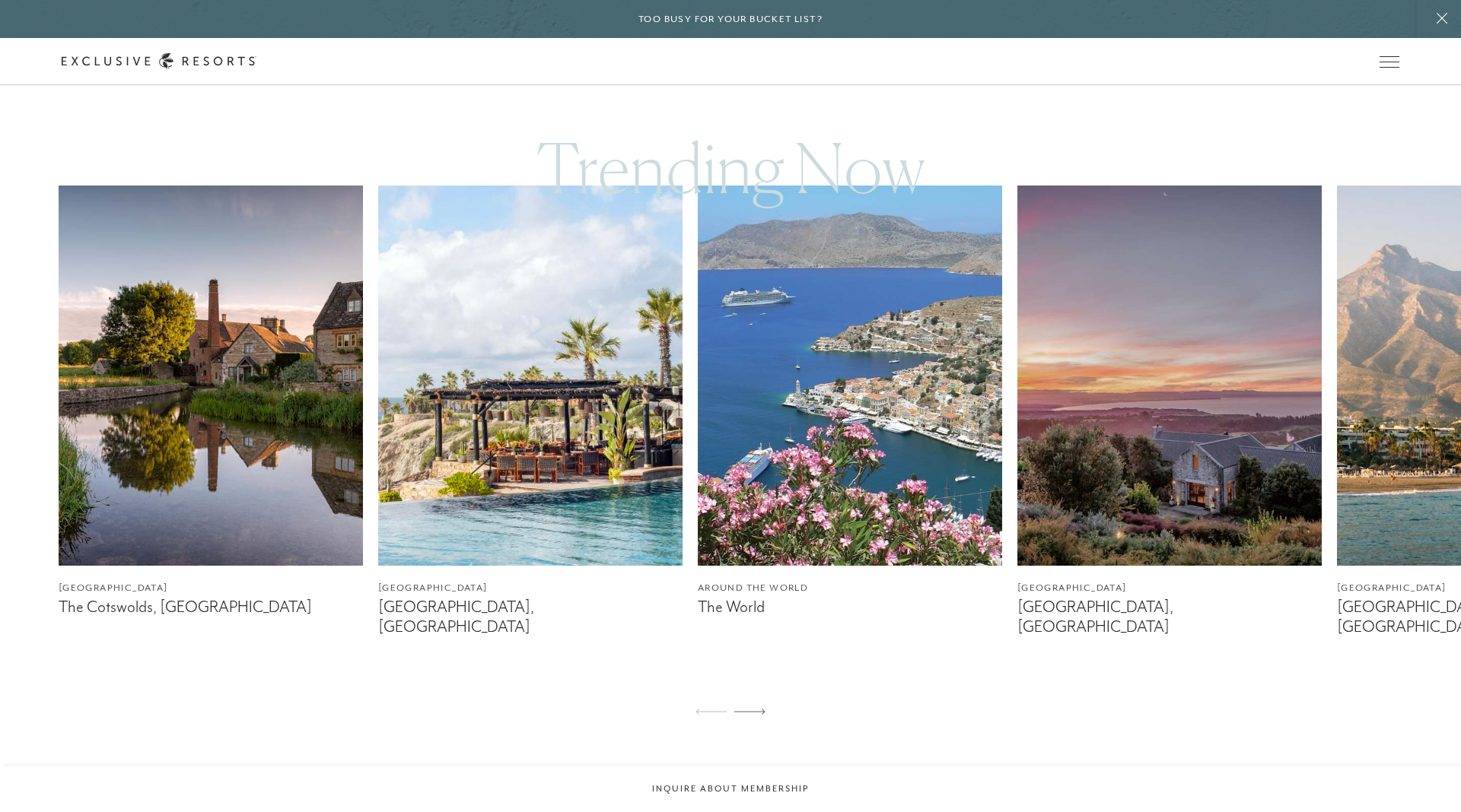
click at [655, 406] on img at bounding box center [529, 376] width 304 height 380
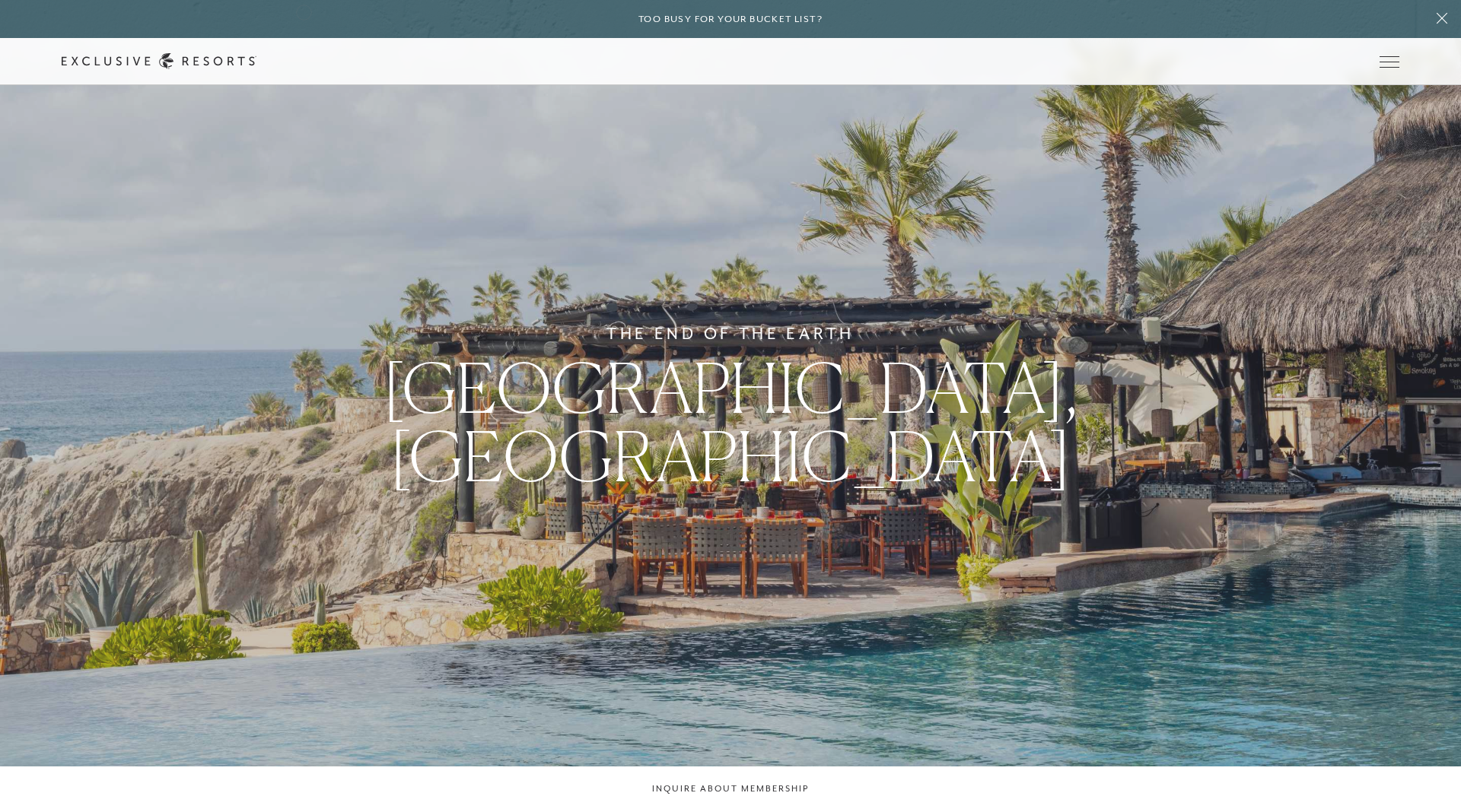
scroll to position [971, 0]
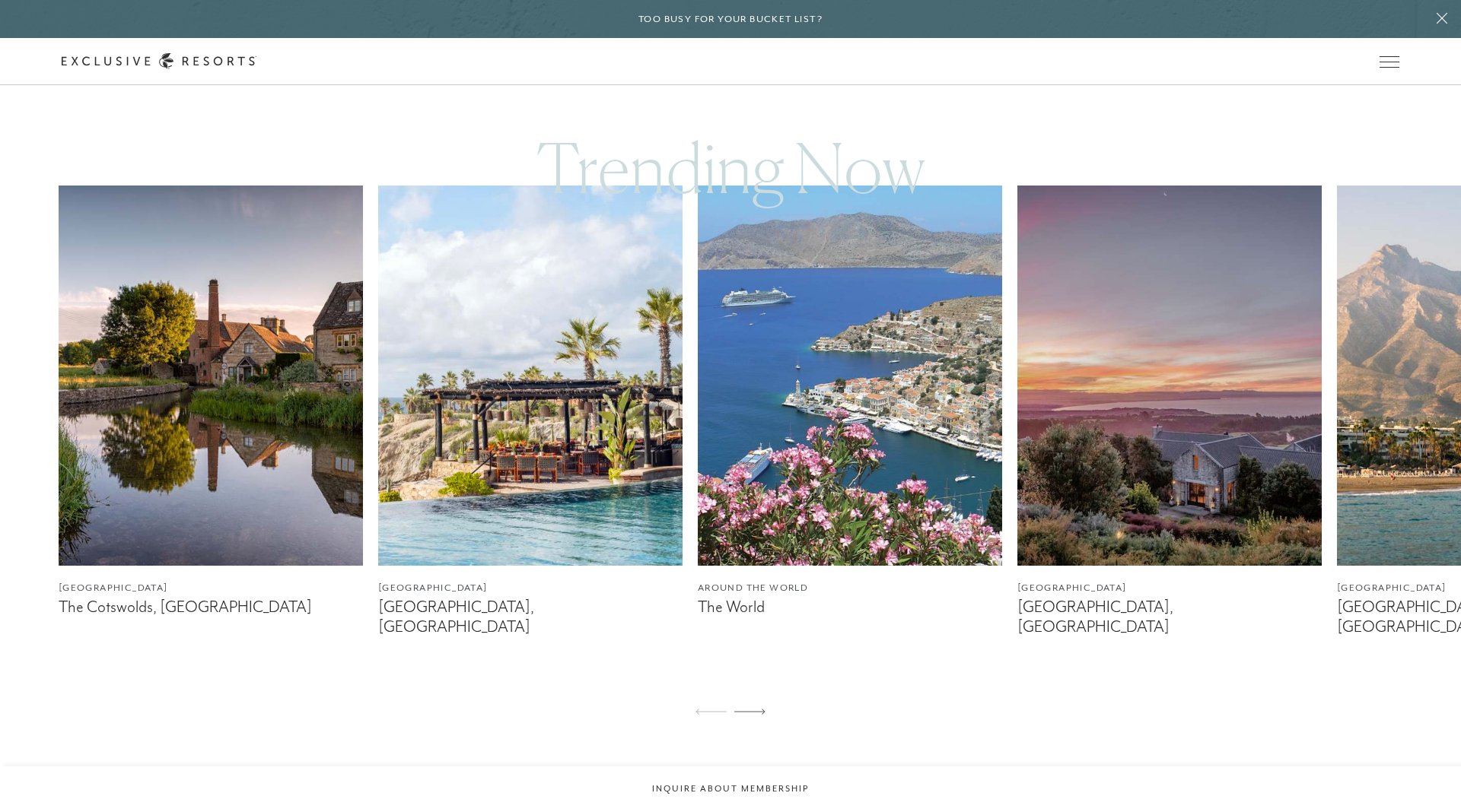
click at [826, 312] on img at bounding box center [849, 376] width 304 height 380
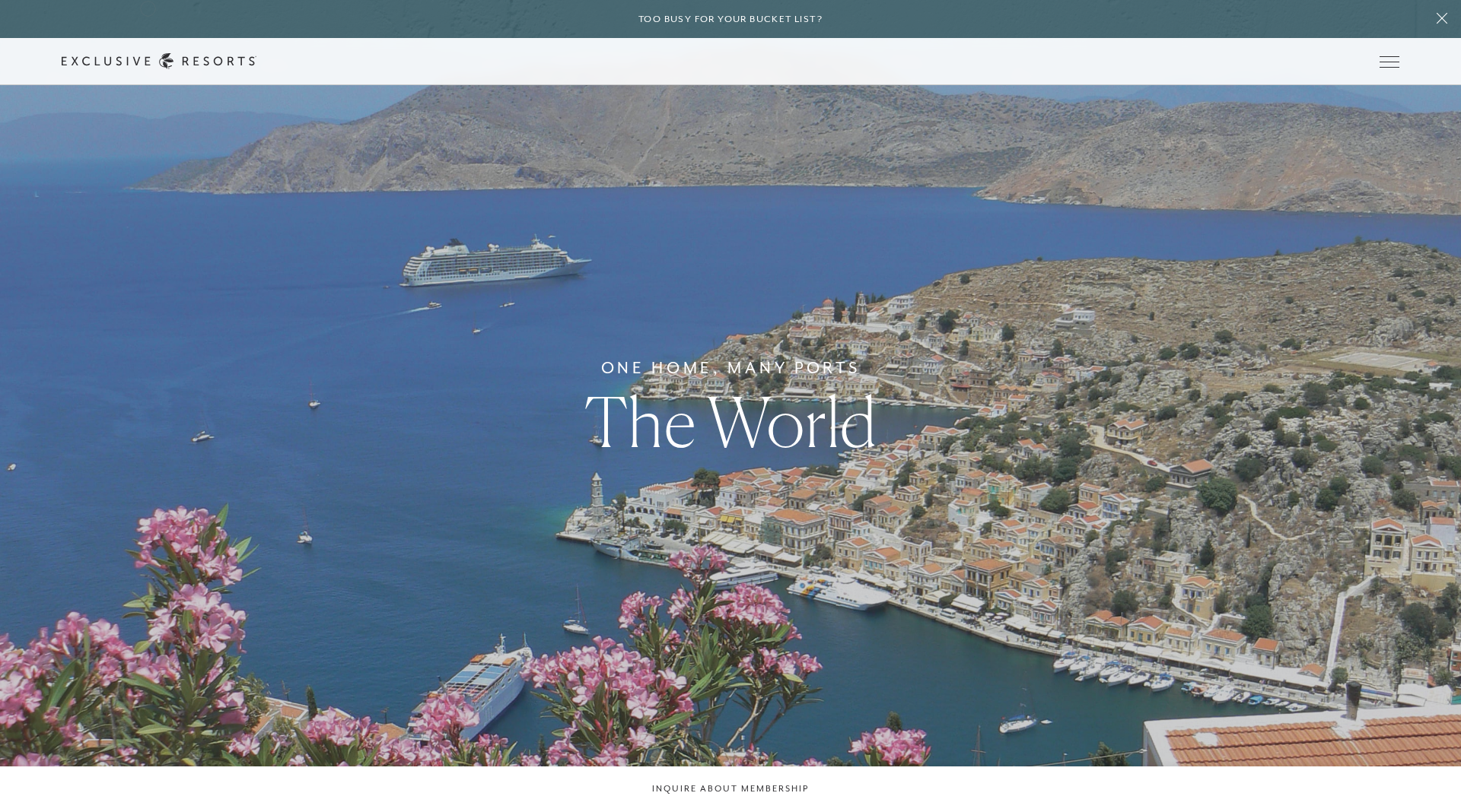
scroll to position [971, 0]
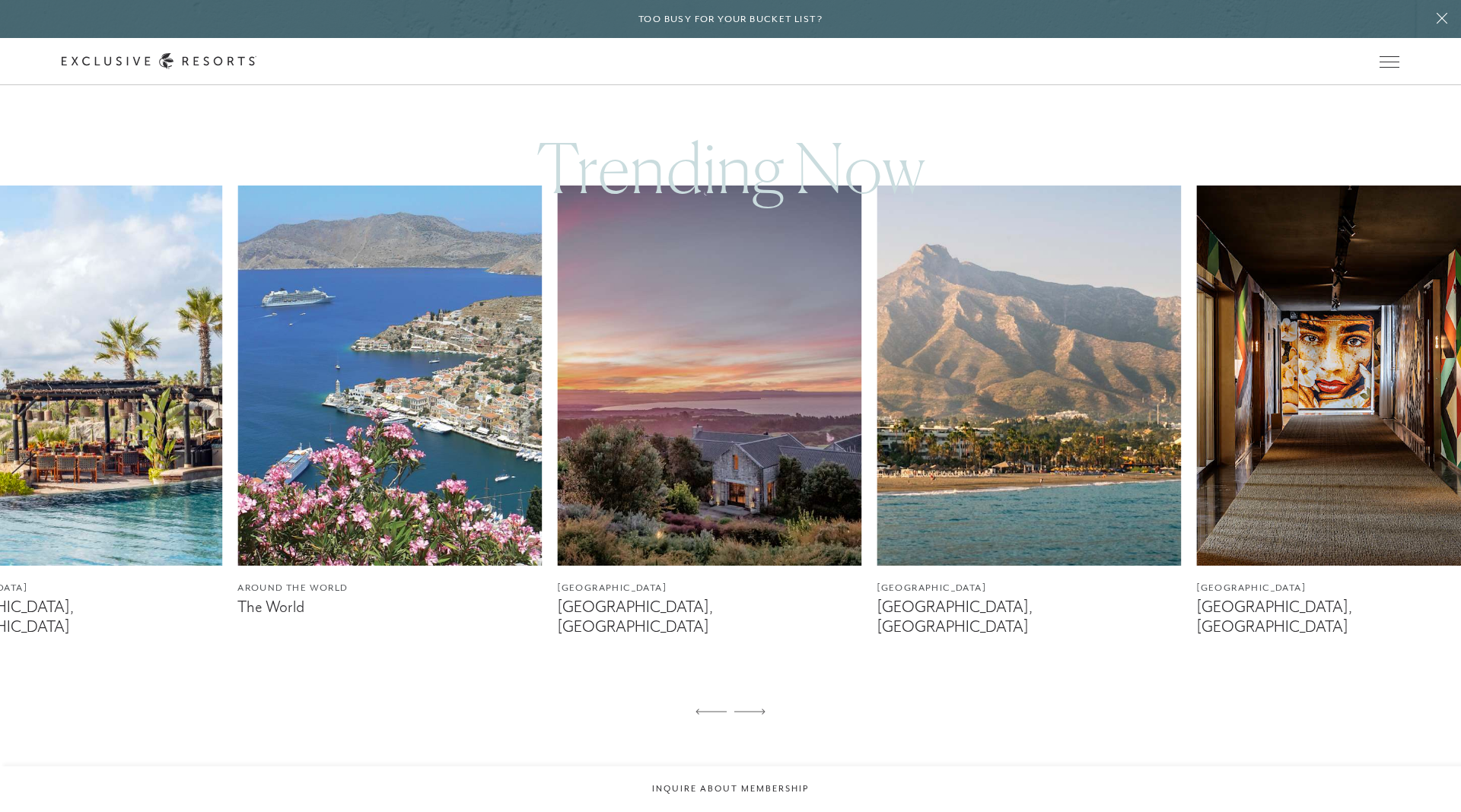
click at [677, 363] on img at bounding box center [708, 376] width 304 height 380
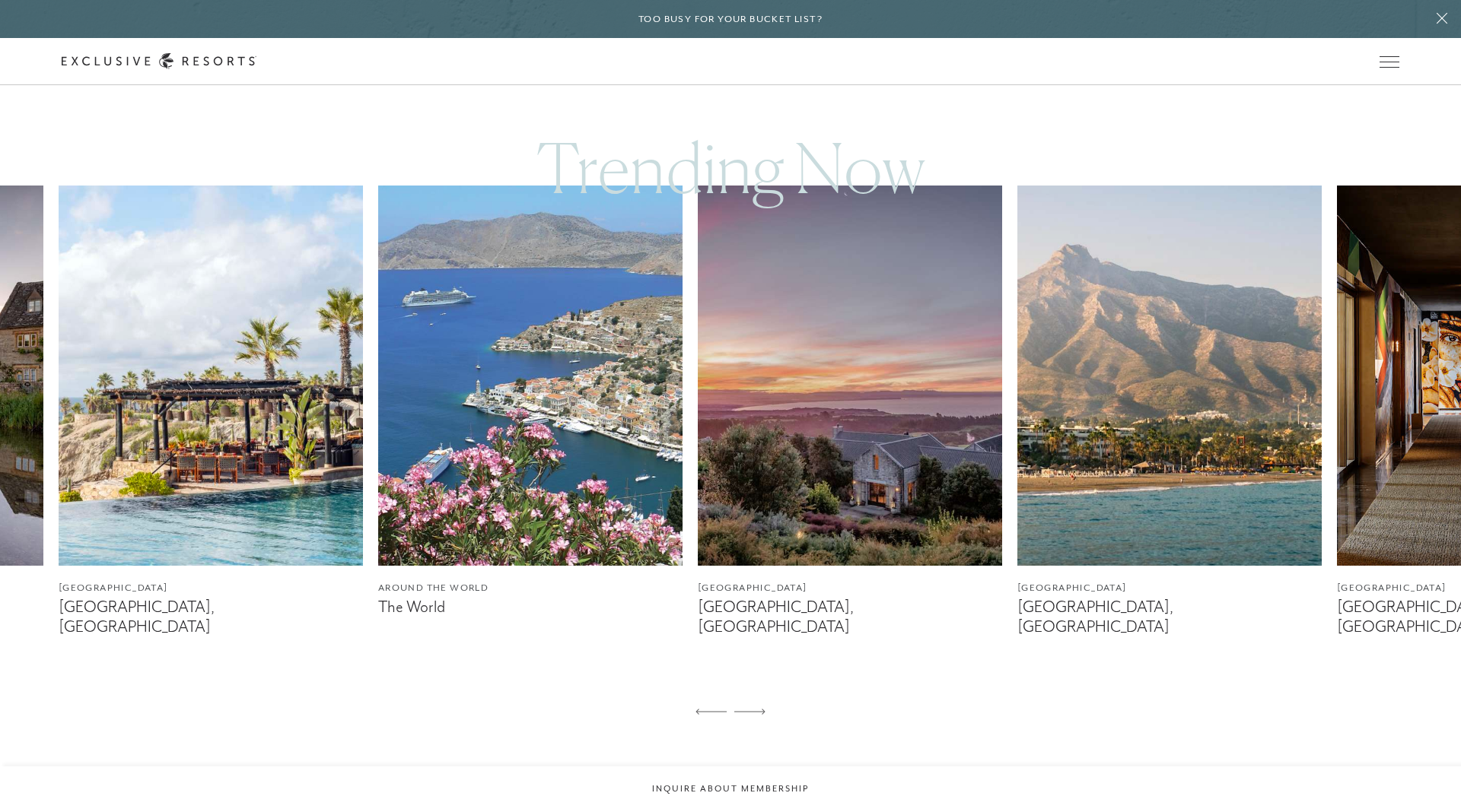
click at [1018, 342] on img at bounding box center [1169, 376] width 304 height 380
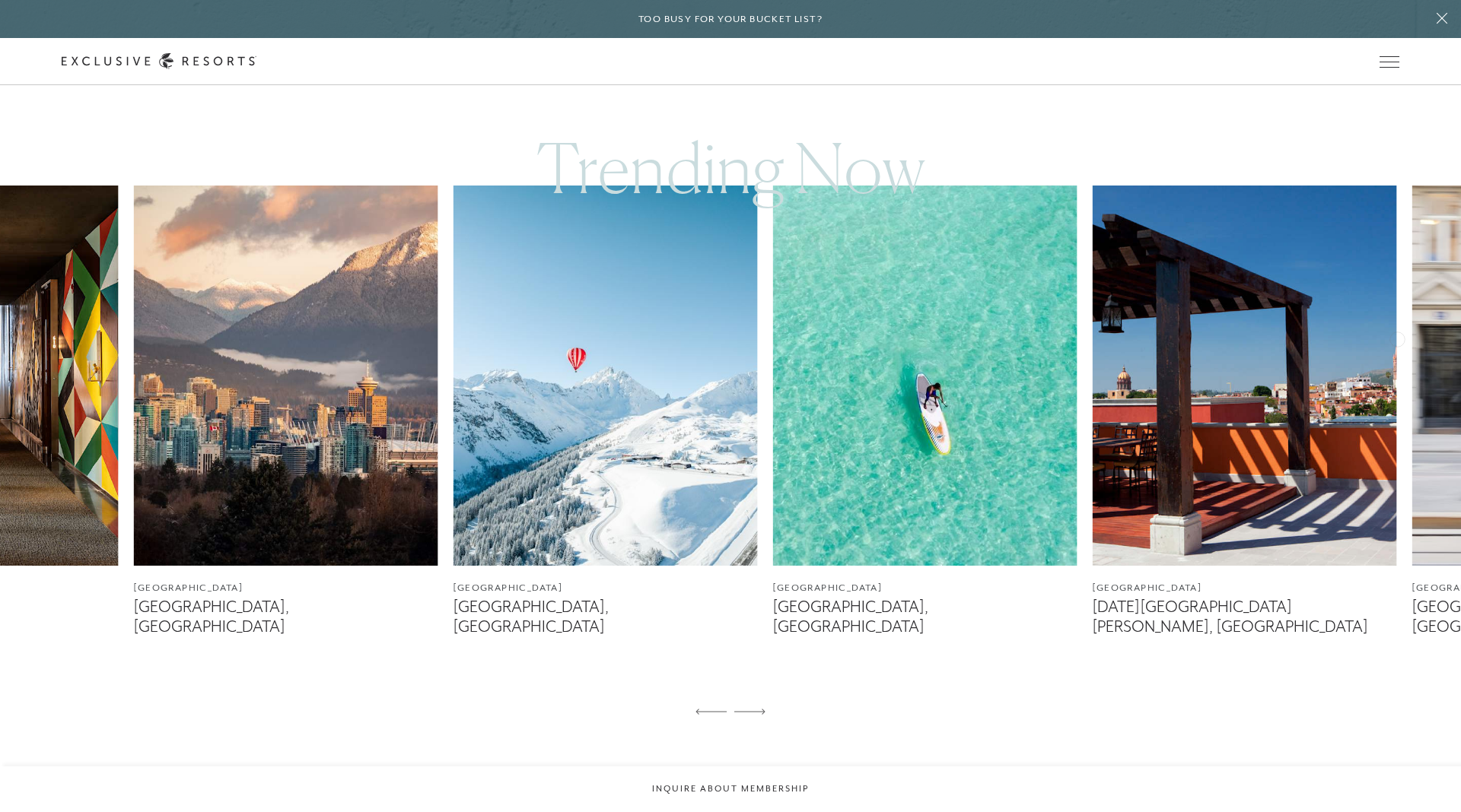
click at [499, 297] on img at bounding box center [605, 376] width 304 height 380
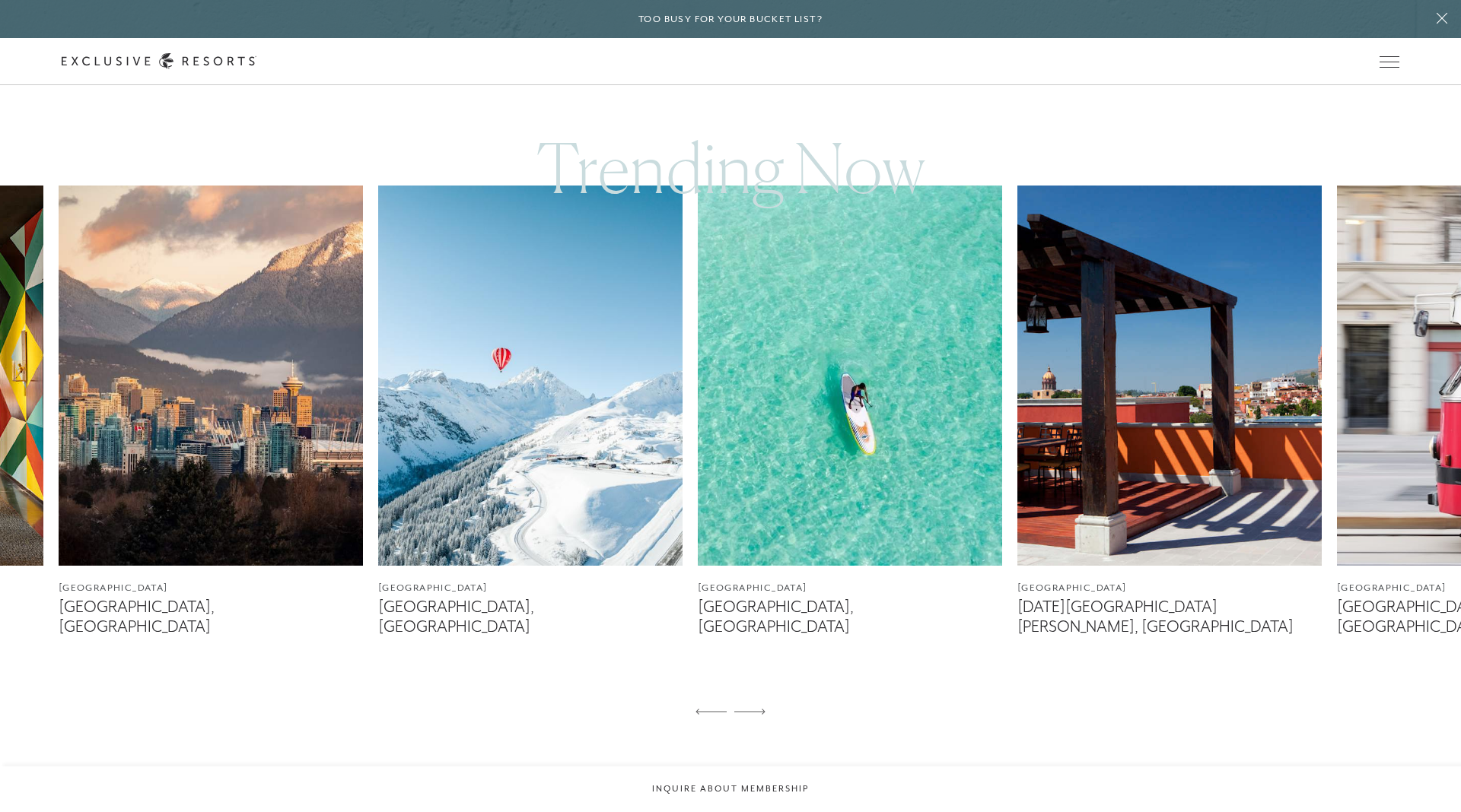
click at [880, 292] on img at bounding box center [849, 376] width 304 height 380
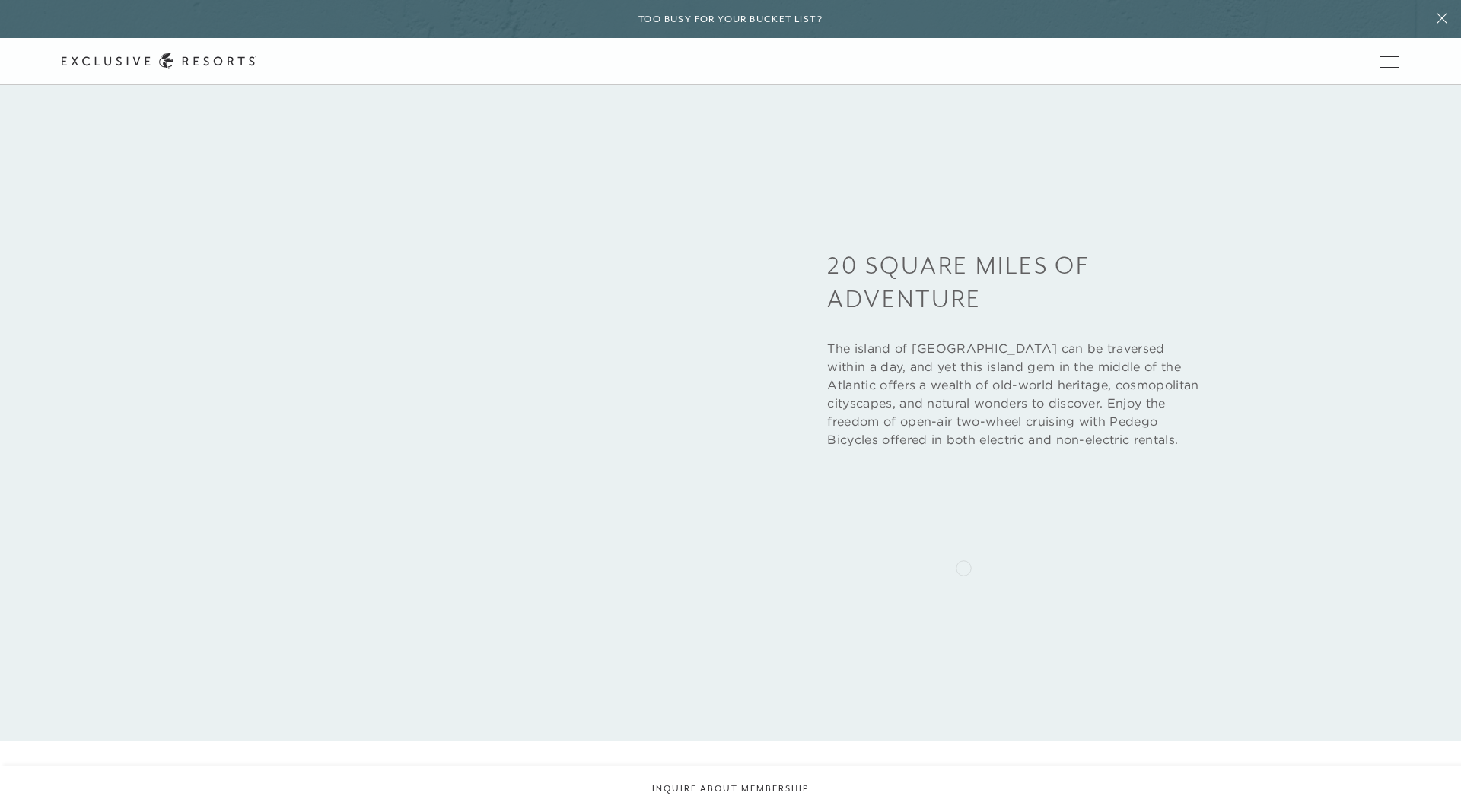
scroll to position [3732, 0]
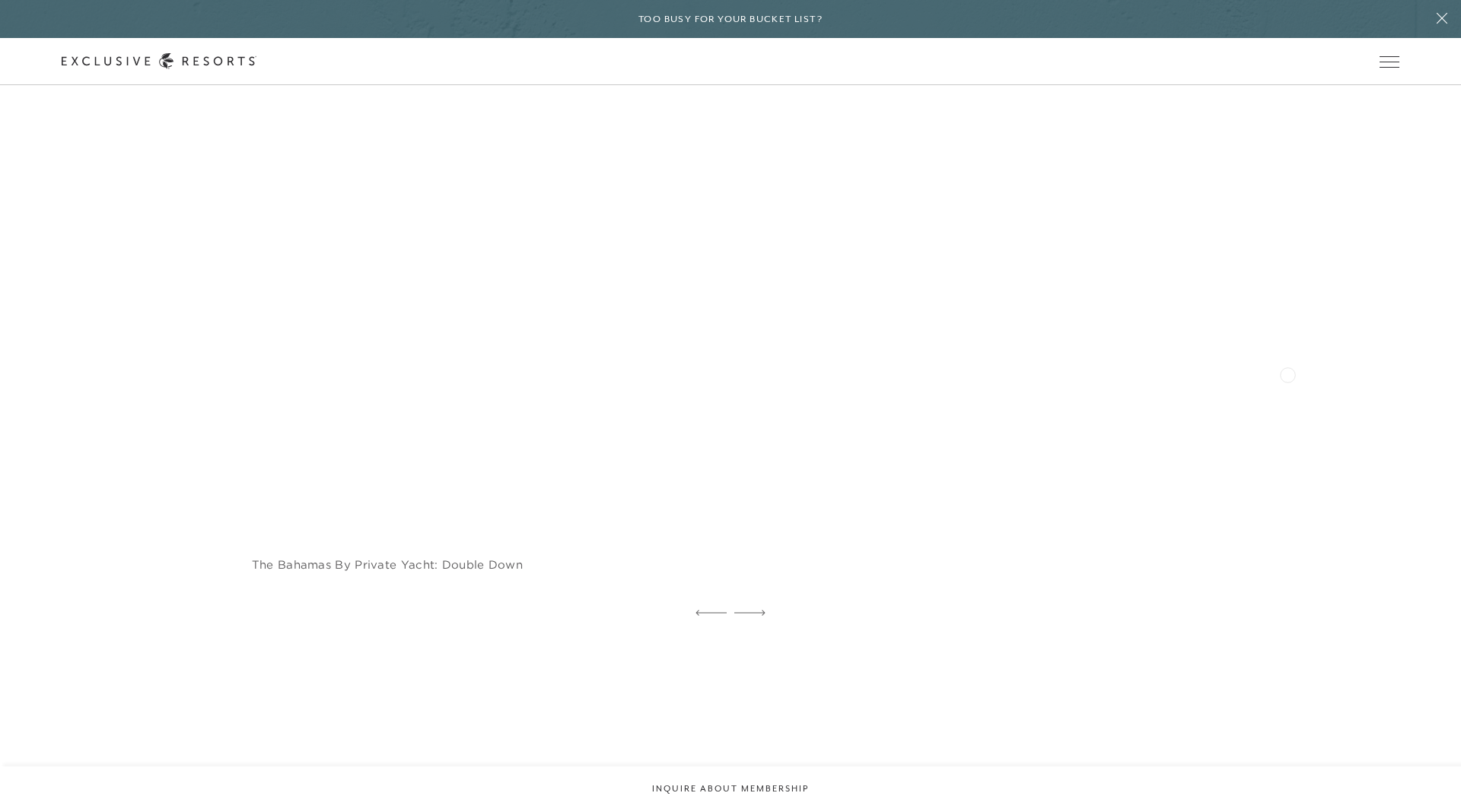
drag, startPoint x: 1231, startPoint y: 314, endPoint x: 670, endPoint y: 362, distance: 563.0
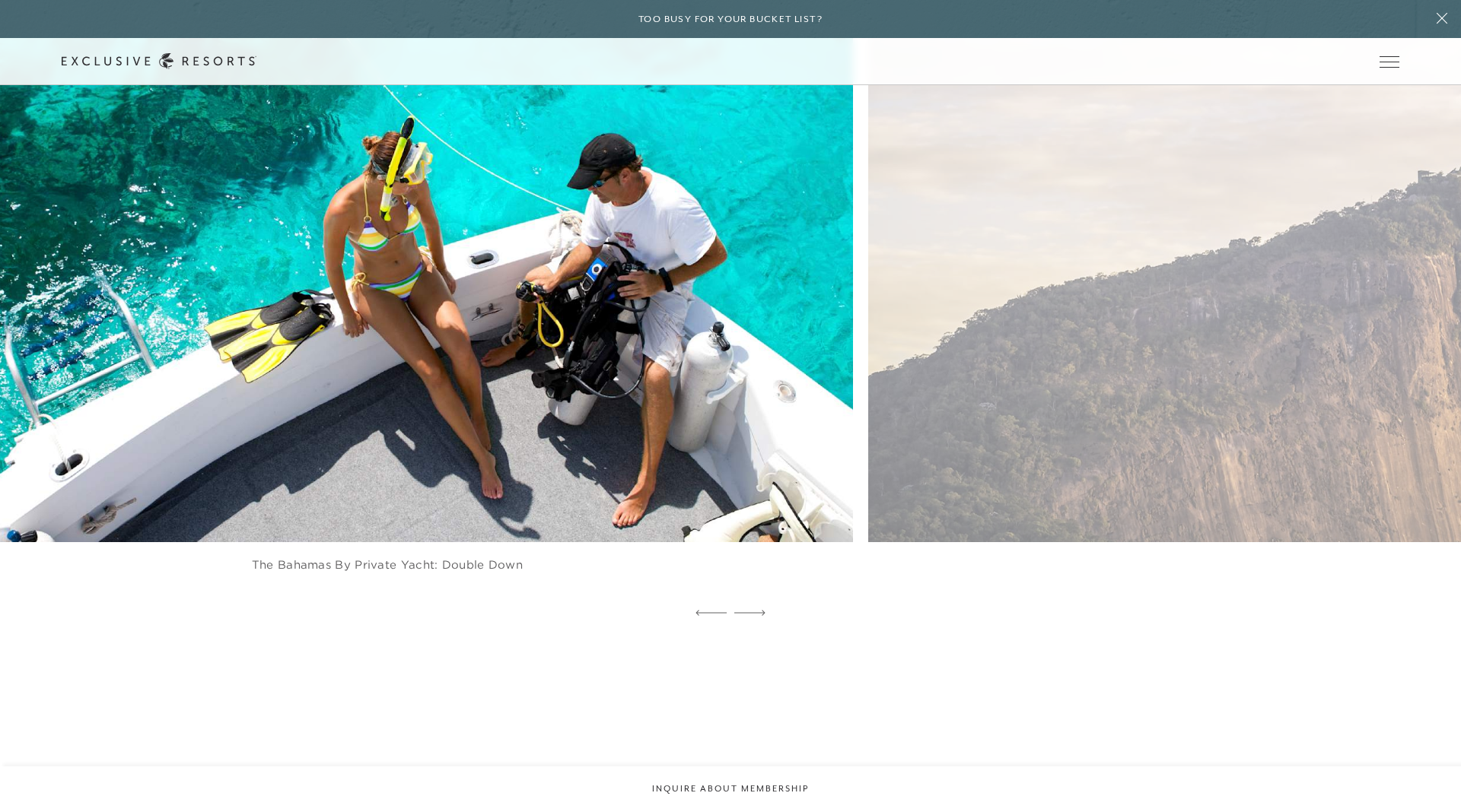
click at [852, 365] on img at bounding box center [1364, 256] width 1025 height 631
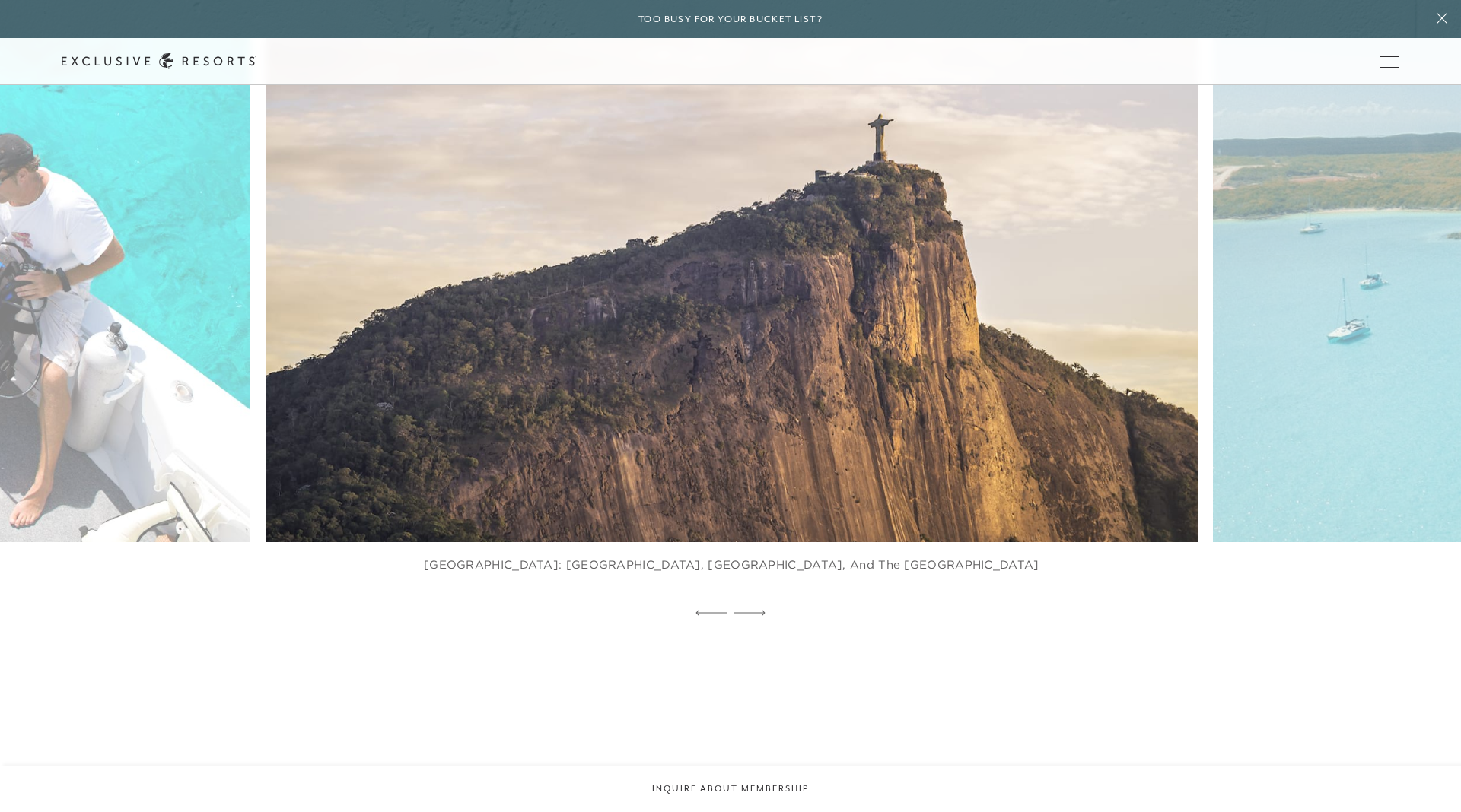
scroll to position [3612, 0]
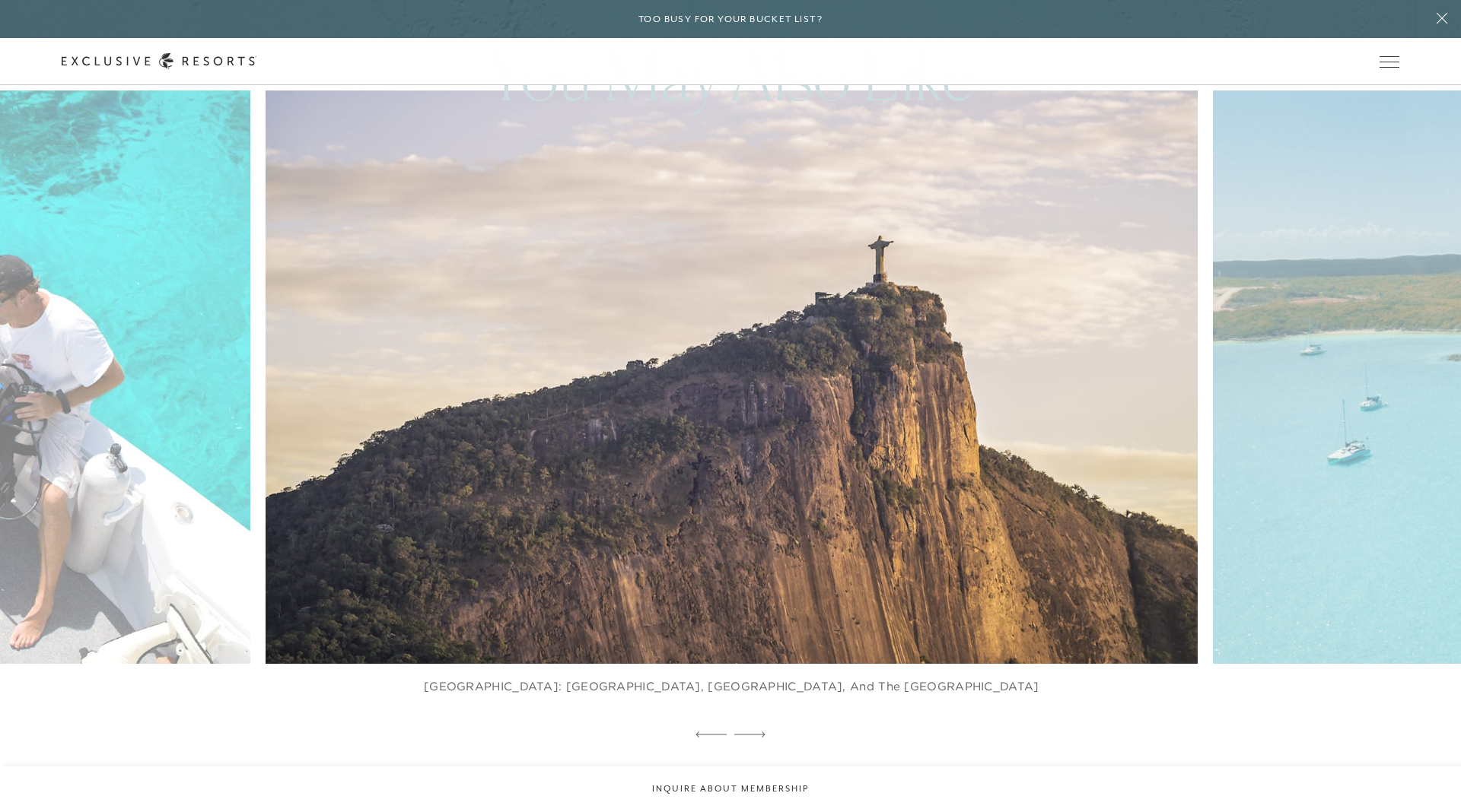
click at [672, 360] on img at bounding box center [762, 378] width 1025 height 631
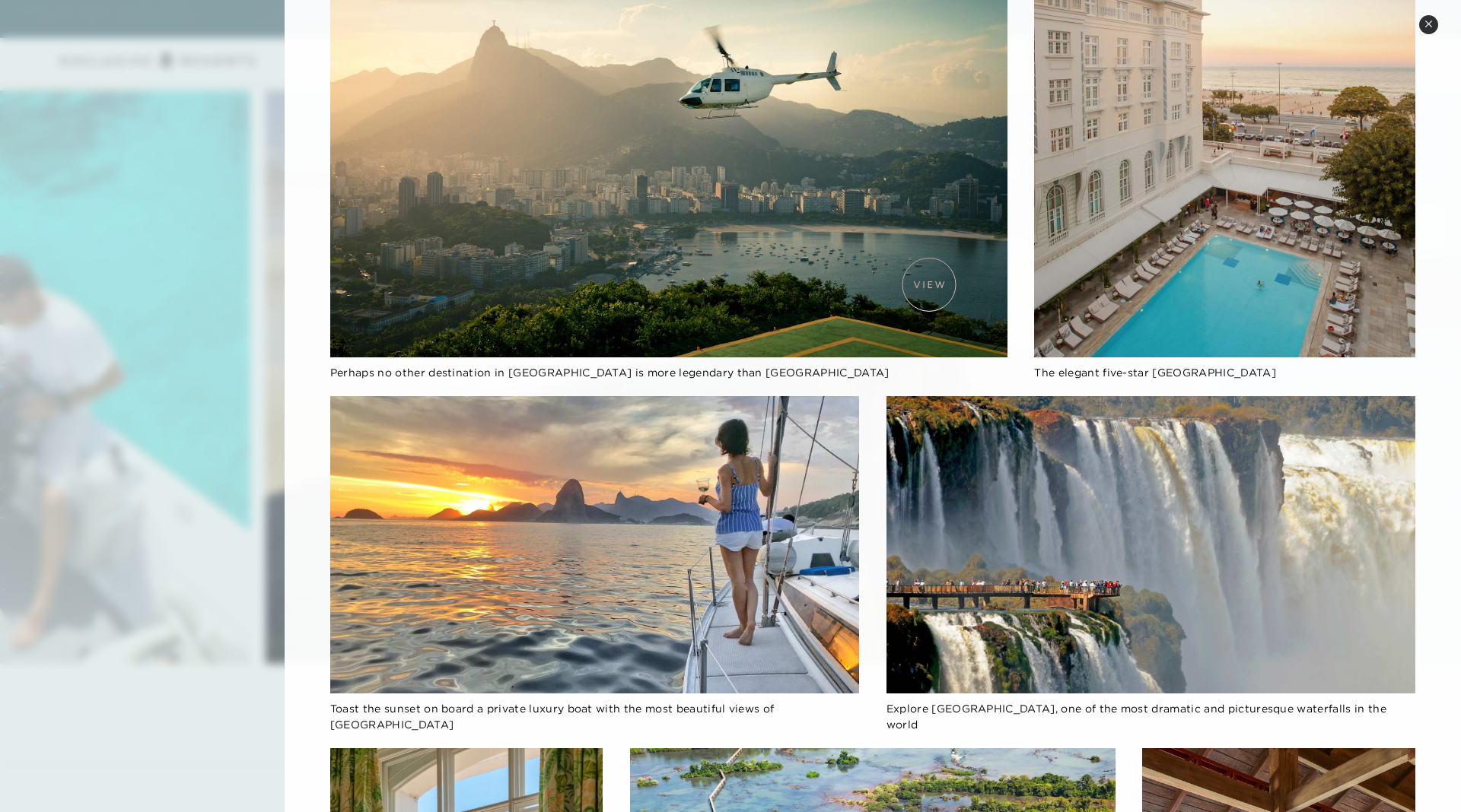
scroll to position [305, 0]
drag, startPoint x: 672, startPoint y: 360, endPoint x: 929, endPoint y: 285, distance: 267.7
